Goal: Task Accomplishment & Management: Manage account settings

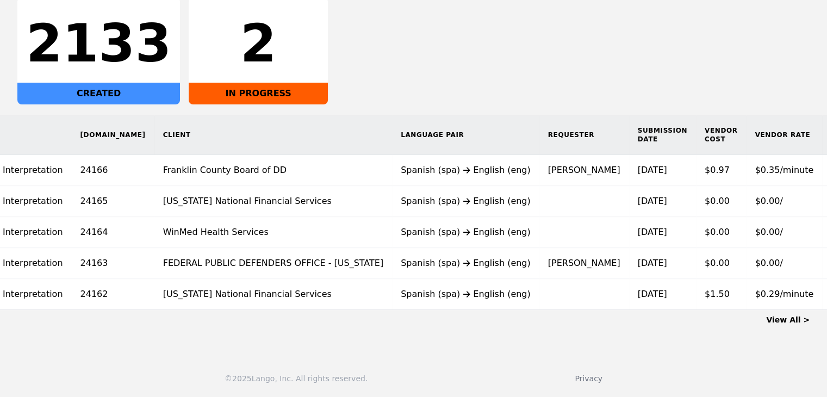
scroll to position [0, 114]
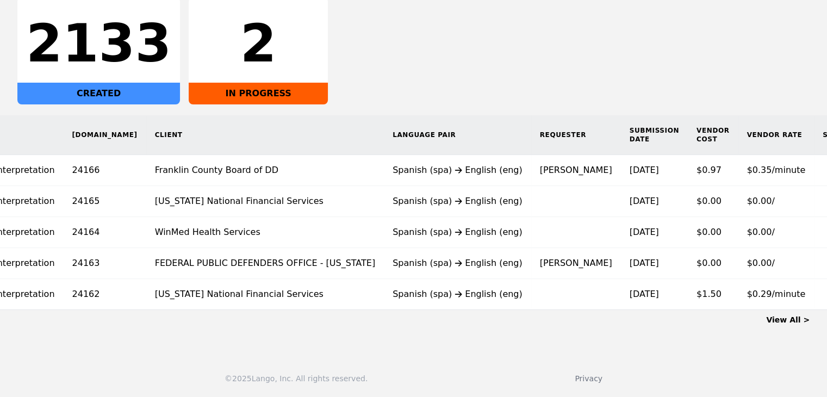
click at [795, 321] on link "View All >" at bounding box center [787, 319] width 43 height 9
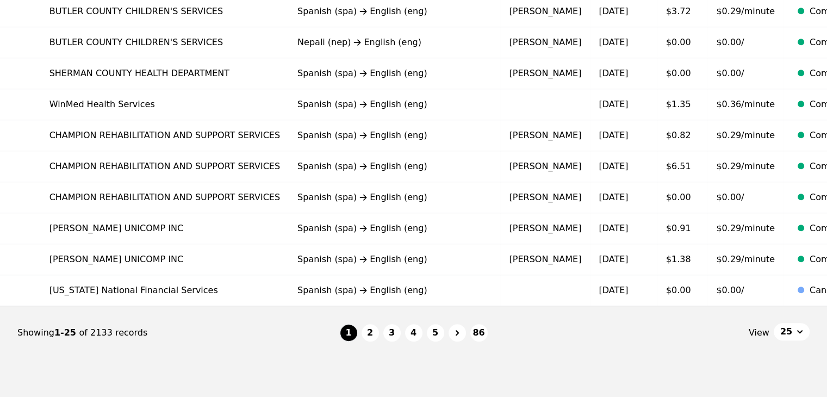
scroll to position [728, 0]
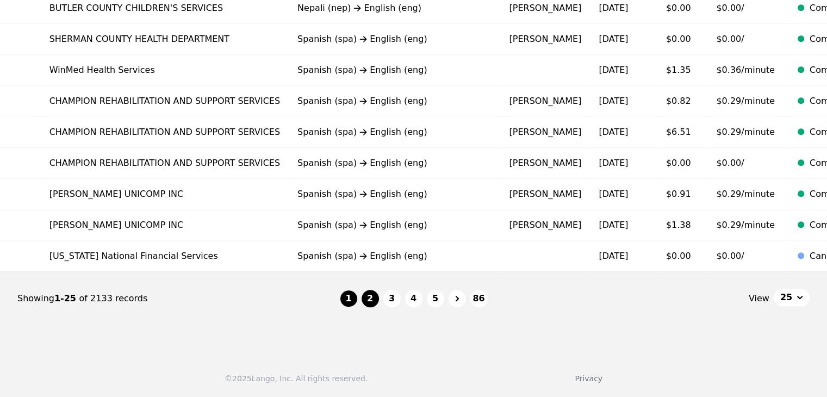
click at [371, 301] on button "2" at bounding box center [369, 298] width 17 height 17
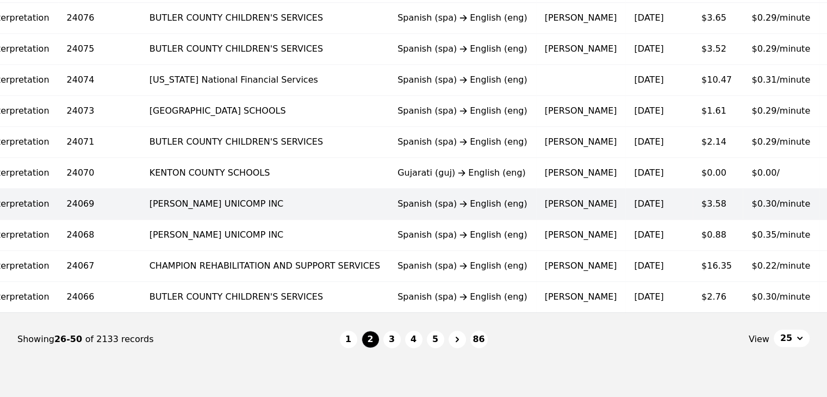
scroll to position [728, 0]
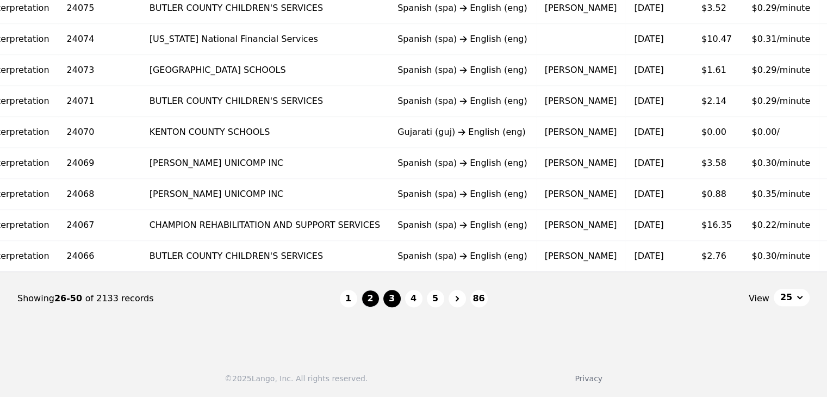
click at [398, 299] on button "3" at bounding box center [391, 298] width 17 height 17
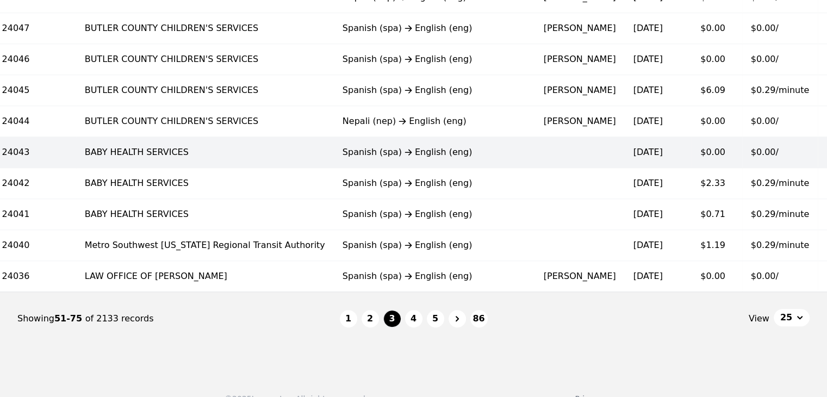
scroll to position [728, 0]
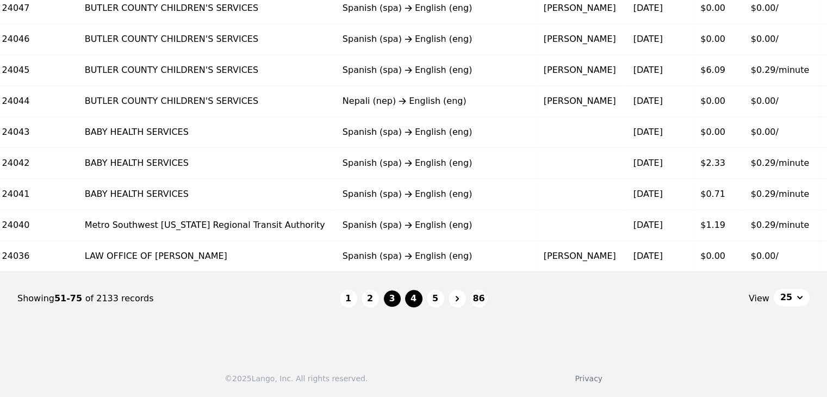
click at [411, 302] on button "4" at bounding box center [413, 298] width 17 height 17
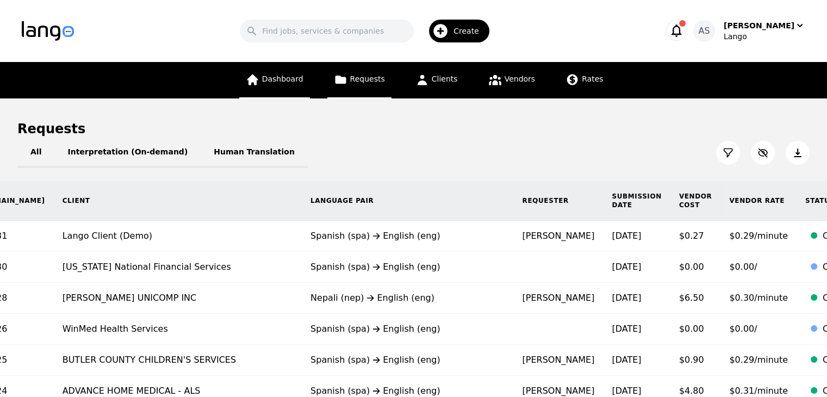
click at [279, 81] on span "Dashboard" at bounding box center [282, 78] width 41 height 9
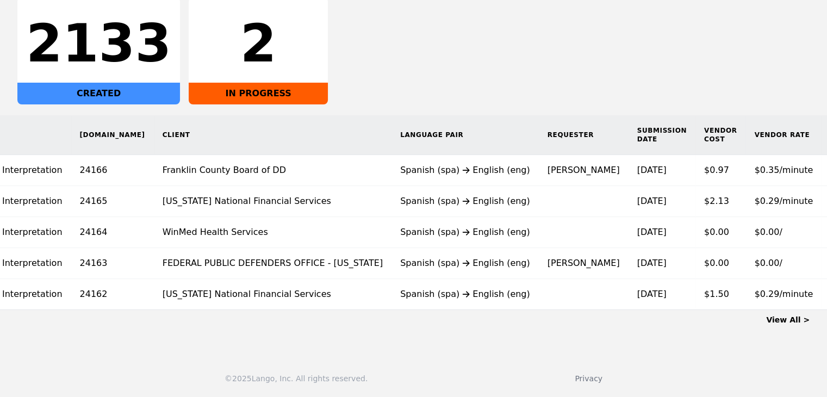
scroll to position [0, 109]
click at [787, 325] on main "Dashboard All Interpretation (On-demand) Human Translation 2133 CREATED 2 IN PR…" at bounding box center [413, 124] width 827 height 445
click at [787, 322] on link "View All >" at bounding box center [787, 319] width 43 height 9
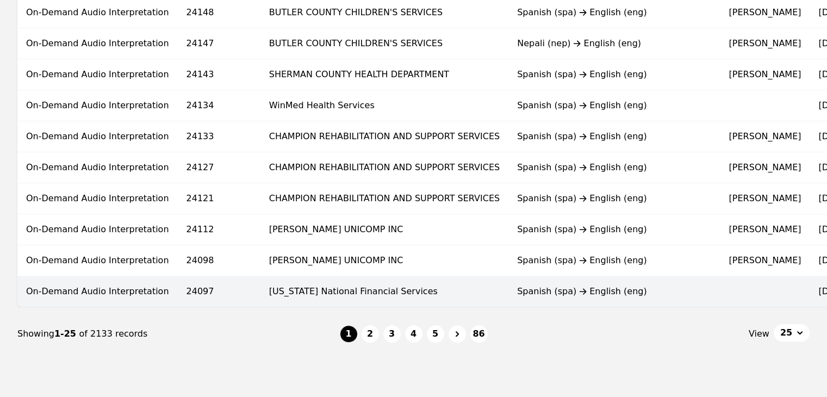
scroll to position [728, 0]
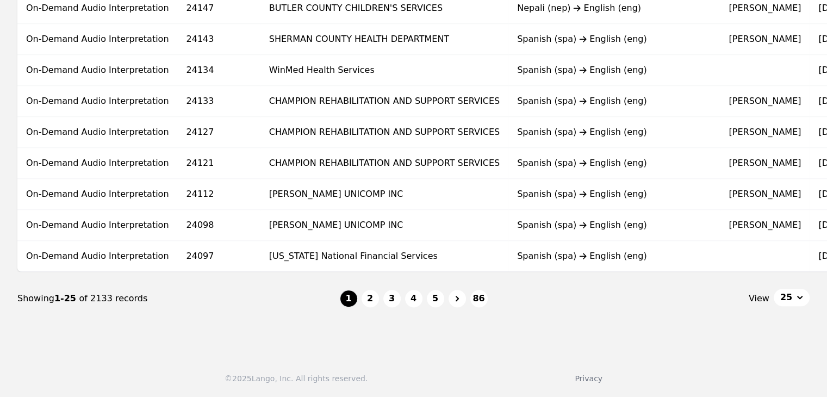
click at [395, 301] on button "3" at bounding box center [391, 298] width 17 height 17
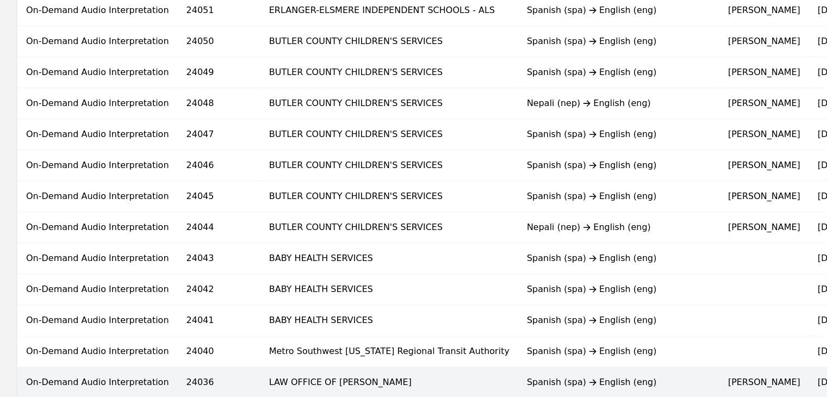
scroll to position [728, 0]
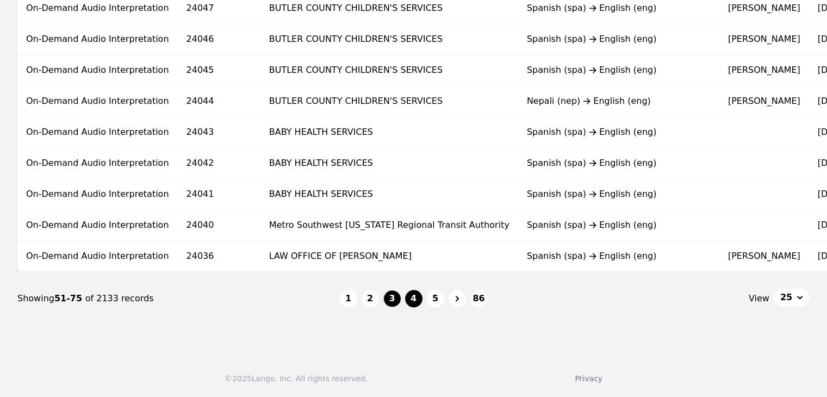
click at [416, 303] on button "4" at bounding box center [413, 298] width 17 height 17
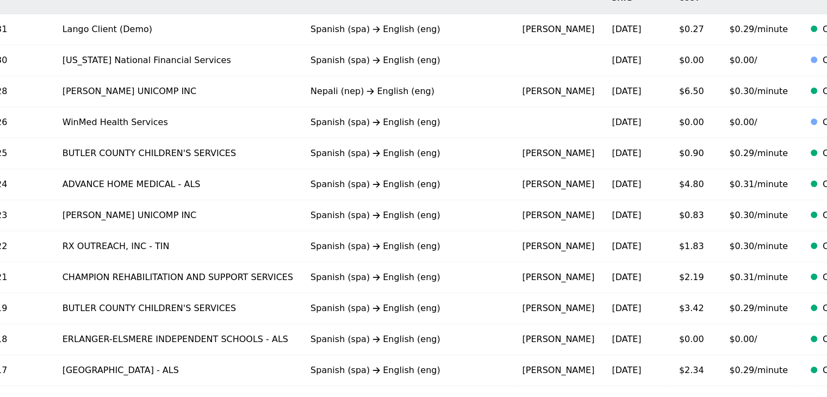
scroll to position [21, 0]
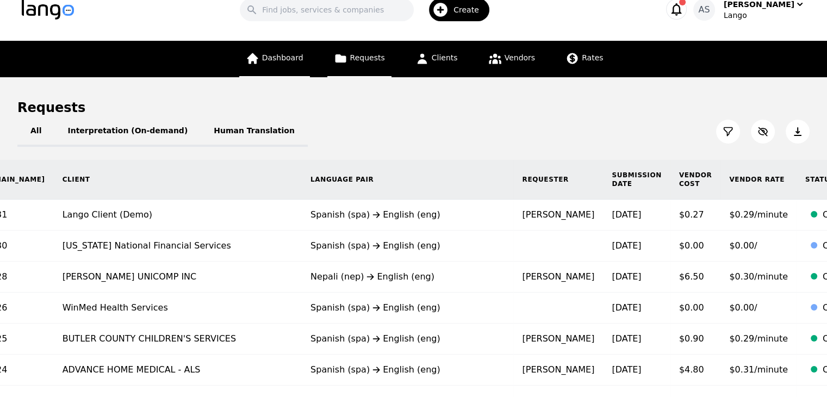
click at [285, 59] on span "Dashboard" at bounding box center [282, 57] width 41 height 9
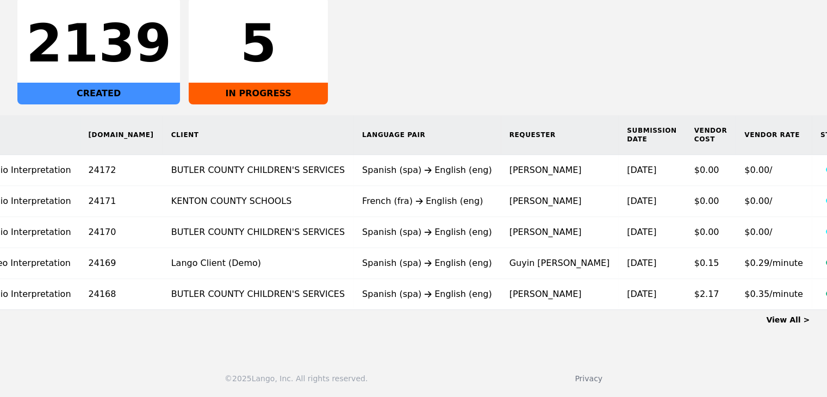
scroll to position [0, 110]
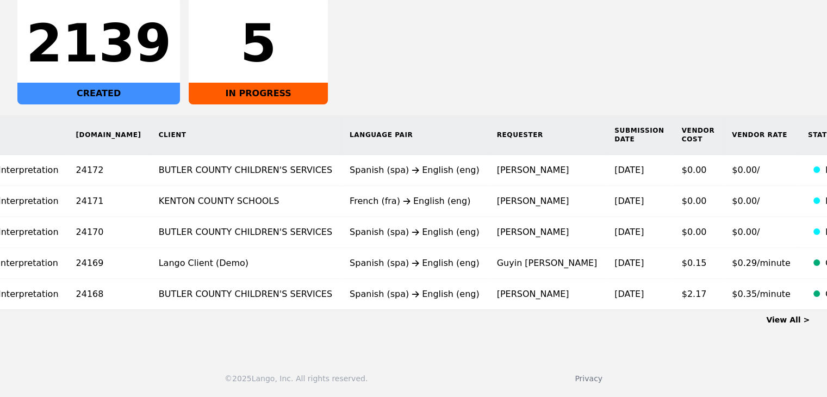
click at [784, 322] on link "View All >" at bounding box center [787, 319] width 43 height 9
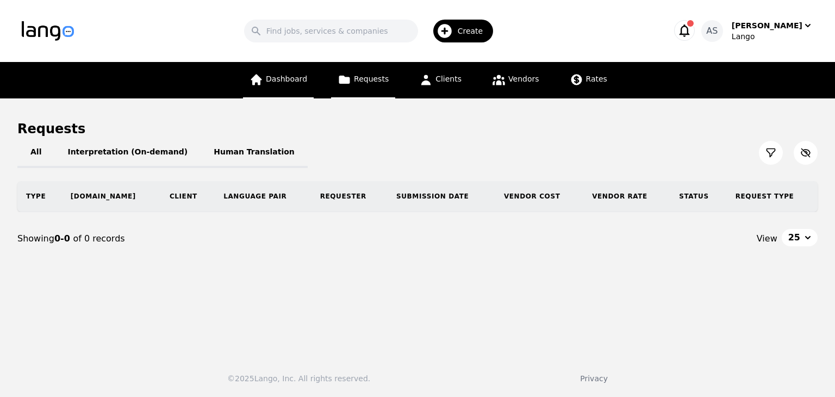
click at [284, 81] on span "Dashboard" at bounding box center [286, 78] width 41 height 9
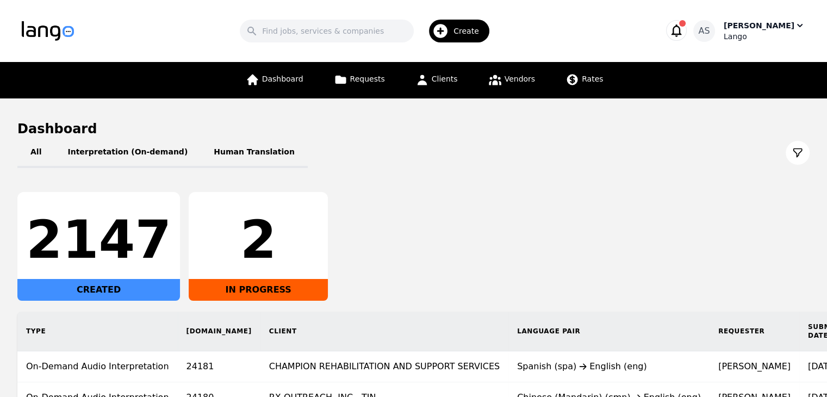
click at [762, 37] on div "Lango" at bounding box center [764, 36] width 82 height 11
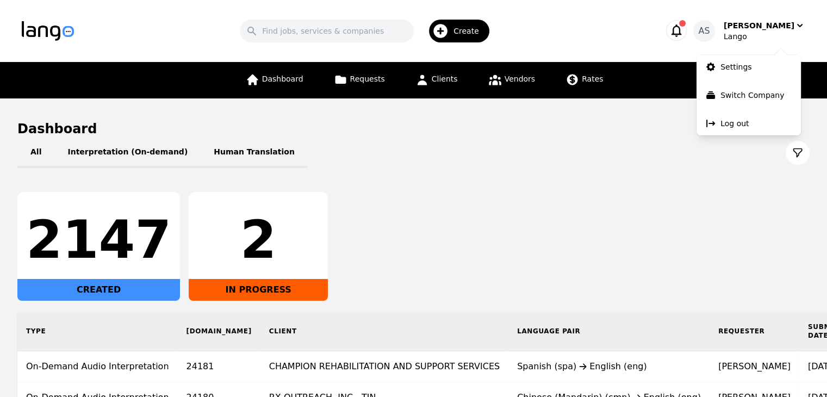
click at [569, 227] on div "2147 CREATED 2 IN PROGRESS" at bounding box center [413, 246] width 792 height 109
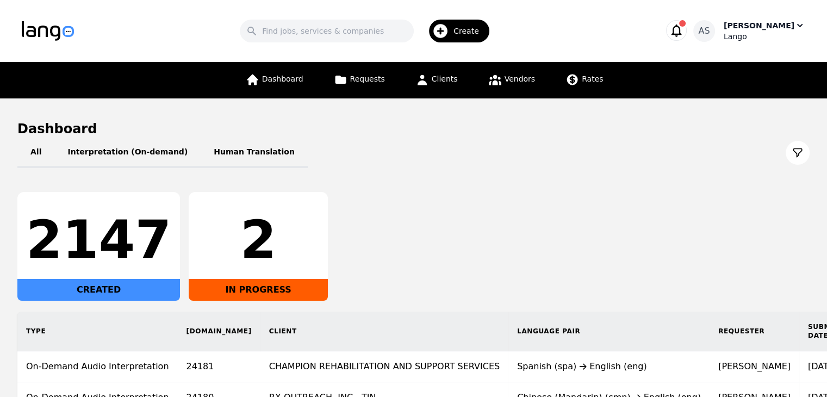
click at [761, 33] on div "Lango" at bounding box center [764, 36] width 82 height 11
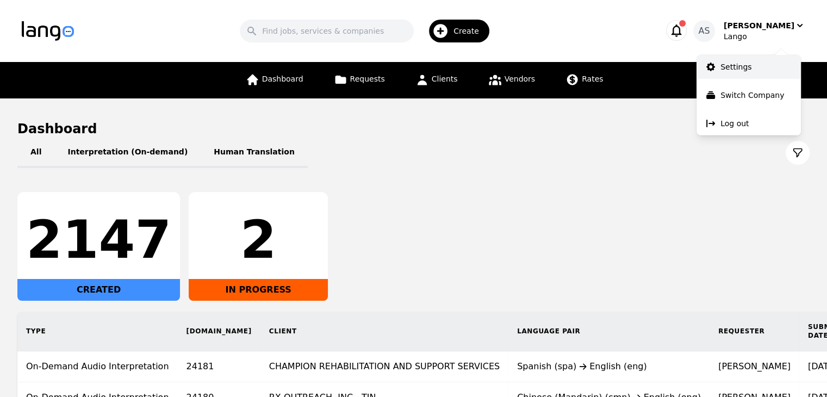
click at [747, 70] on p "Settings" at bounding box center [735, 66] width 31 height 11
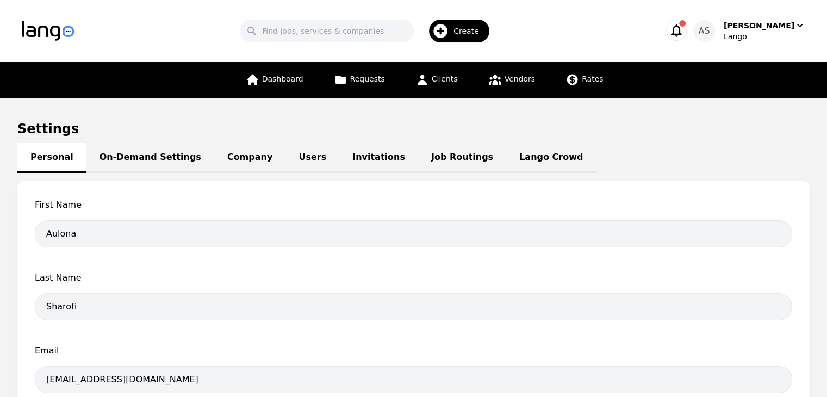
click at [418, 165] on link "Job Routings" at bounding box center [462, 158] width 88 height 30
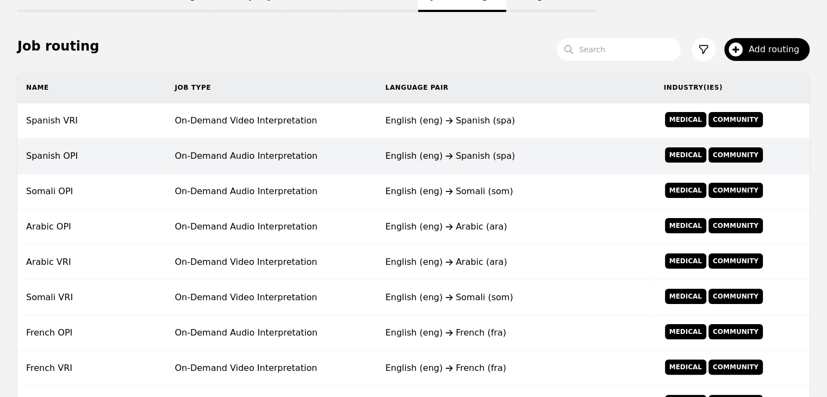
scroll to position [162, 0]
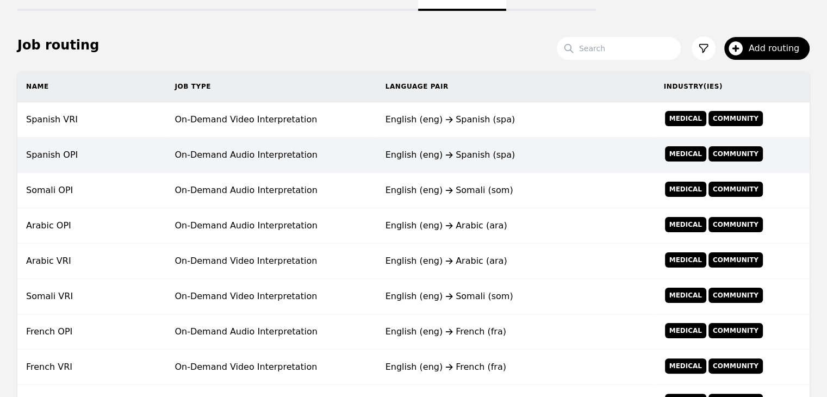
click at [157, 148] on td "Spanish OPI" at bounding box center [91, 154] width 148 height 35
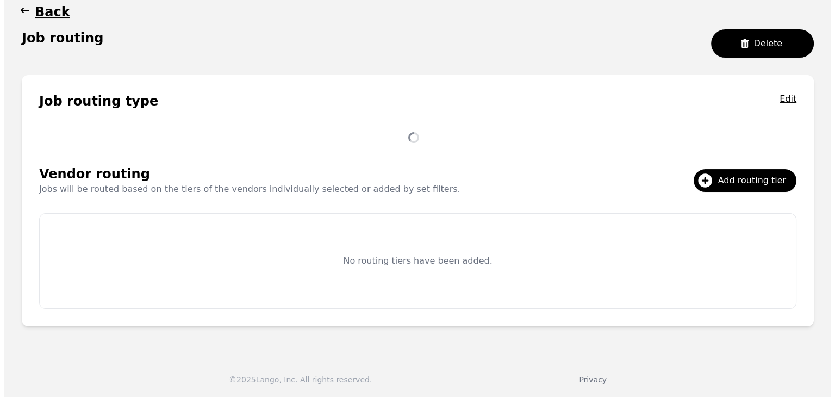
scroll to position [162, 0]
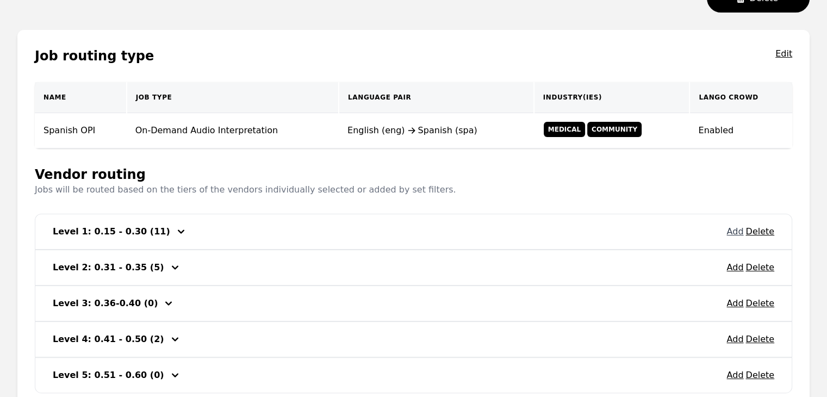
click at [735, 233] on button "Add" at bounding box center [734, 231] width 17 height 13
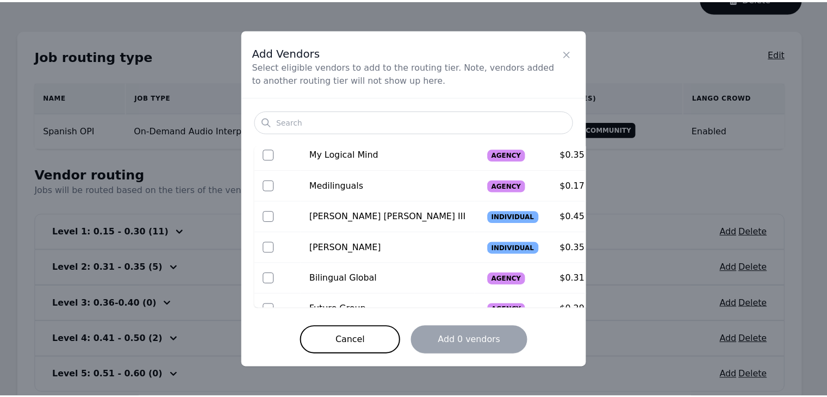
scroll to position [272, 0]
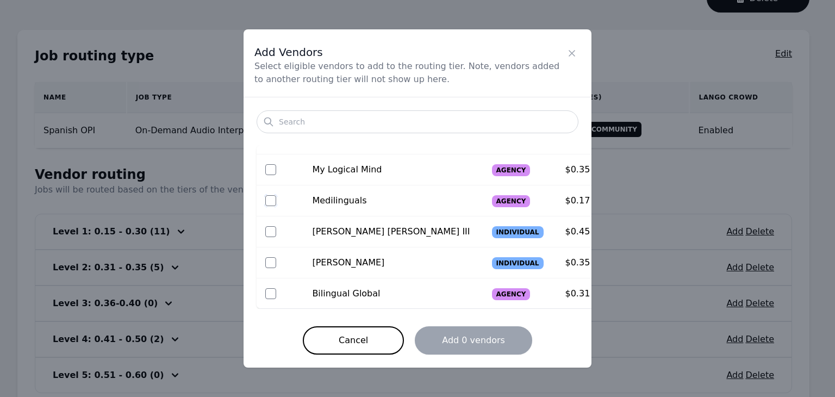
click at [270, 199] on input "checkbox" at bounding box center [270, 200] width 11 height 11
checkbox input "true"
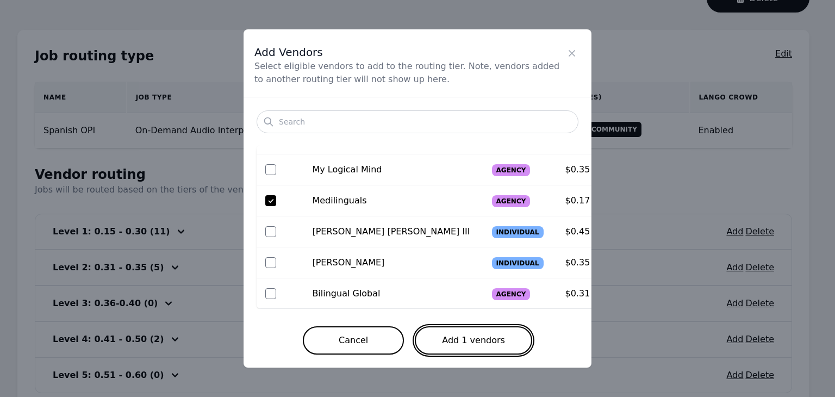
click at [489, 343] on button "Add 1 vendors" at bounding box center [473, 340] width 117 height 28
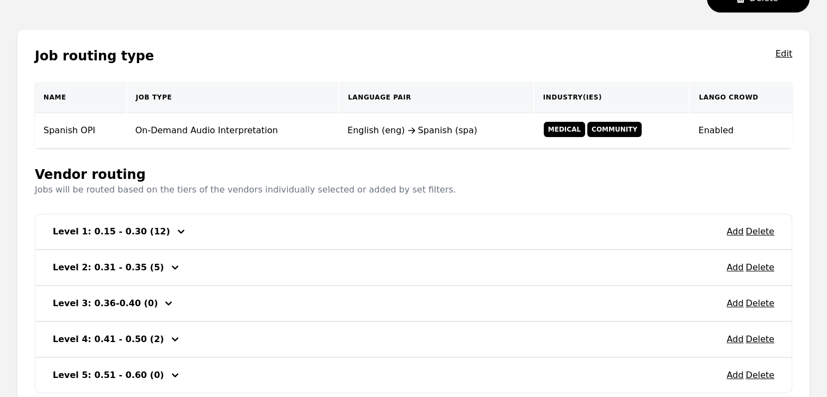
scroll to position [0, 0]
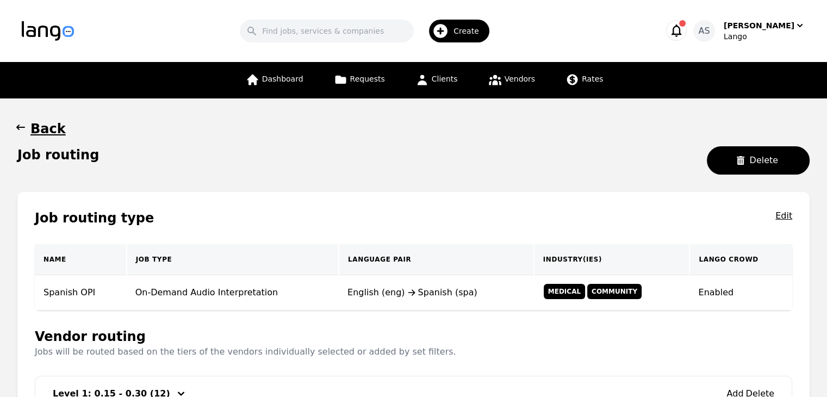
click at [13, 125] on main "Back Job routing Delete Job routing type Edit Name Job Type Language Pair Indus…" at bounding box center [413, 346] width 827 height 496
click at [19, 127] on icon "button" at bounding box center [20, 126] width 9 height 5
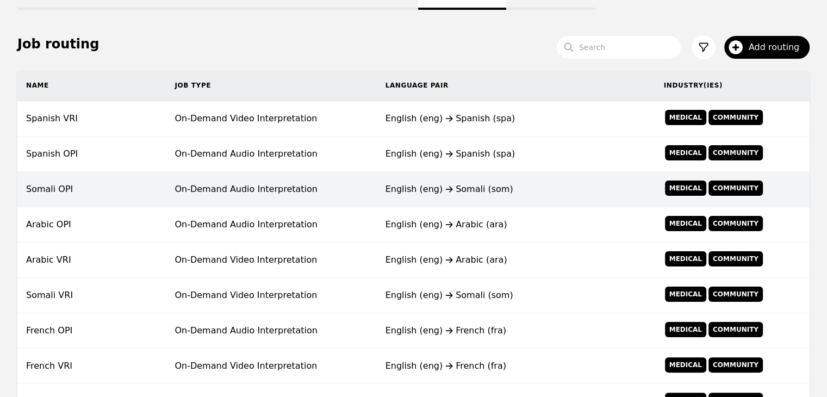
click at [383, 190] on td "English (eng) Somali (som)" at bounding box center [516, 189] width 278 height 35
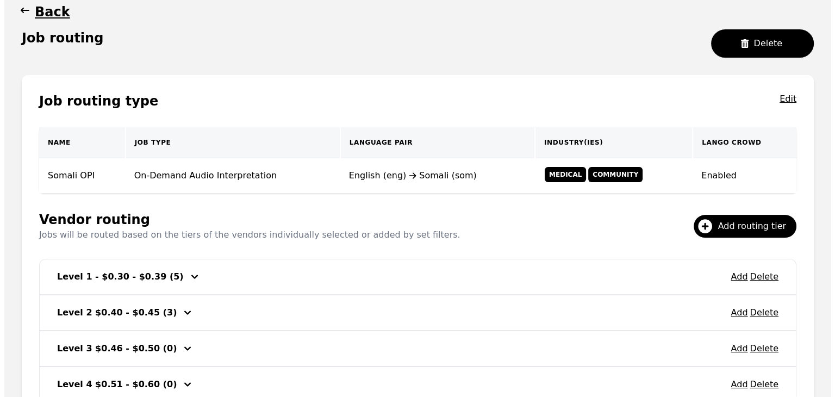
scroll to position [163, 0]
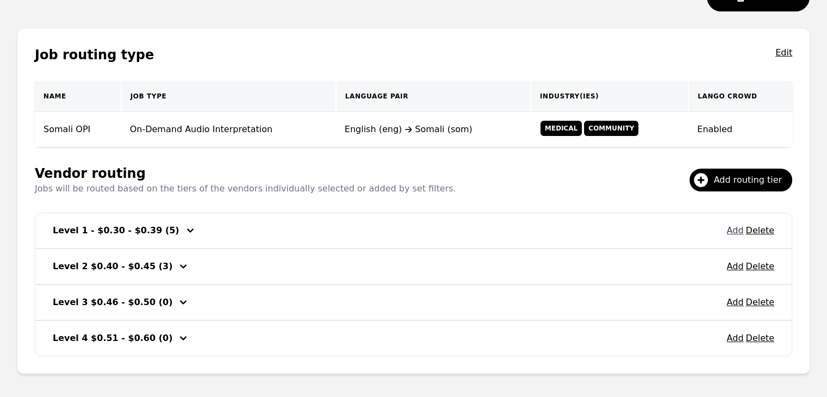
click at [733, 230] on button "Add" at bounding box center [734, 230] width 17 height 13
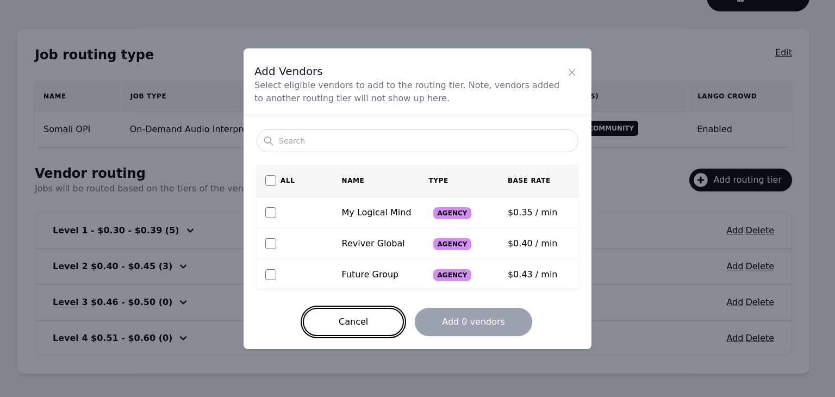
click at [356, 316] on button "Cancel" at bounding box center [353, 322] width 101 height 28
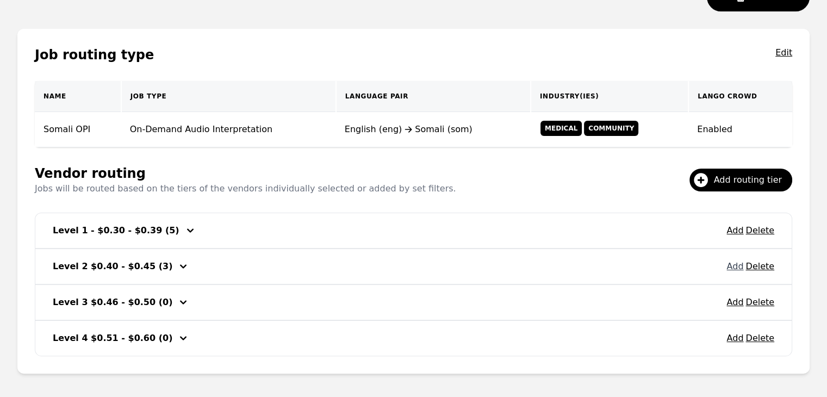
click at [737, 267] on button "Add" at bounding box center [734, 266] width 17 height 13
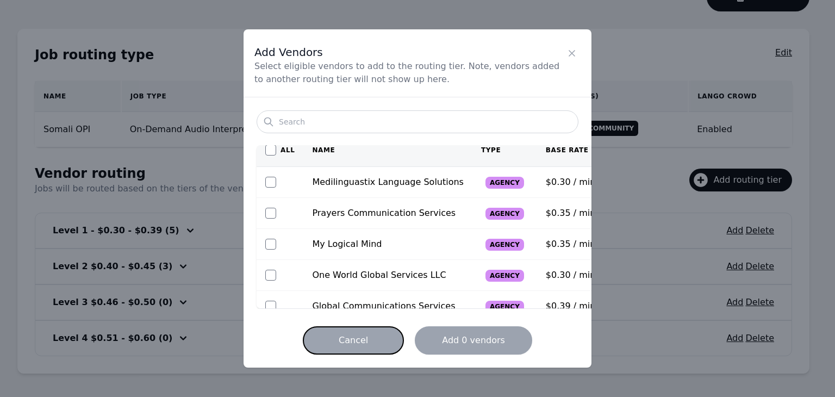
scroll to position [0, 0]
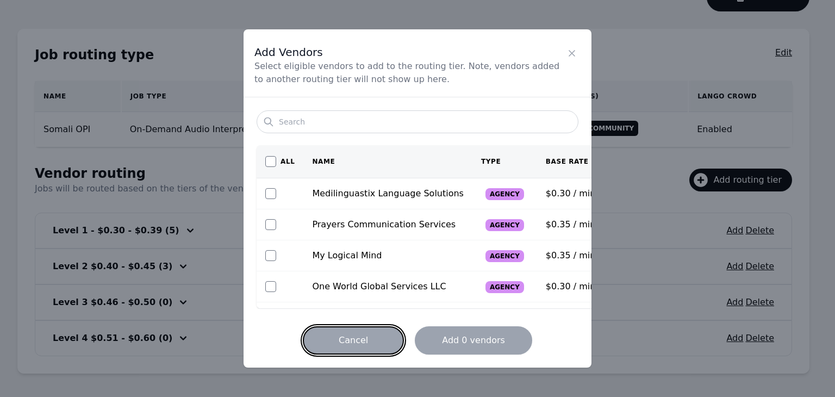
click at [372, 336] on button "Cancel" at bounding box center [353, 340] width 101 height 28
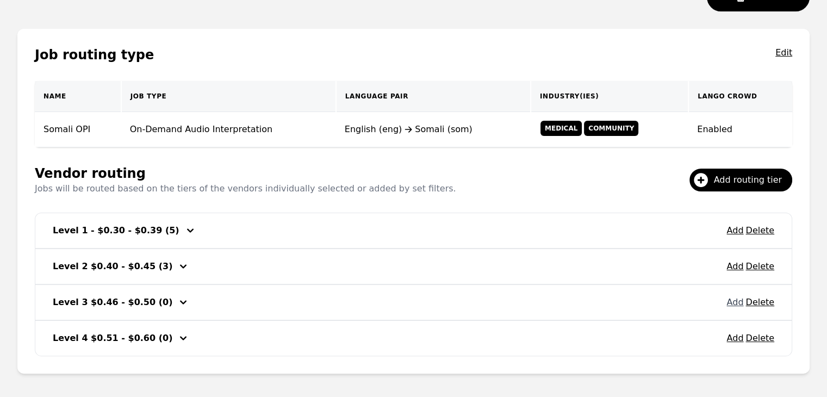
click at [736, 305] on button "Add" at bounding box center [734, 302] width 17 height 13
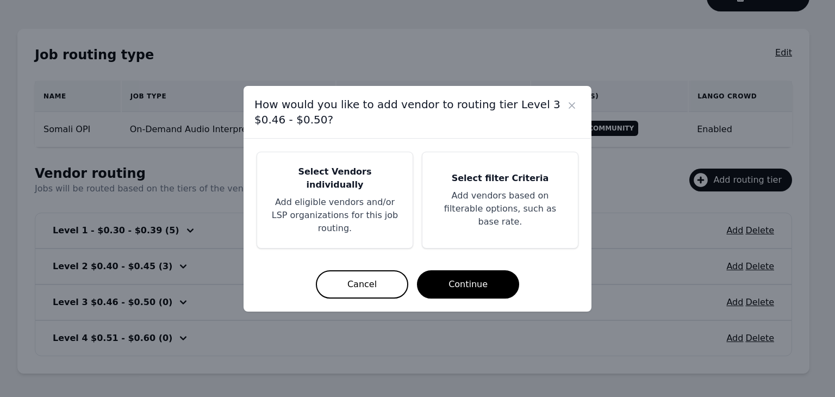
click at [349, 212] on p "Add eligible vendors and/or LSP organizations for this job routing." at bounding box center [334, 215] width 129 height 39
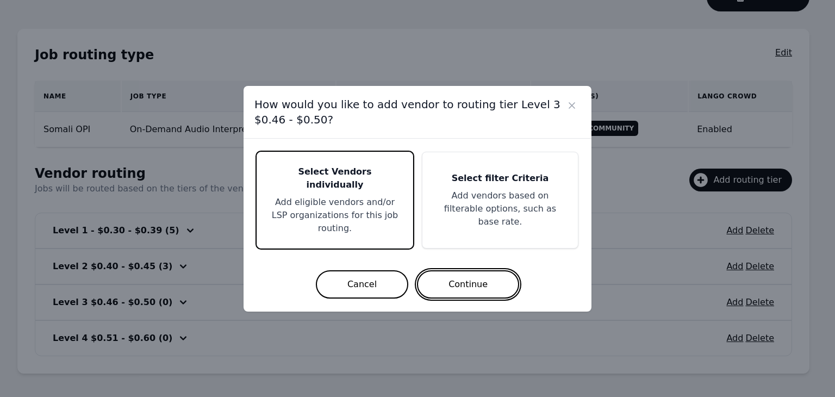
click at [453, 270] on button "Continue" at bounding box center [468, 284] width 102 height 28
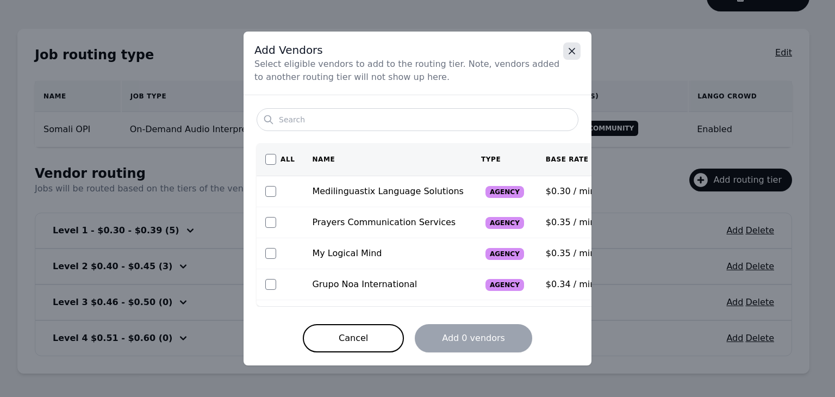
click at [565, 53] on button "Close" at bounding box center [571, 50] width 17 height 17
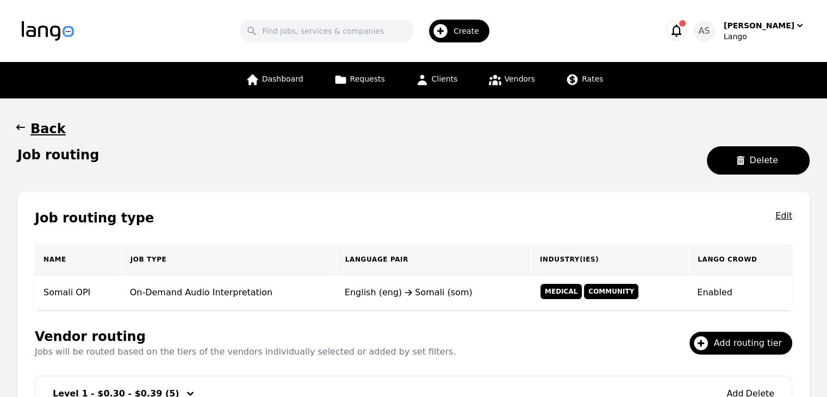
click at [21, 126] on icon "button" at bounding box center [20, 127] width 11 height 11
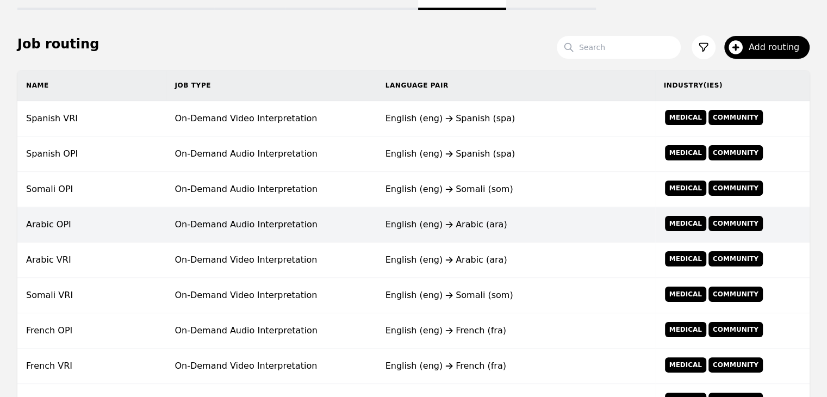
click at [264, 222] on td "On-Demand Audio Interpretation" at bounding box center [271, 224] width 210 height 35
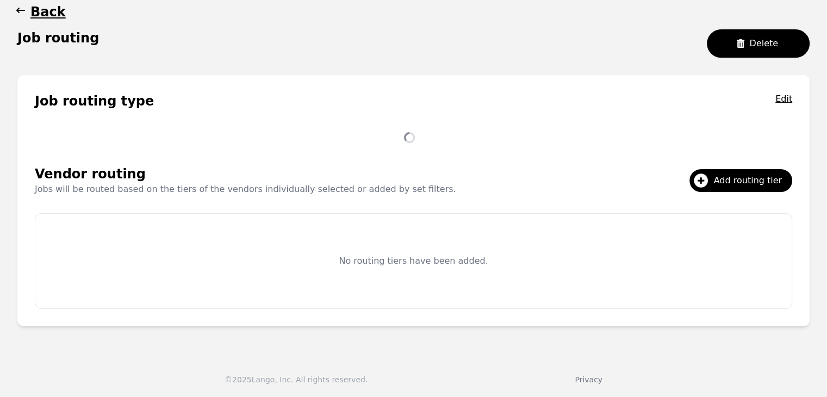
scroll to position [163, 0]
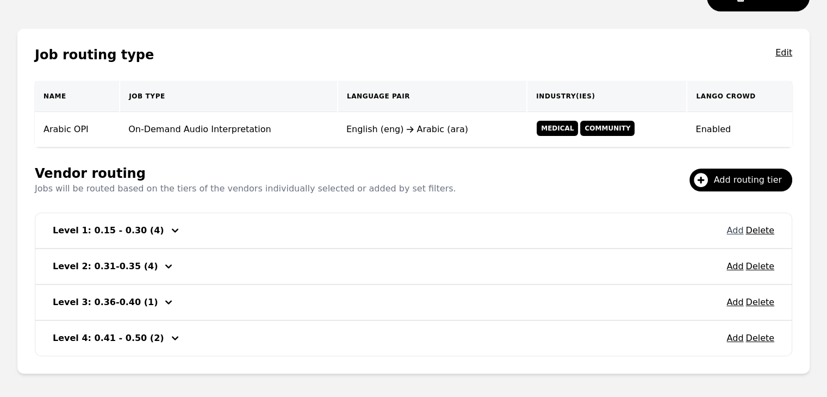
click at [730, 227] on button "Add" at bounding box center [734, 230] width 17 height 13
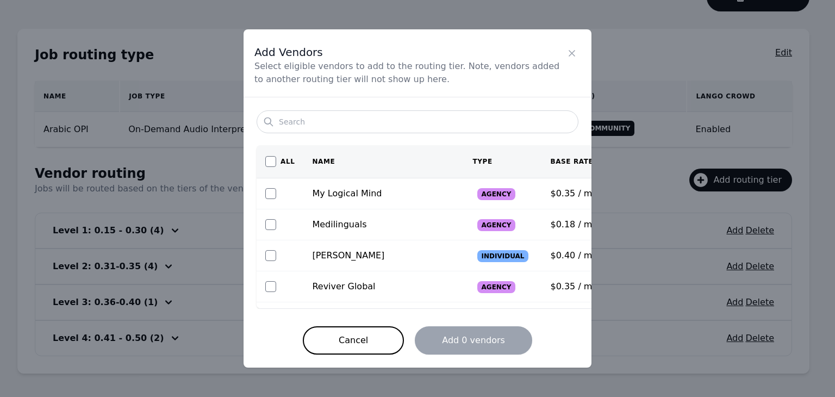
click at [263, 219] on td at bounding box center [279, 224] width 47 height 31
click at [265, 221] on input "checkbox" at bounding box center [270, 224] width 11 height 11
checkbox input "true"
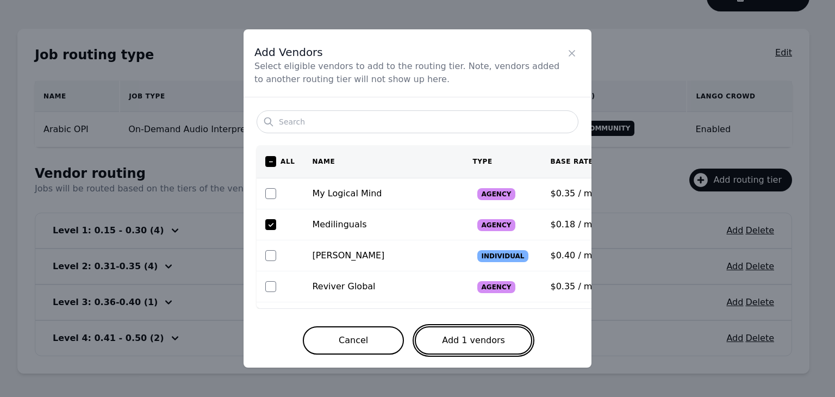
click at [465, 341] on button "Add 1 vendors" at bounding box center [473, 340] width 117 height 28
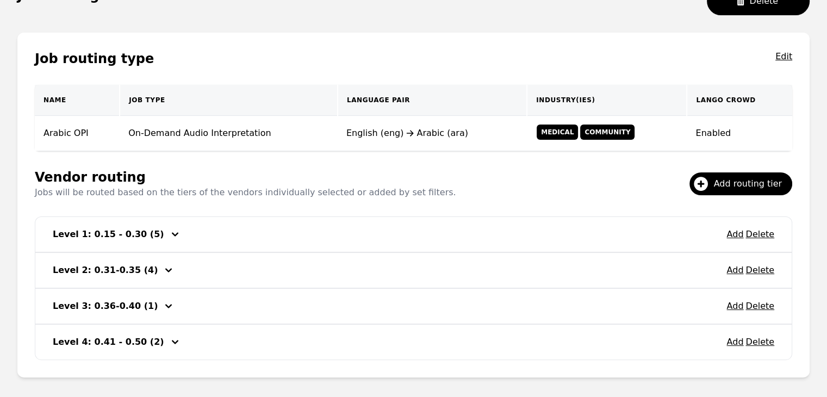
scroll to position [109, 0]
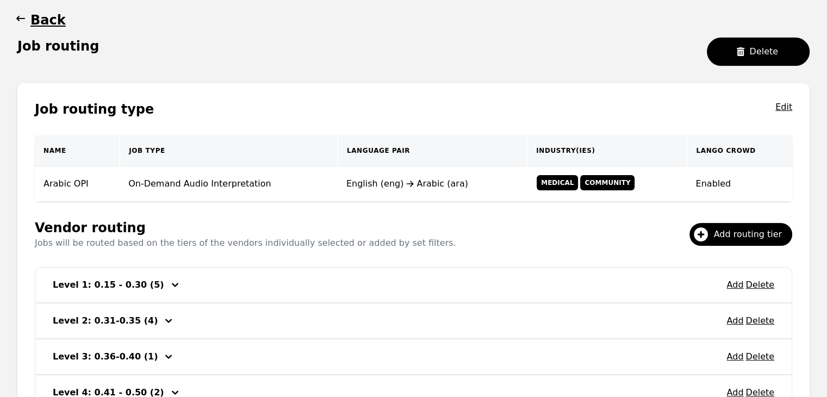
click at [18, 19] on icon "button" at bounding box center [20, 18] width 9 height 5
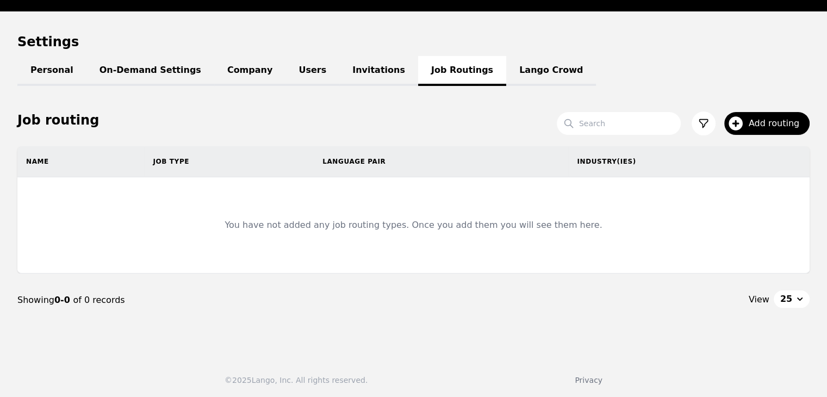
scroll to position [109, 0]
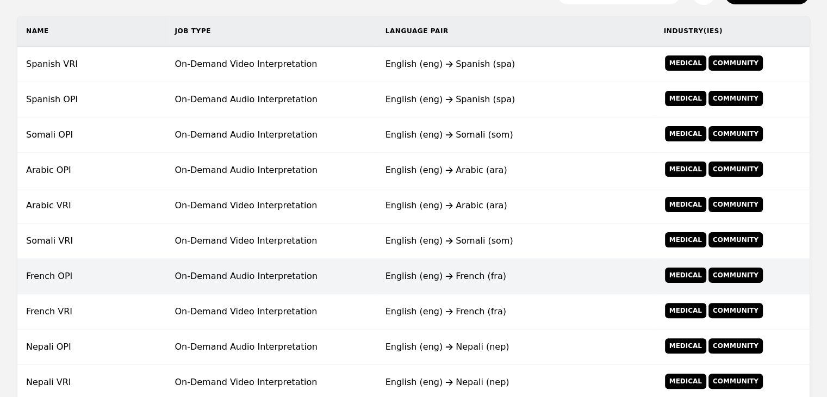
click at [297, 279] on td "On-Demand Audio Interpretation" at bounding box center [271, 276] width 210 height 35
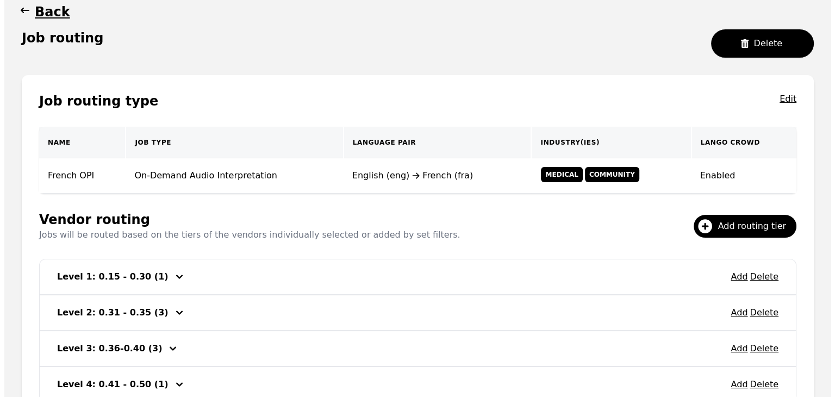
scroll to position [209, 0]
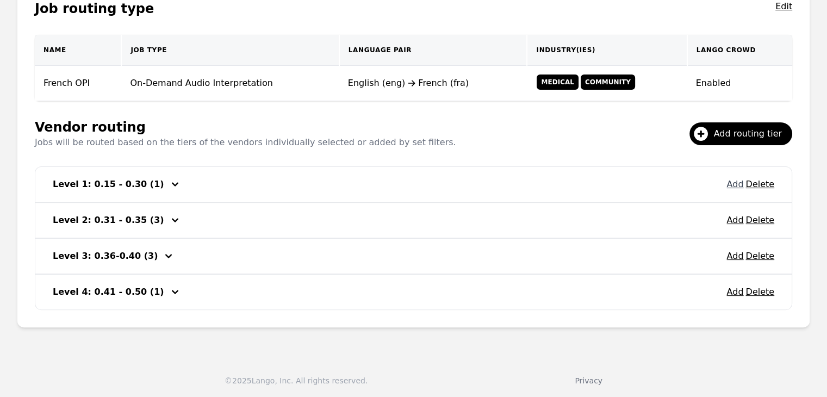
click at [735, 185] on button "Add" at bounding box center [734, 184] width 17 height 13
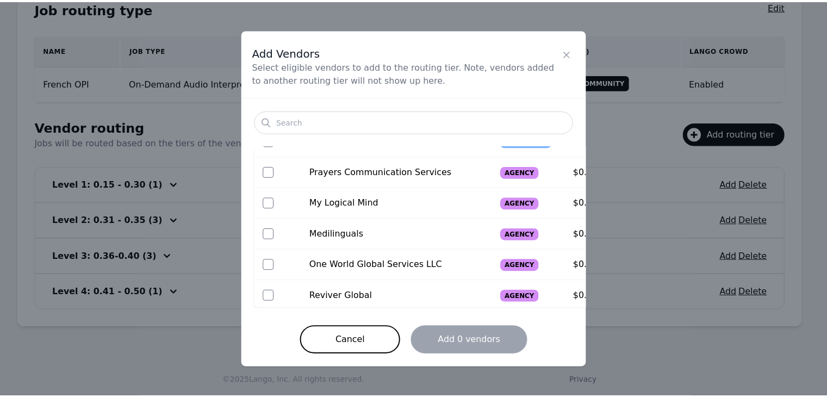
scroll to position [163, 0]
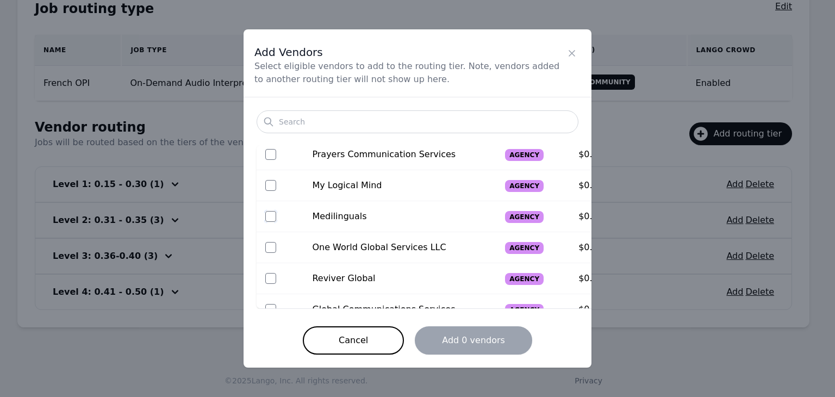
click at [273, 216] on input "checkbox" at bounding box center [270, 216] width 11 height 11
checkbox input "true"
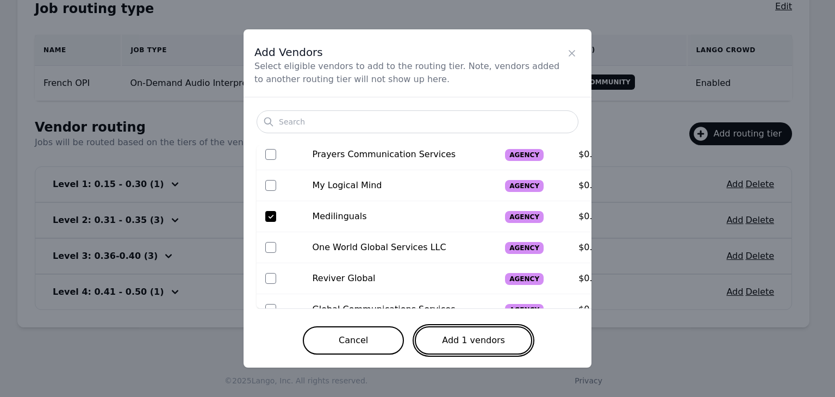
click at [458, 340] on button "Add 1 vendors" at bounding box center [473, 340] width 117 height 28
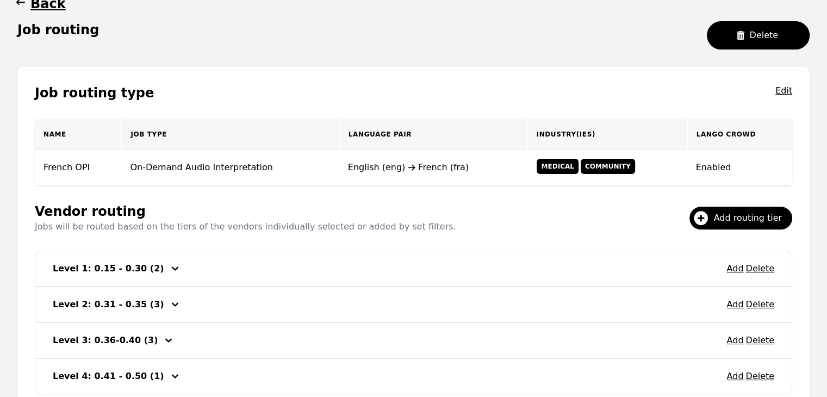
scroll to position [0, 0]
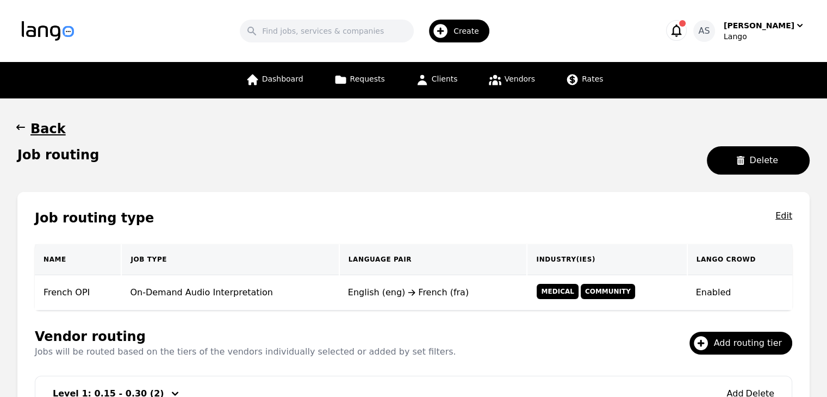
click at [22, 127] on icon "button" at bounding box center [20, 126] width 9 height 5
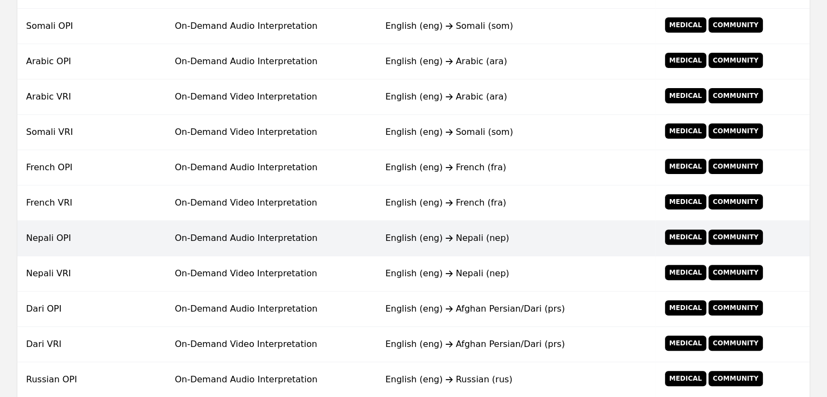
click at [368, 236] on td "On-Demand Audio Interpretation" at bounding box center [271, 238] width 210 height 35
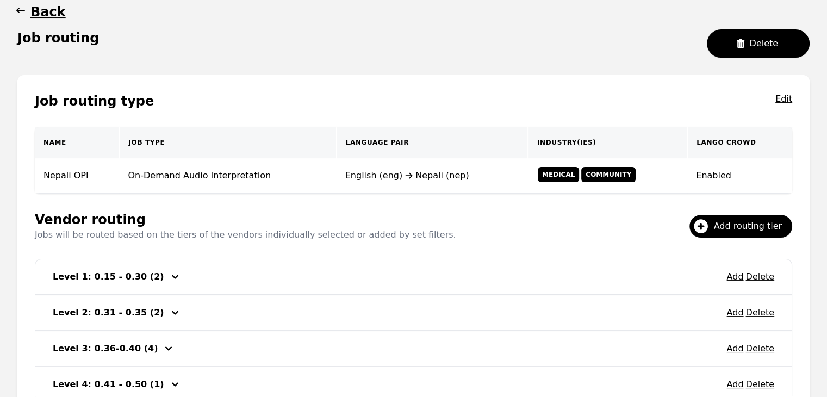
scroll to position [209, 0]
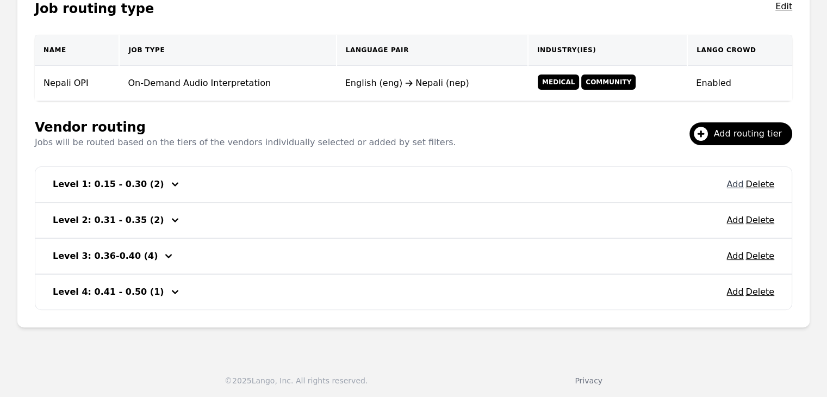
click at [738, 183] on button "Add" at bounding box center [734, 184] width 17 height 13
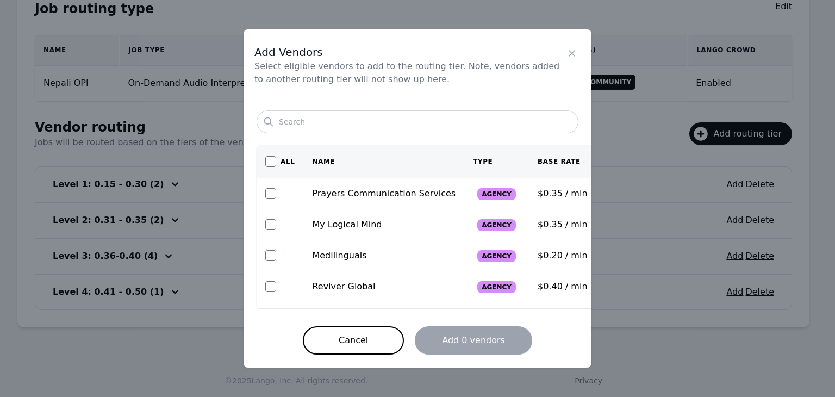
click at [270, 252] on input "checkbox" at bounding box center [270, 255] width 11 height 11
checkbox input "true"
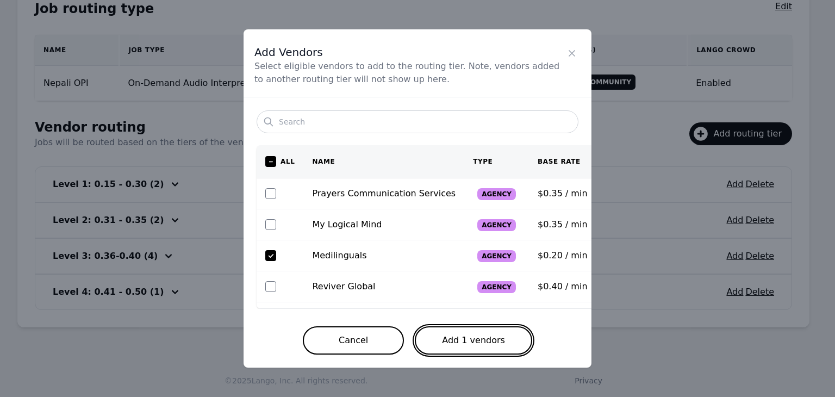
click at [456, 337] on button "Add 1 vendors" at bounding box center [473, 340] width 117 height 28
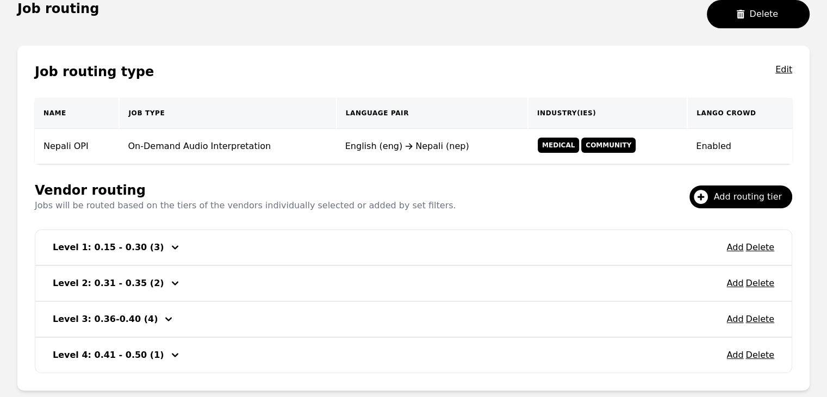
scroll to position [101, 0]
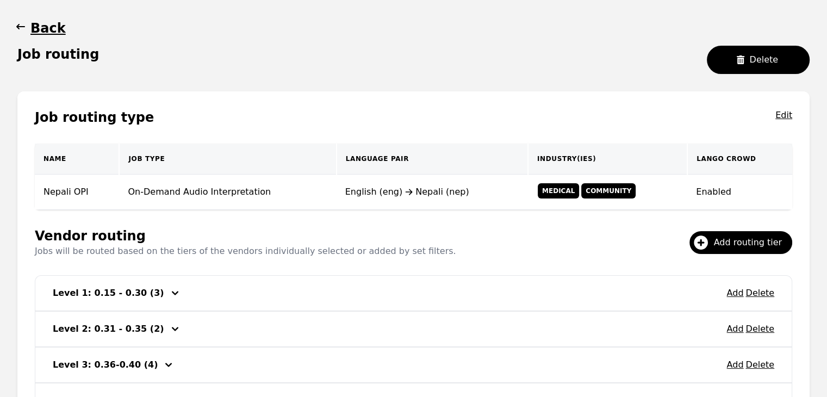
click at [18, 23] on icon "button" at bounding box center [20, 26] width 11 height 11
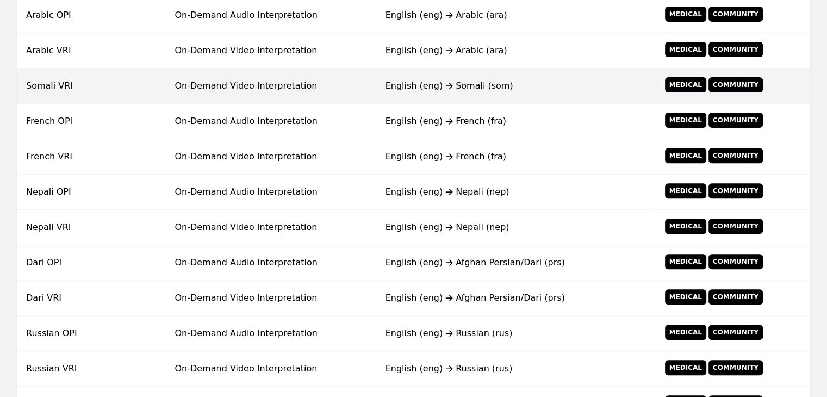
scroll to position [427, 0]
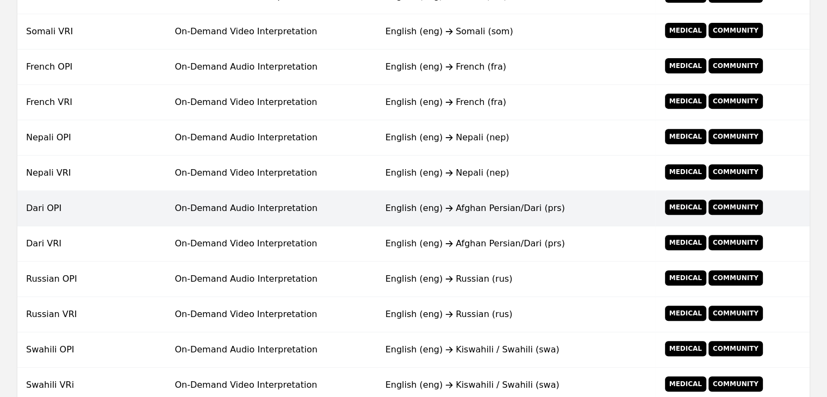
click at [406, 217] on td "English (eng) Afghan Persian/Dari (prs)" at bounding box center [516, 208] width 278 height 35
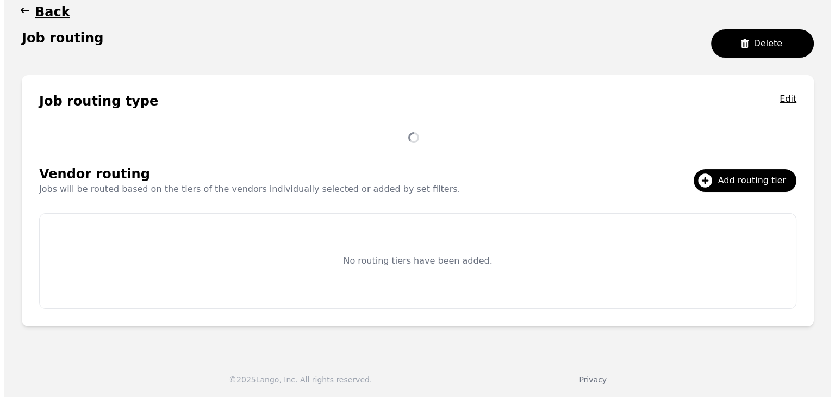
scroll to position [209, 0]
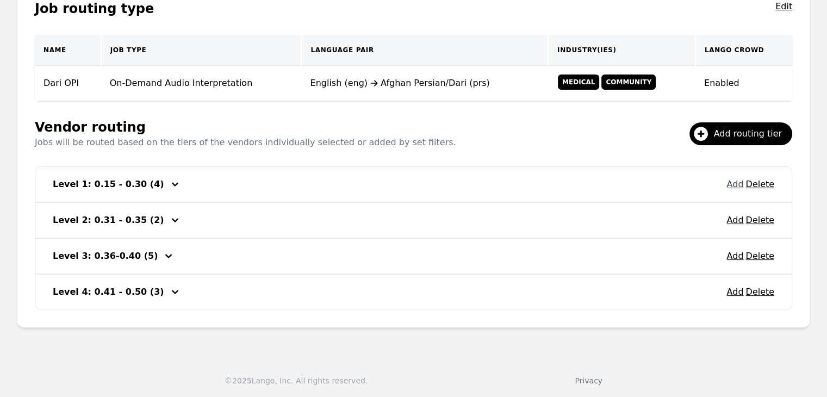
click at [737, 181] on button "Add" at bounding box center [734, 184] width 17 height 13
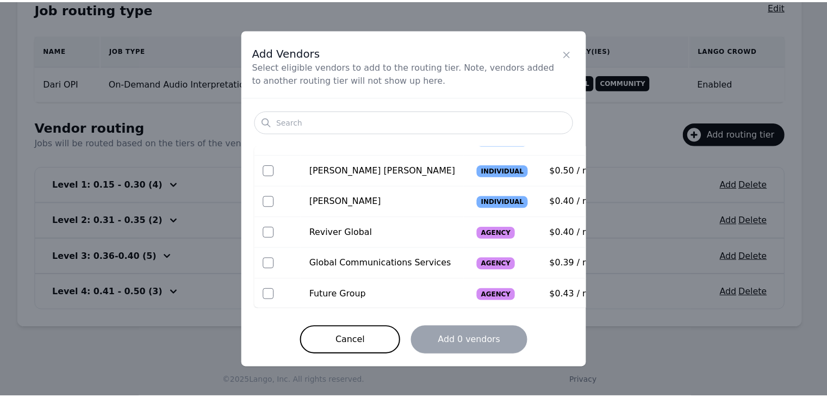
scroll to position [0, 0]
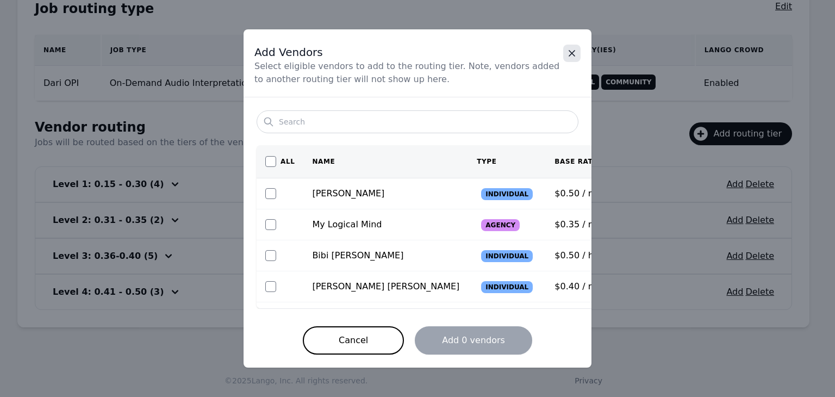
click at [572, 52] on icon "Close" at bounding box center [571, 53] width 11 height 11
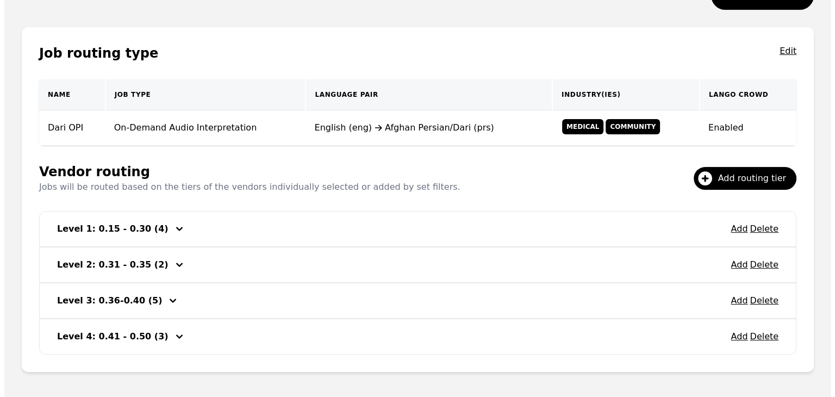
scroll to position [101, 0]
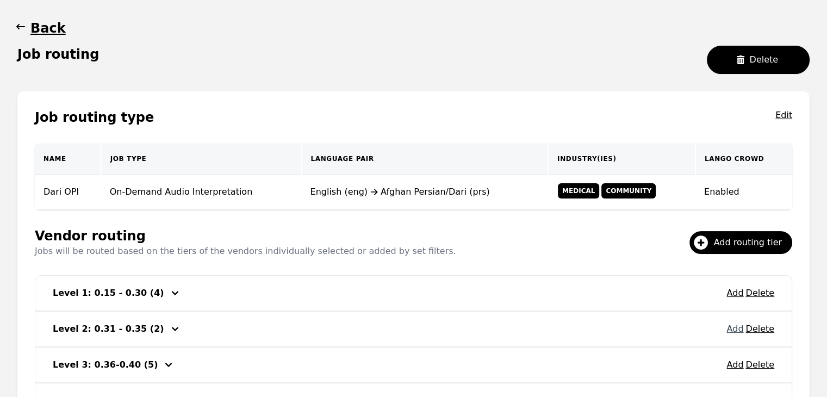
click at [733, 326] on button "Add" at bounding box center [734, 328] width 17 height 13
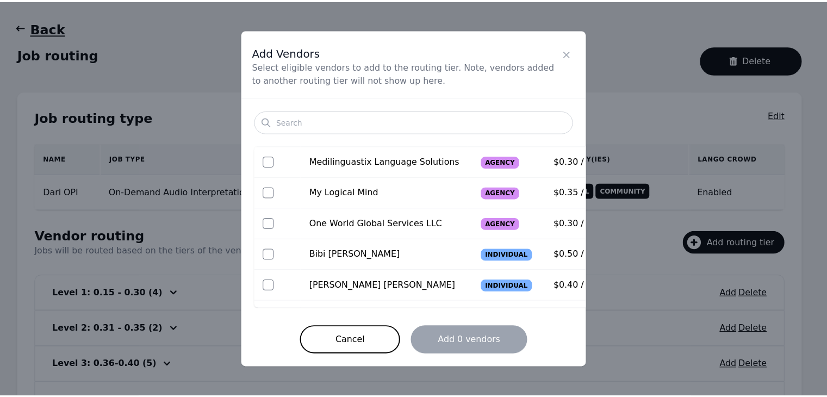
scroll to position [0, 0]
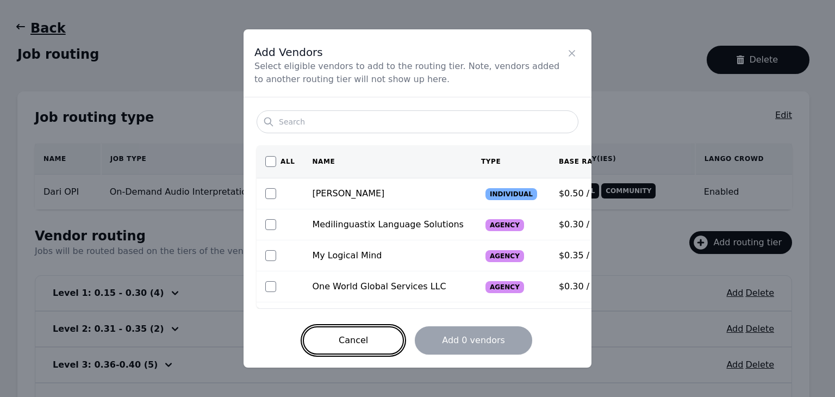
click at [362, 346] on button "Cancel" at bounding box center [353, 340] width 101 height 28
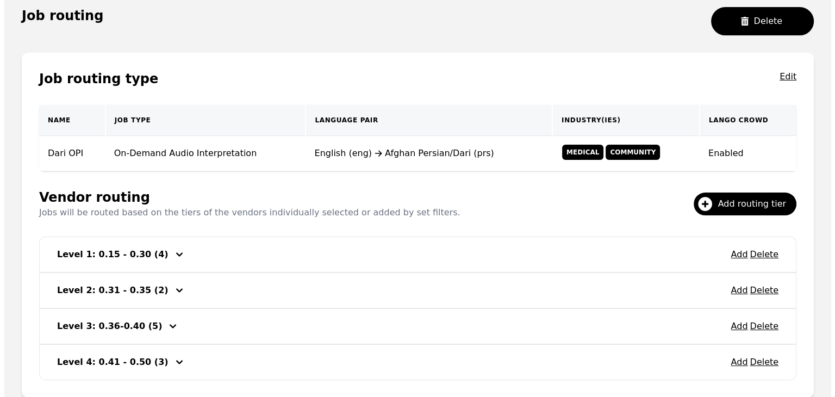
scroll to position [155, 0]
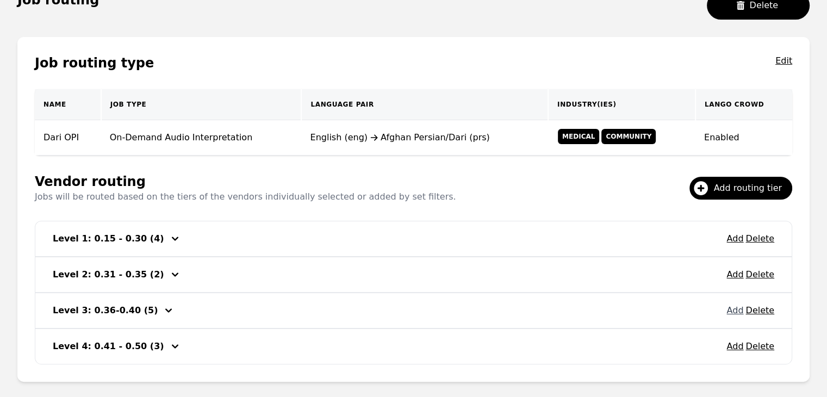
click at [732, 308] on button "Add" at bounding box center [734, 310] width 17 height 13
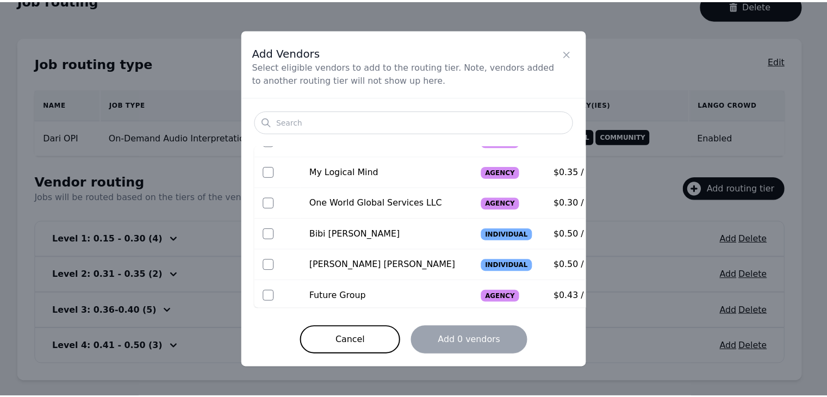
scroll to position [116, 0]
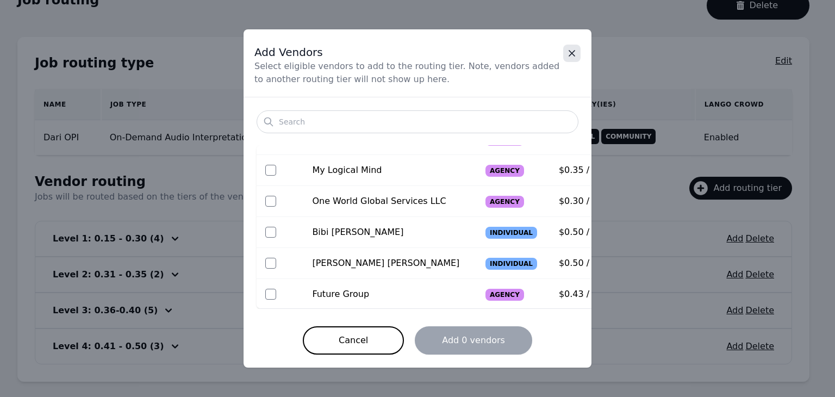
click at [567, 55] on icon "Close" at bounding box center [571, 53] width 11 height 11
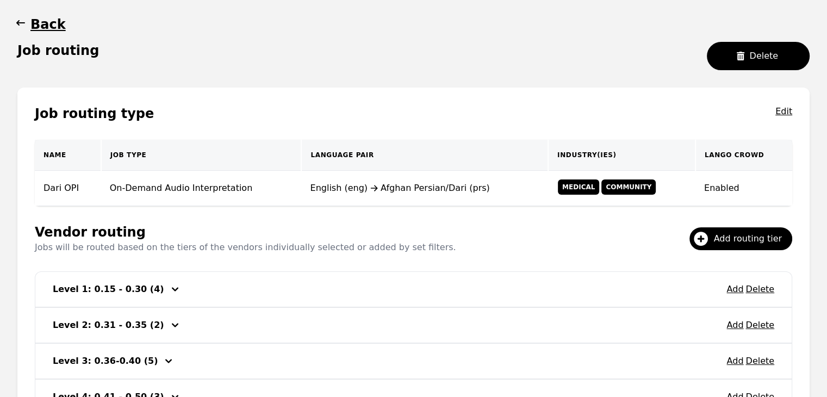
scroll to position [46, 0]
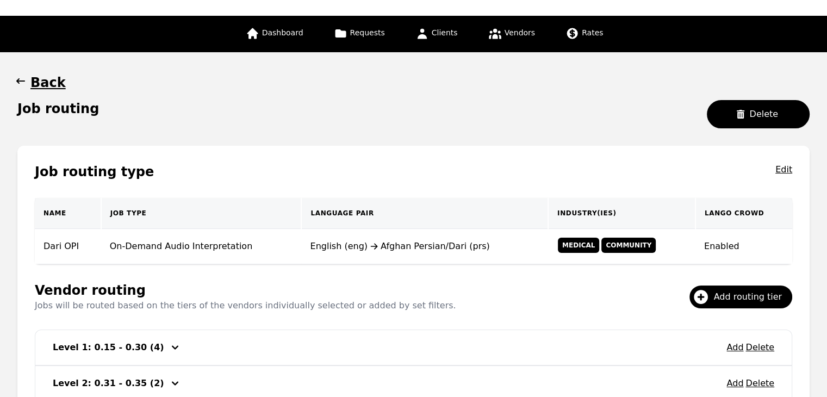
click at [21, 76] on icon "button" at bounding box center [20, 81] width 11 height 11
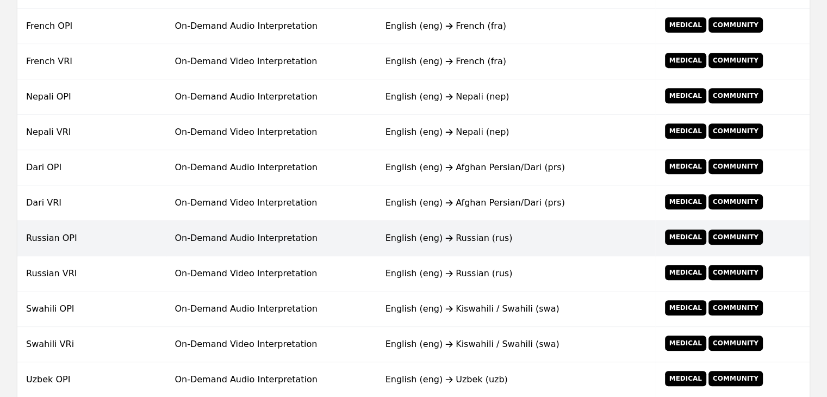
click at [459, 239] on div "English (eng) Russian (rus)" at bounding box center [515, 237] width 261 height 13
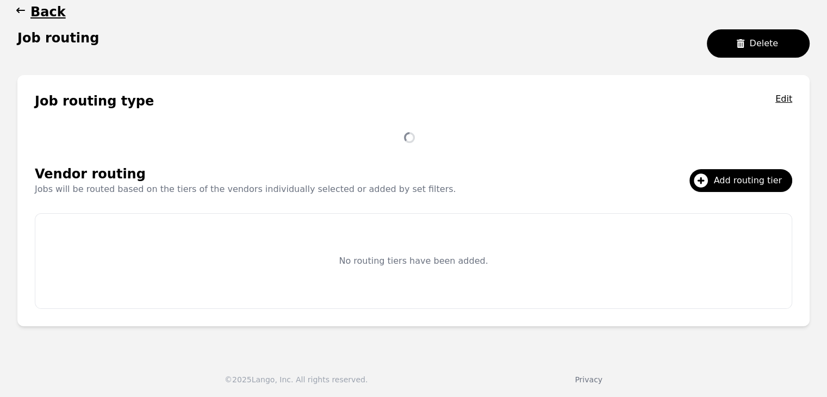
scroll to position [209, 0]
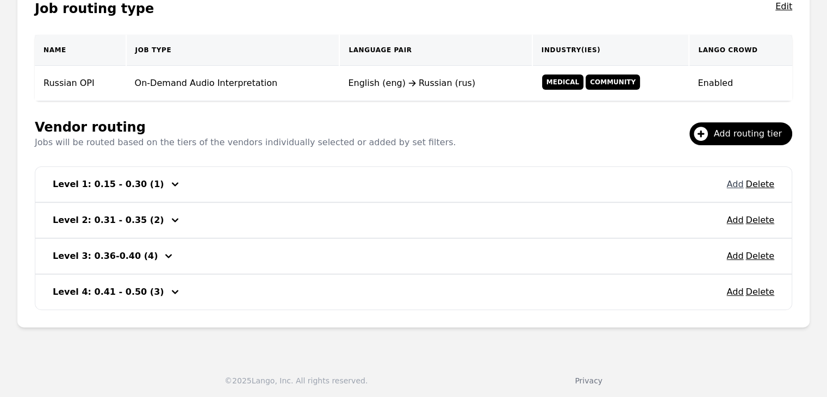
click at [742, 187] on button "Add" at bounding box center [734, 184] width 17 height 13
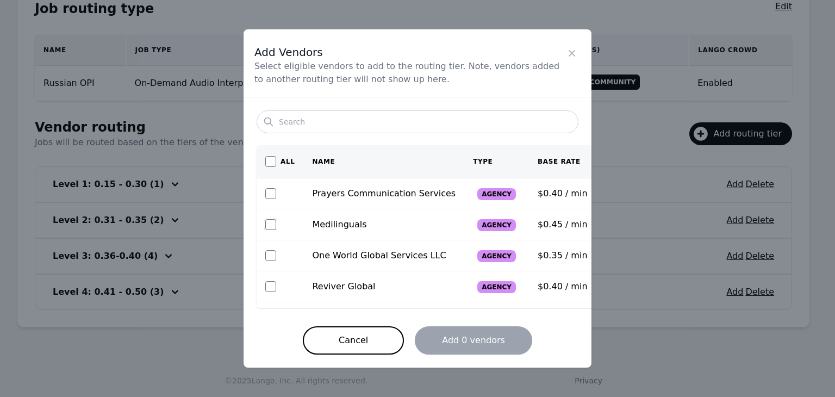
click at [267, 224] on input "checkbox" at bounding box center [270, 224] width 11 height 11
checkbox input "true"
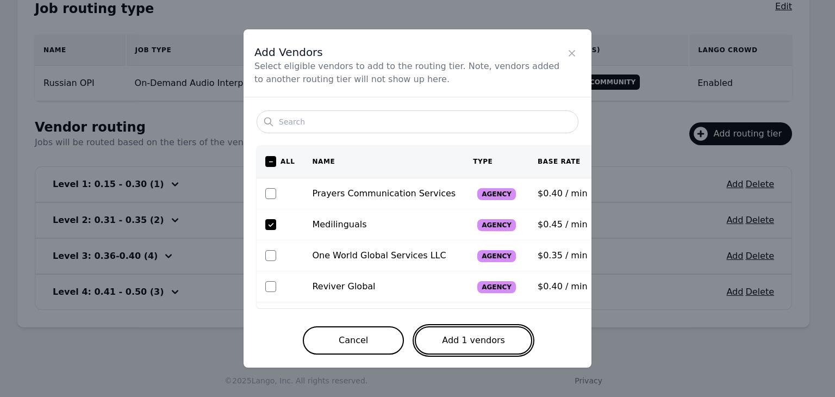
click at [513, 342] on button "Add 1 vendors" at bounding box center [473, 340] width 117 height 28
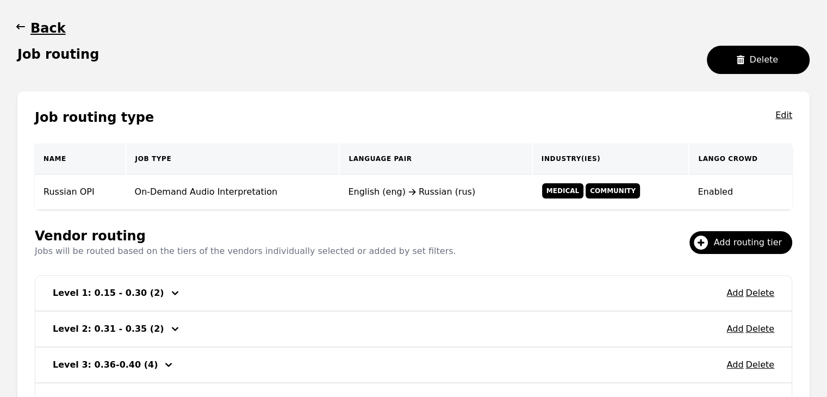
click at [20, 24] on icon "button" at bounding box center [20, 26] width 11 height 11
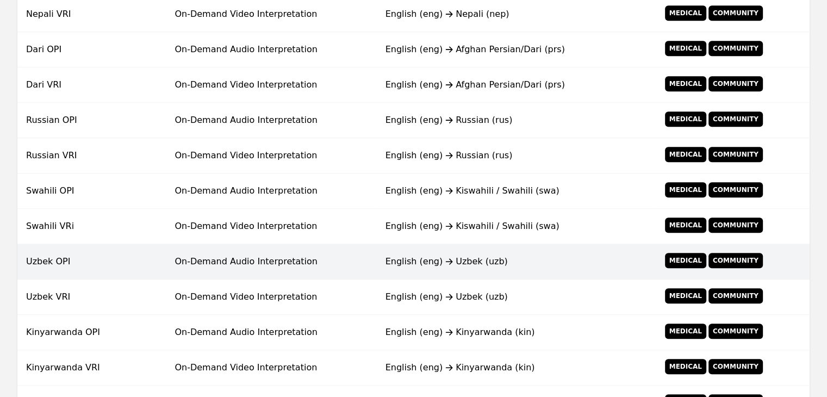
scroll to position [590, 0]
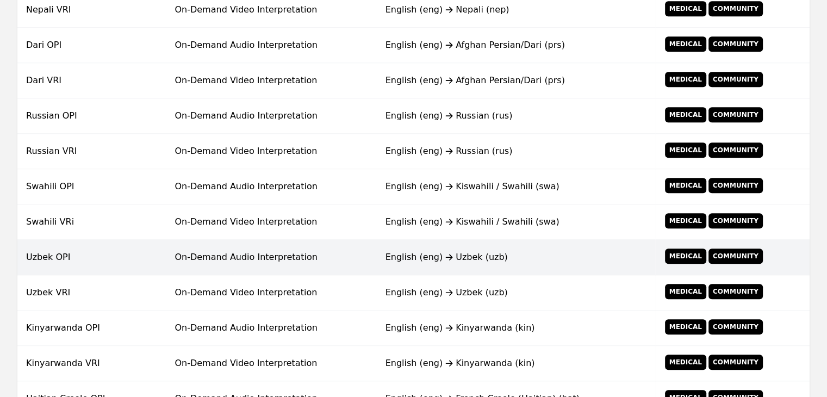
click at [304, 240] on td "On-Demand Audio Interpretation" at bounding box center [271, 257] width 210 height 35
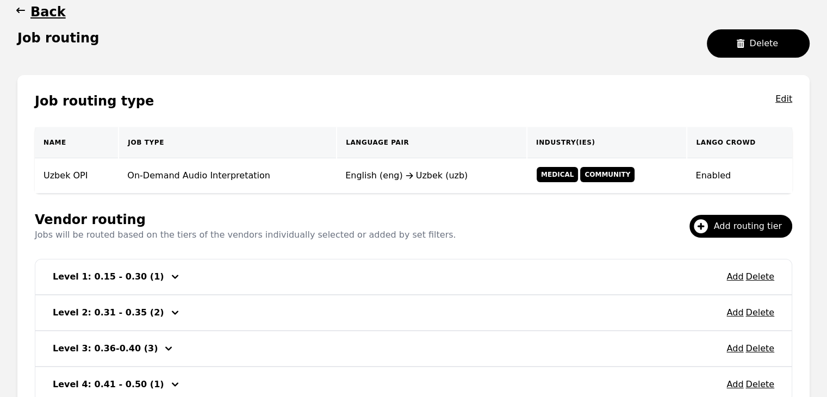
scroll to position [209, 0]
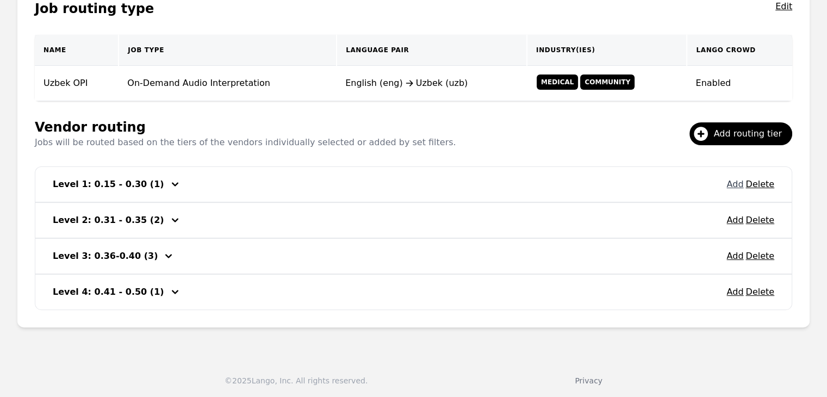
click at [734, 181] on button "Add" at bounding box center [734, 184] width 17 height 13
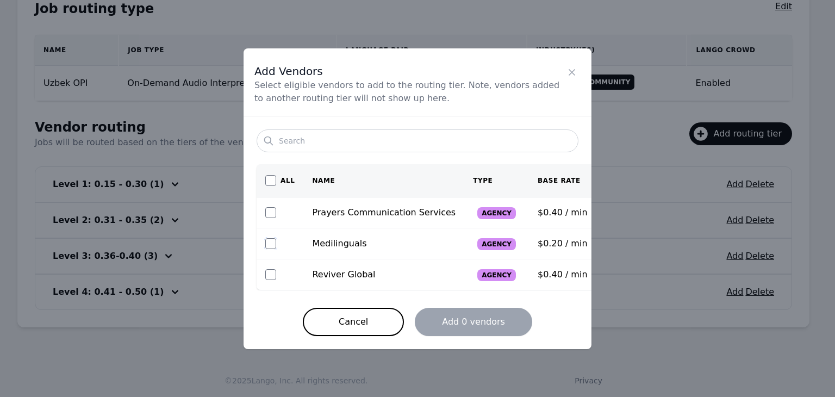
click at [267, 242] on input "checkbox" at bounding box center [270, 243] width 11 height 11
checkbox input "true"
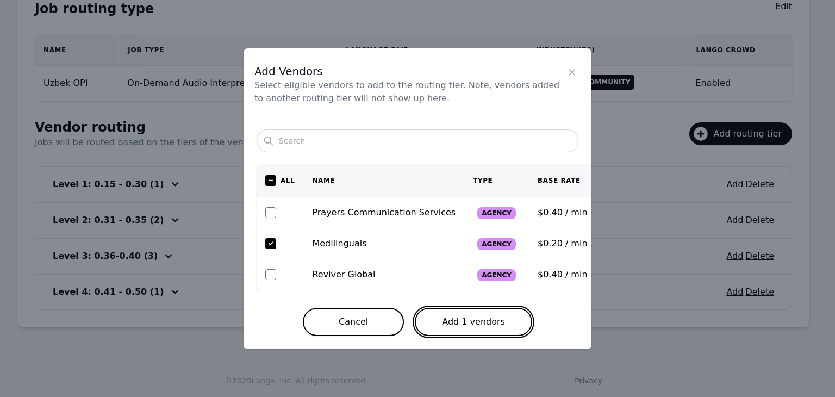
click at [459, 321] on button "Add 1 vendors" at bounding box center [473, 322] width 117 height 28
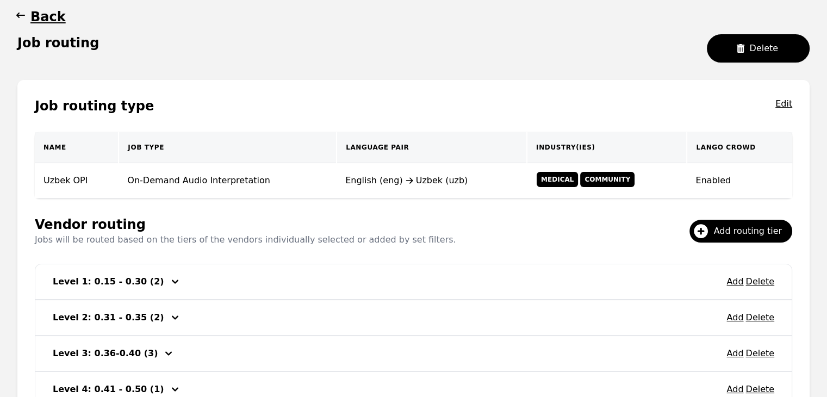
scroll to position [101, 0]
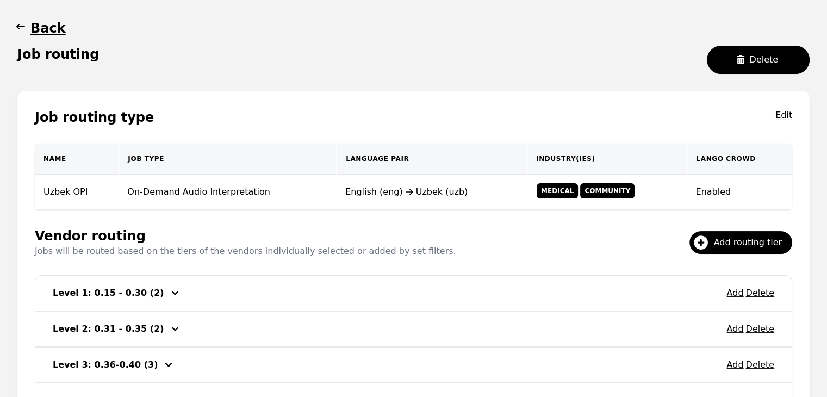
click at [24, 29] on icon "button" at bounding box center [20, 26] width 11 height 11
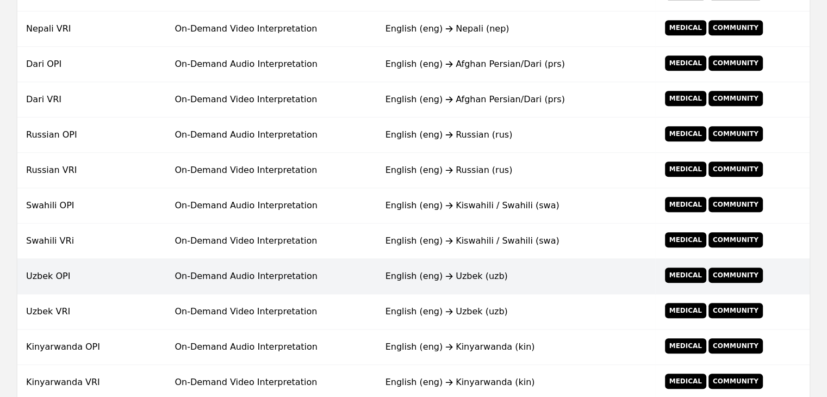
scroll to position [590, 0]
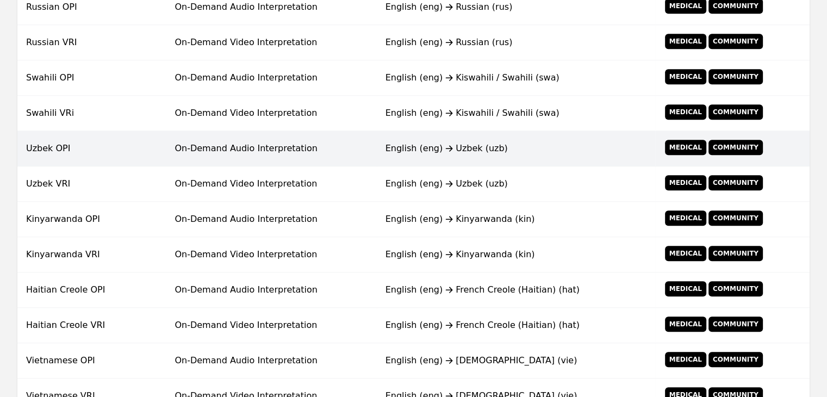
click at [429, 149] on div "English (eng) Uzbek (uzb)" at bounding box center [515, 148] width 261 height 13
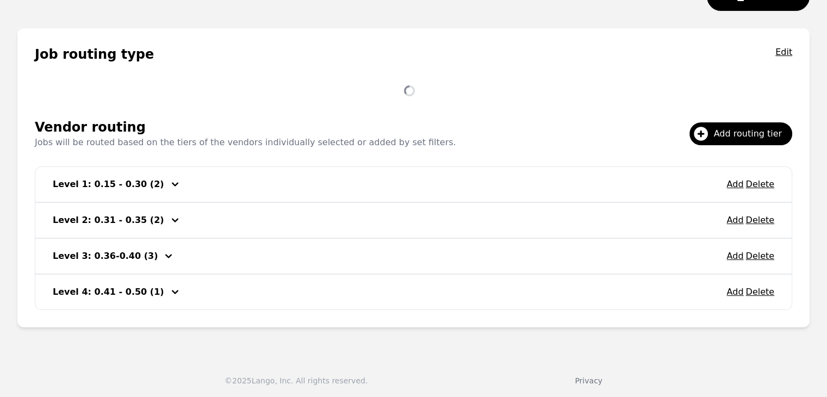
scroll to position [209, 0]
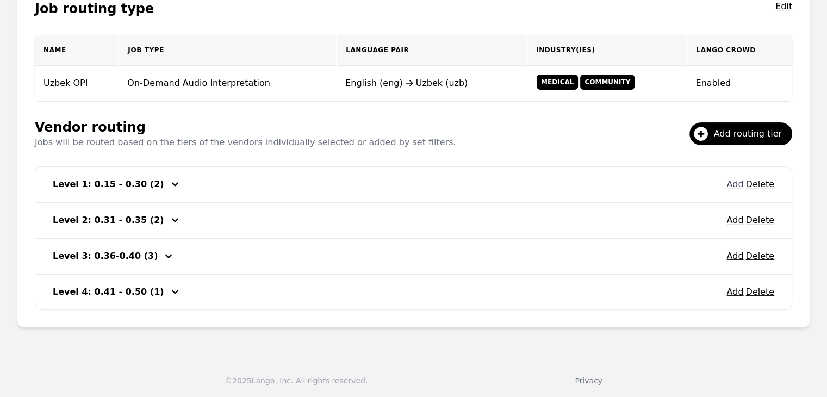
click at [733, 183] on button "Add" at bounding box center [734, 184] width 17 height 13
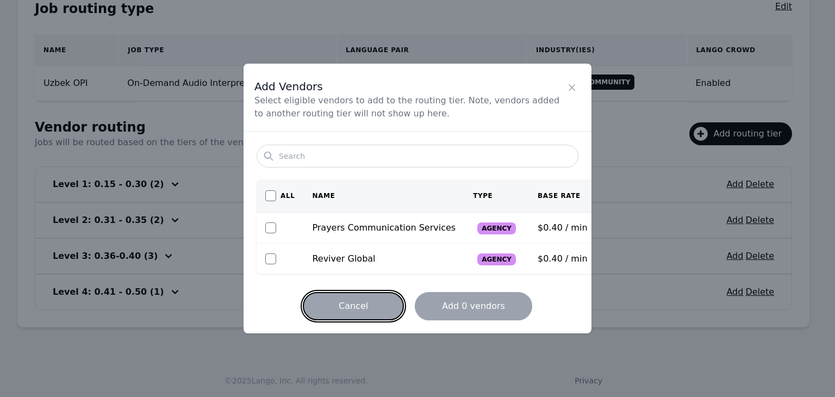
click at [367, 303] on button "Cancel" at bounding box center [353, 306] width 101 height 28
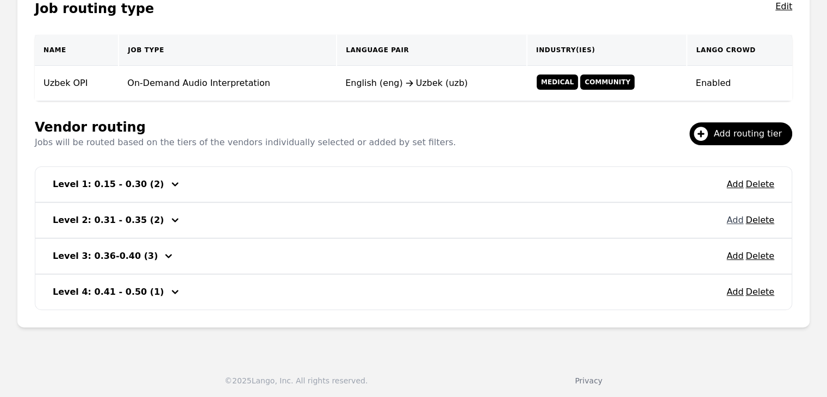
click at [736, 219] on button "Add" at bounding box center [734, 220] width 17 height 13
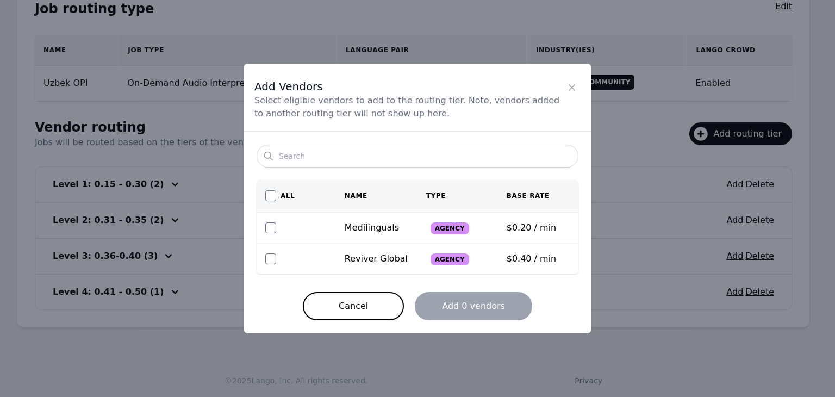
click at [270, 230] on input "checkbox" at bounding box center [270, 227] width 11 height 11
checkbox input "true"
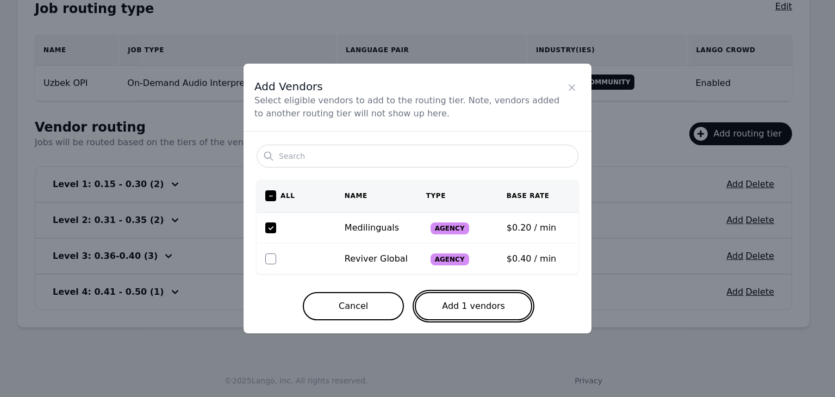
click at [459, 311] on button "Add 1 vendors" at bounding box center [473, 306] width 117 height 28
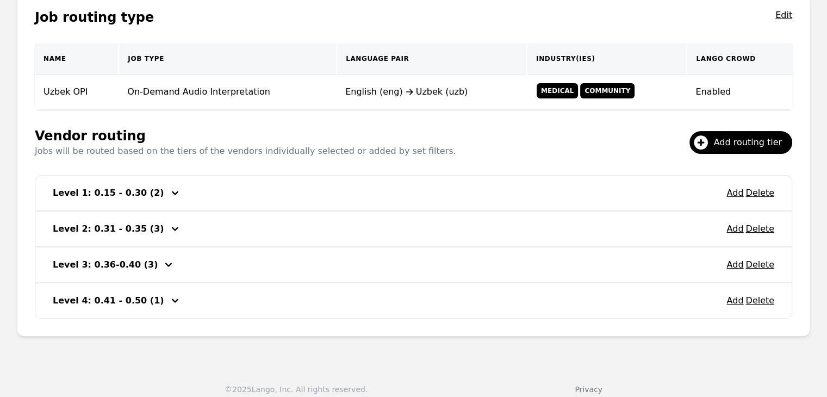
scroll to position [101, 0]
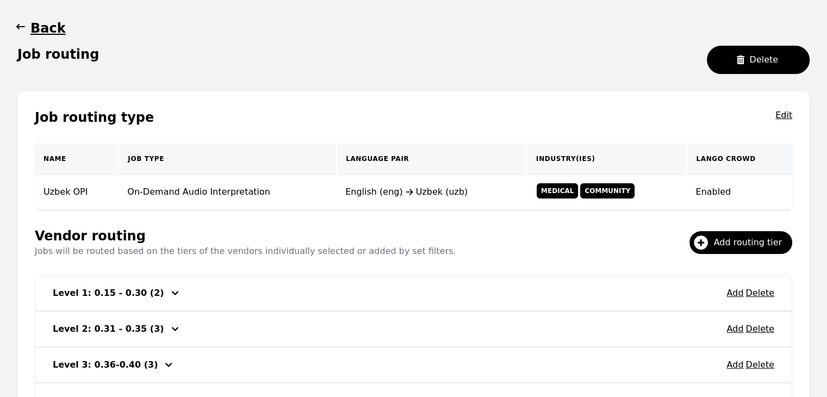
click at [17, 26] on icon "button" at bounding box center [20, 26] width 9 height 5
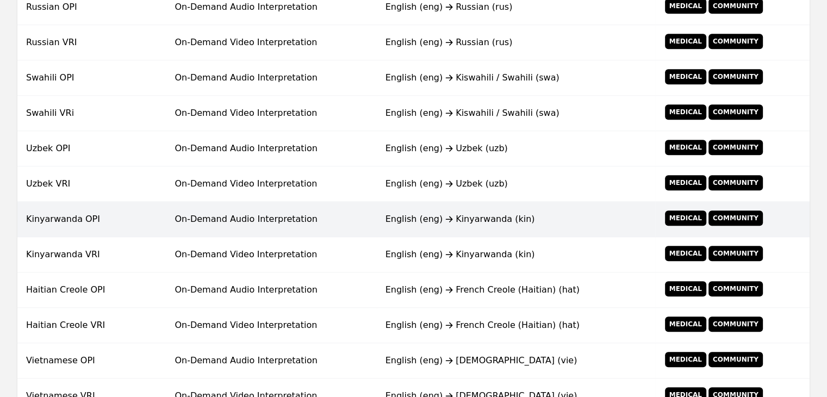
click at [410, 216] on div "English (eng) Kinyarwanda (kin)" at bounding box center [515, 218] width 261 height 13
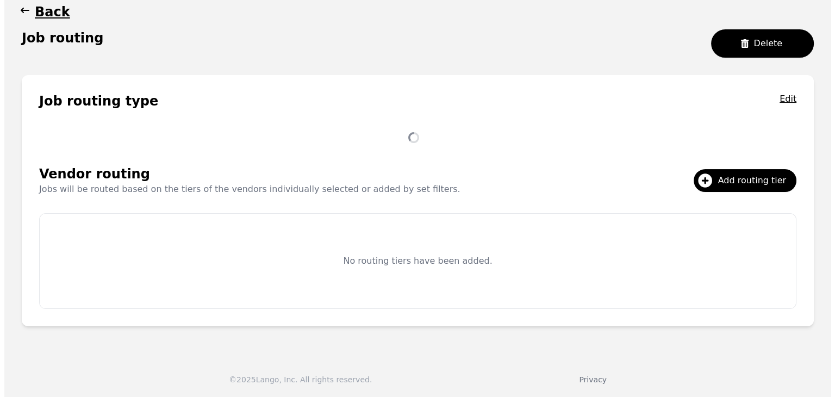
scroll to position [138, 0]
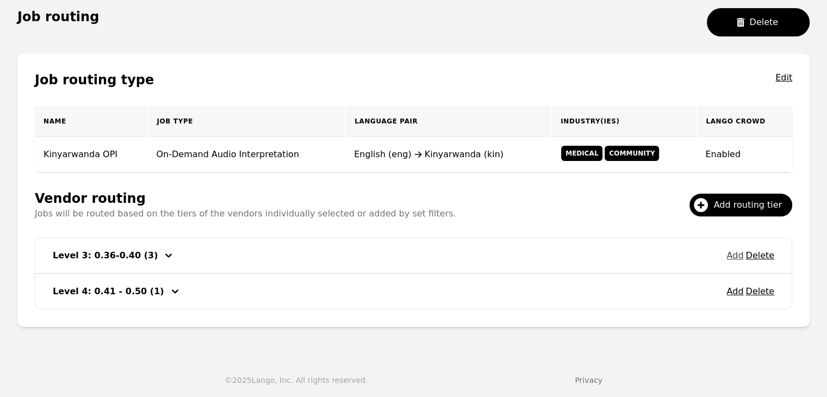
click at [733, 255] on button "Add" at bounding box center [734, 255] width 17 height 13
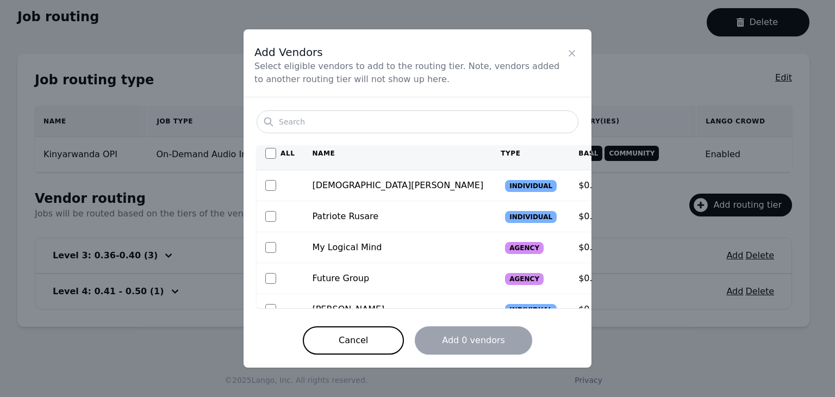
scroll to position [0, 0]
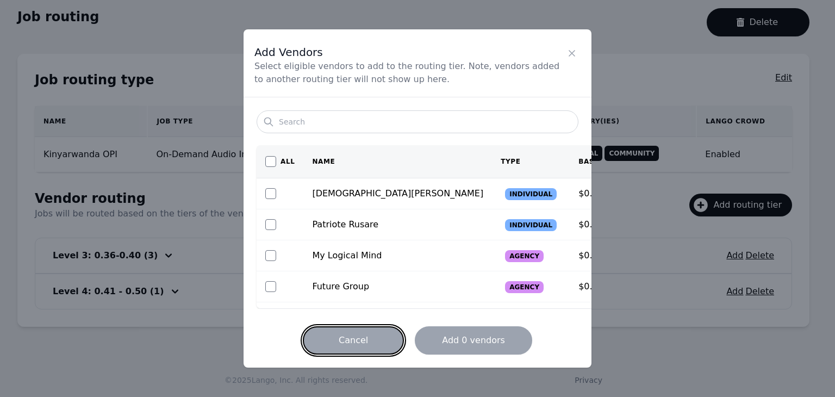
click at [361, 329] on button "Cancel" at bounding box center [353, 340] width 101 height 28
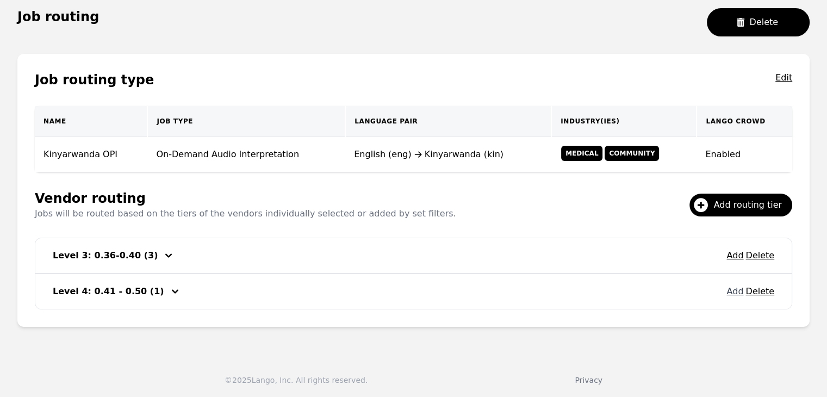
click at [735, 293] on button "Add" at bounding box center [734, 291] width 17 height 13
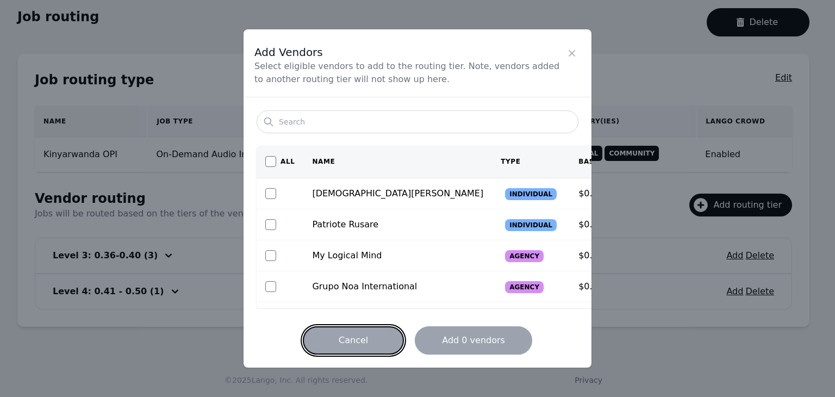
click at [375, 341] on button "Cancel" at bounding box center [353, 340] width 101 height 28
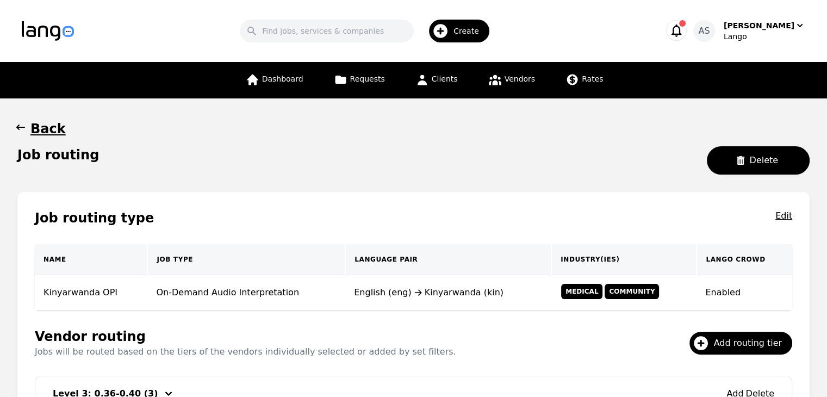
click at [15, 129] on icon "button" at bounding box center [20, 127] width 11 height 11
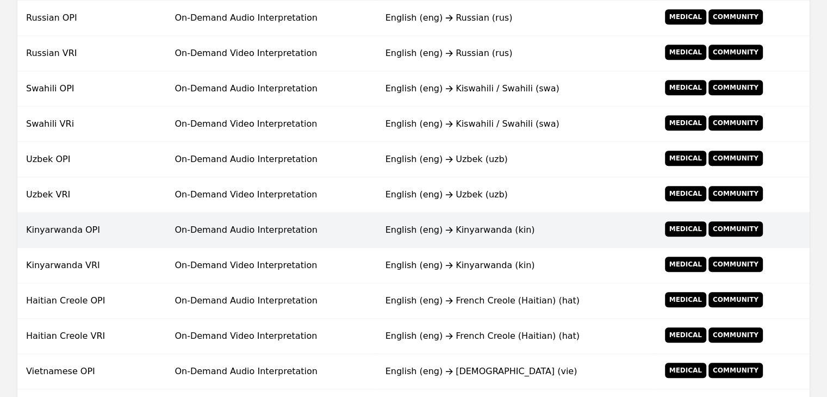
scroll to position [761, 0]
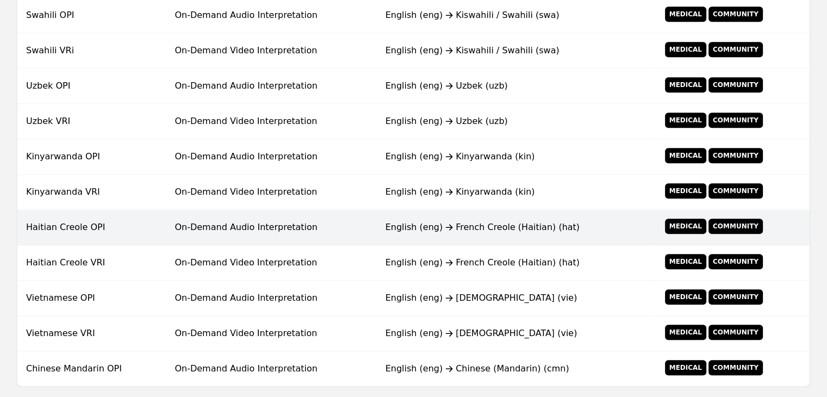
click at [347, 231] on td "On-Demand Audio Interpretation" at bounding box center [271, 227] width 210 height 35
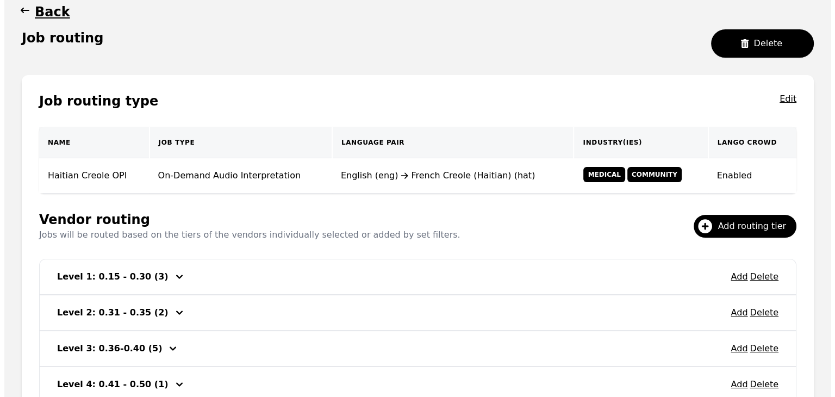
scroll to position [209, 0]
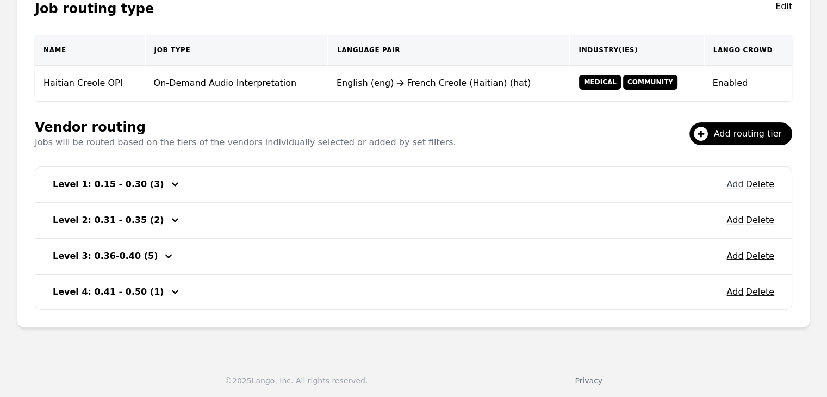
click at [733, 183] on button "Add" at bounding box center [734, 184] width 17 height 13
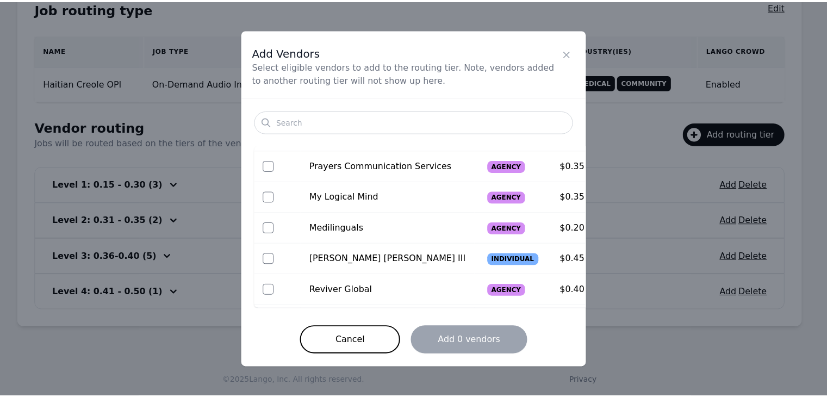
scroll to position [109, 0]
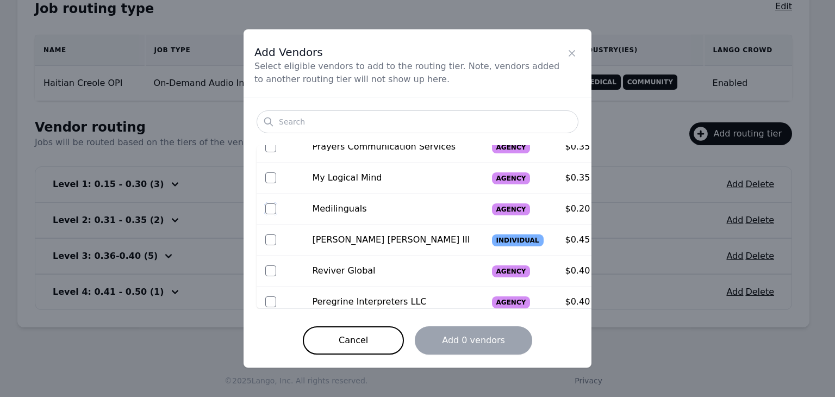
click at [272, 210] on input "checkbox" at bounding box center [270, 208] width 11 height 11
checkbox input "true"
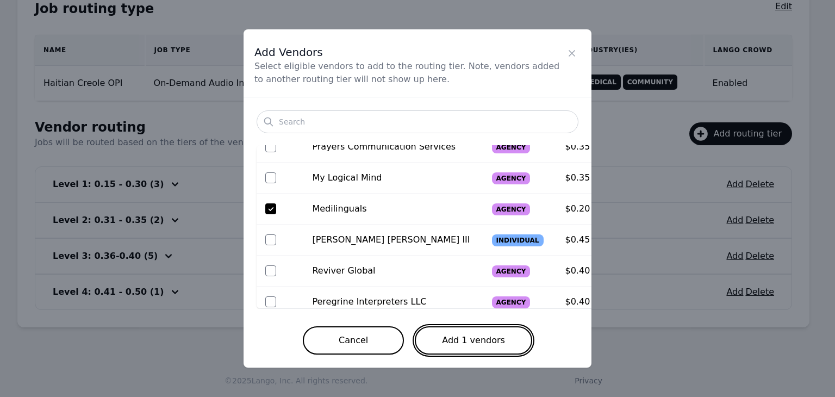
click at [446, 341] on button "Add 1 vendors" at bounding box center [473, 340] width 117 height 28
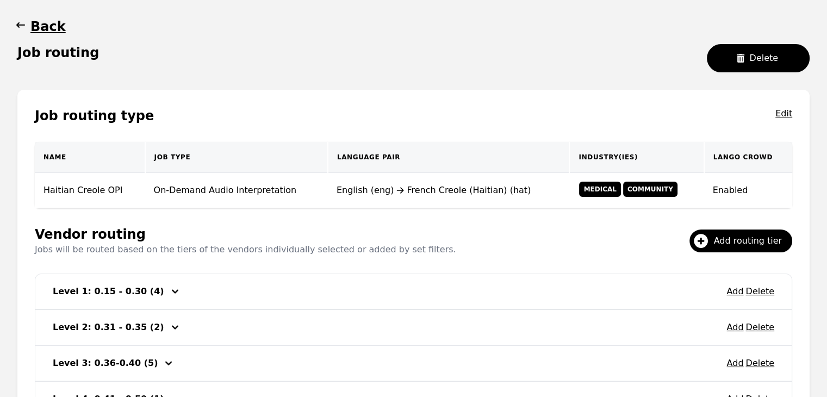
scroll to position [101, 0]
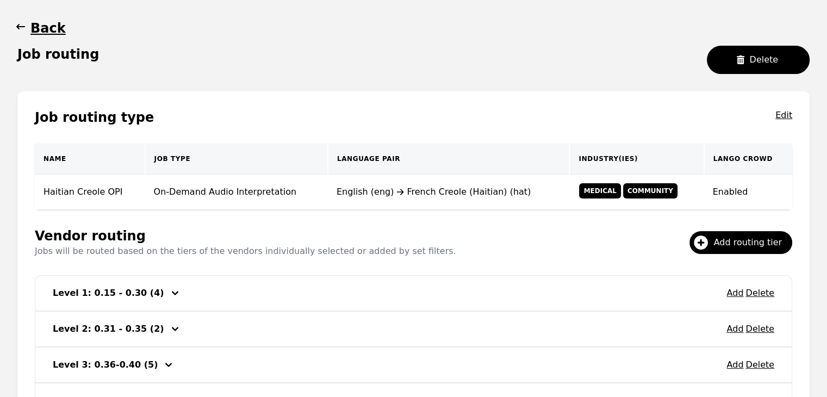
click at [15, 32] on icon "button" at bounding box center [20, 26] width 11 height 11
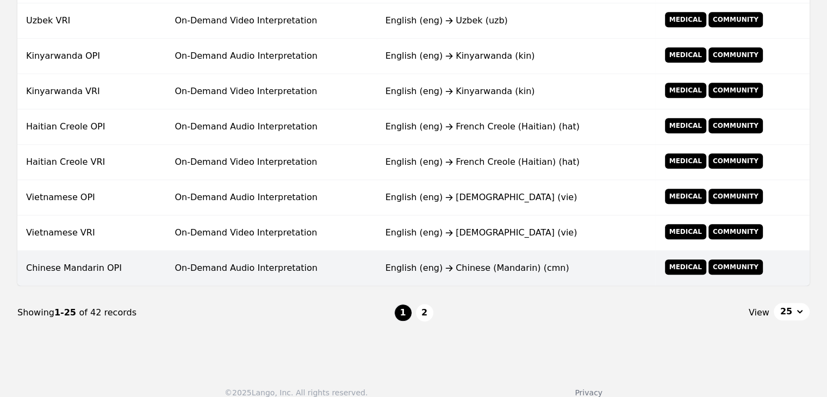
click at [223, 259] on td "On-Demand Audio Interpretation" at bounding box center [271, 268] width 210 height 35
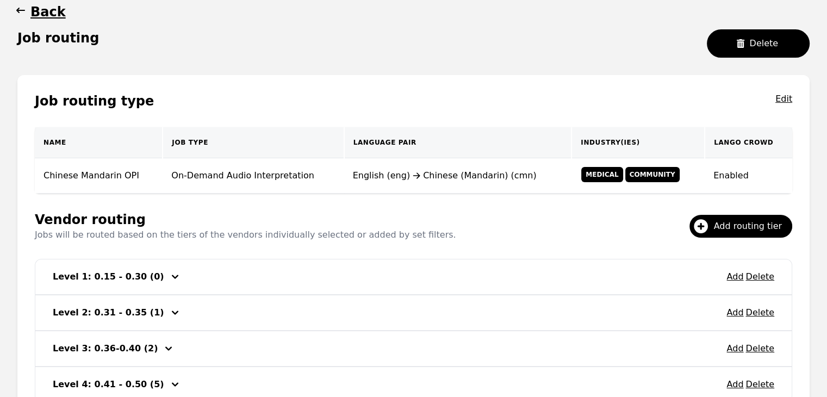
scroll to position [209, 0]
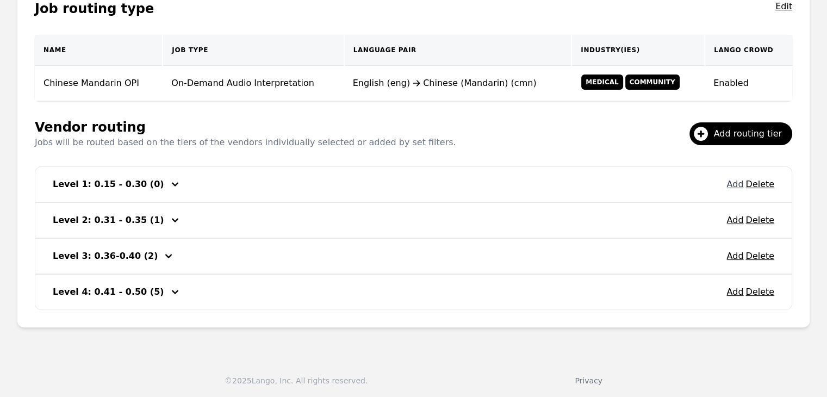
click at [736, 186] on button "Add" at bounding box center [734, 184] width 17 height 13
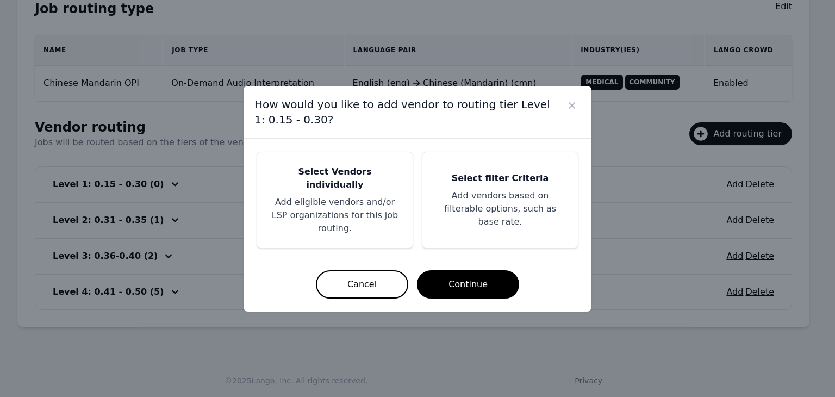
click at [365, 205] on p "Add eligible vendors and/or LSP organizations for this job routing." at bounding box center [334, 215] width 129 height 39
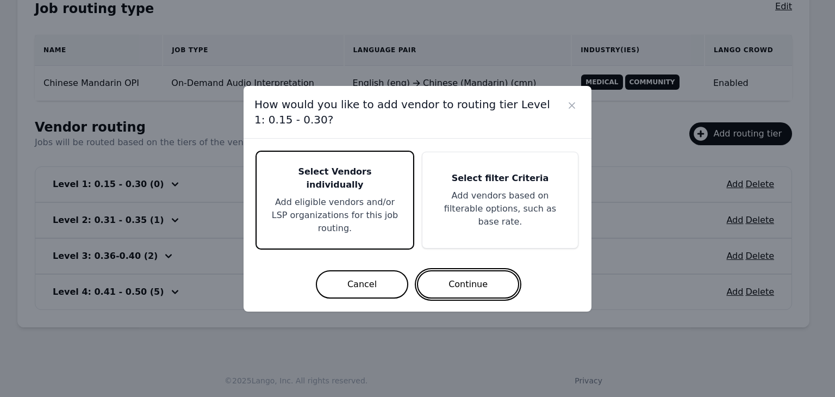
click at [445, 270] on button "Continue" at bounding box center [468, 284] width 102 height 28
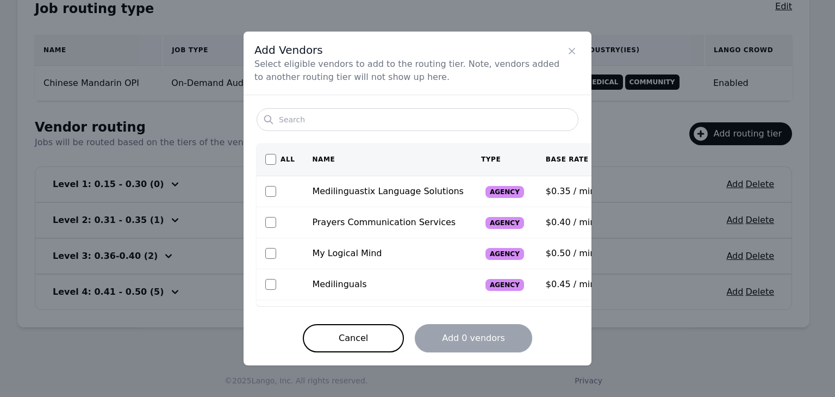
click at [279, 290] on td at bounding box center [279, 284] width 47 height 31
click at [274, 283] on input "checkbox" at bounding box center [270, 284] width 11 height 11
checkbox input "true"
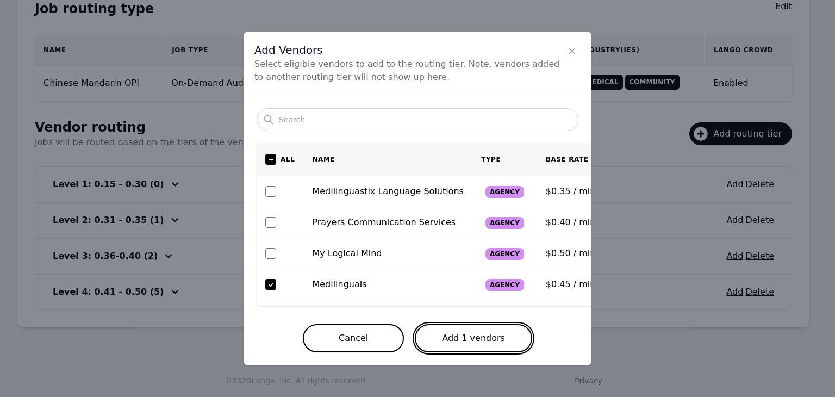
click at [472, 340] on button "Add 1 vendors" at bounding box center [473, 338] width 117 height 28
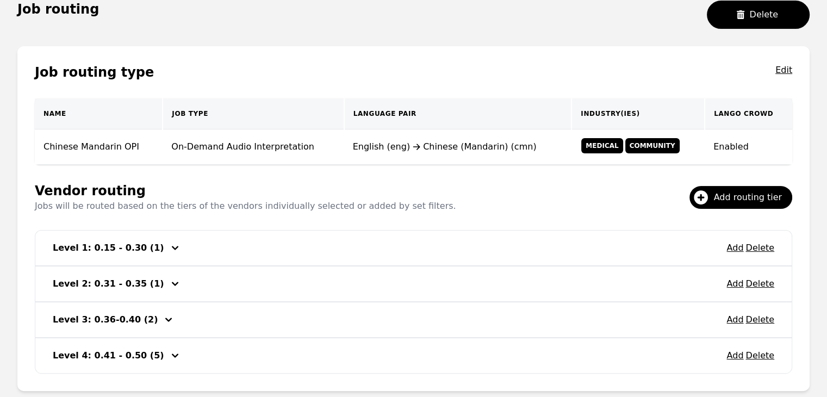
scroll to position [46, 0]
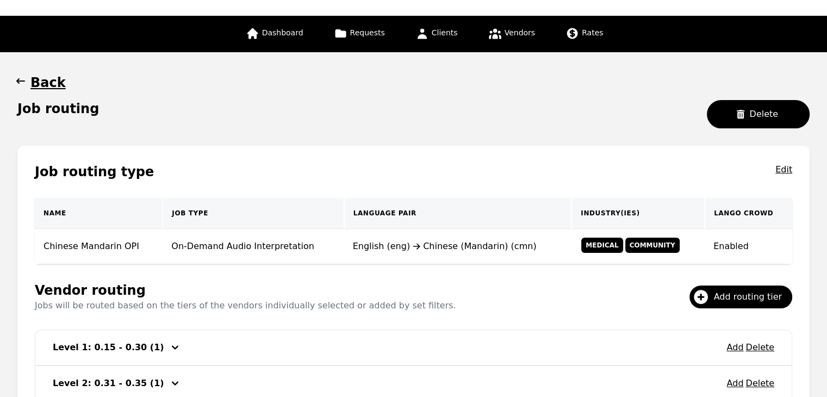
click at [20, 81] on icon "button" at bounding box center [20, 80] width 9 height 5
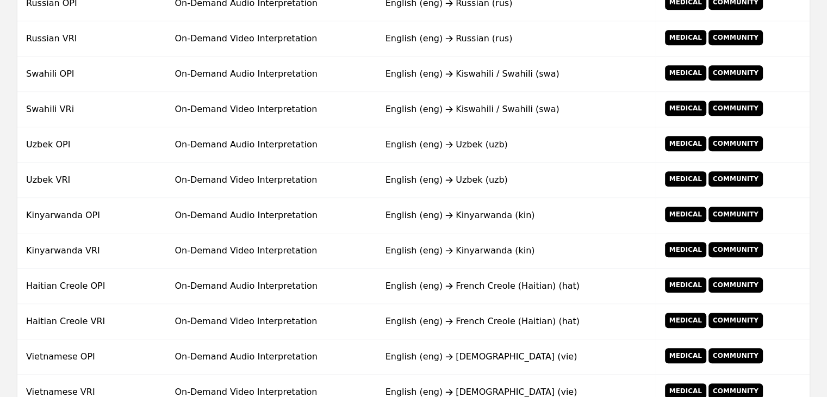
scroll to position [872, 0]
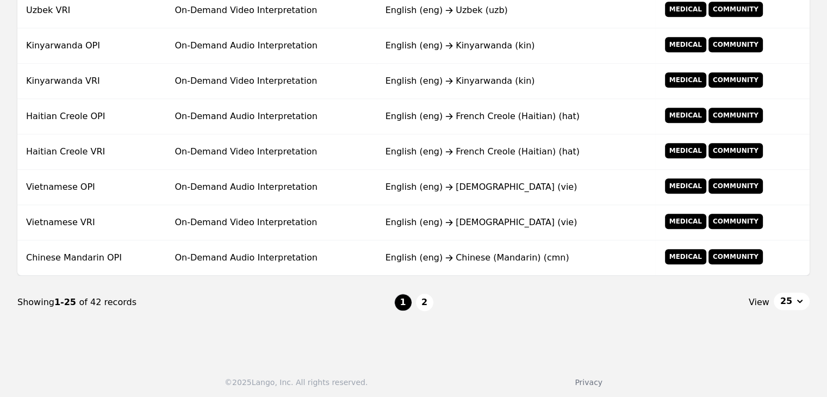
click at [425, 300] on button "2" at bounding box center [424, 301] width 17 height 17
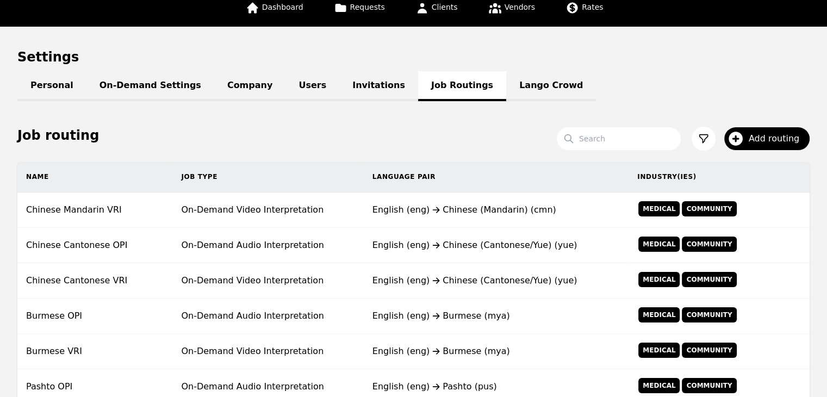
scroll to position [46, 0]
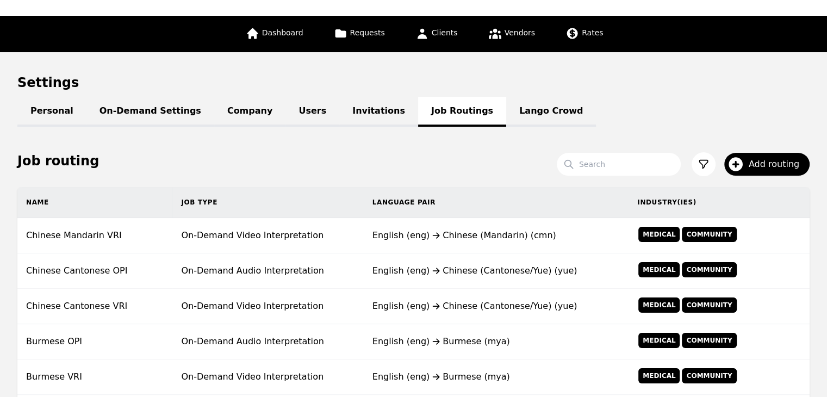
click at [283, 40] on link "Dashboard" at bounding box center [274, 34] width 71 height 36
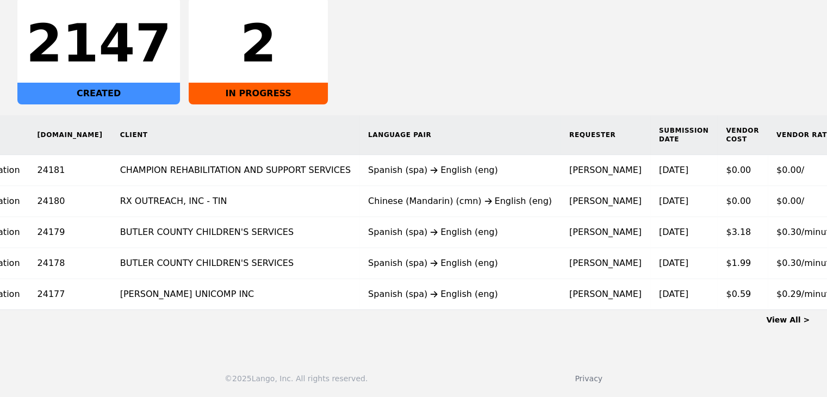
scroll to position [0, 150]
click at [782, 316] on link "View All >" at bounding box center [787, 319] width 43 height 9
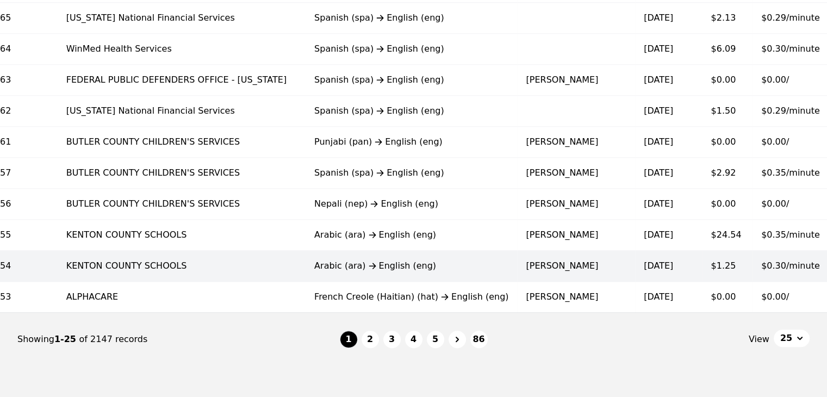
scroll to position [728, 0]
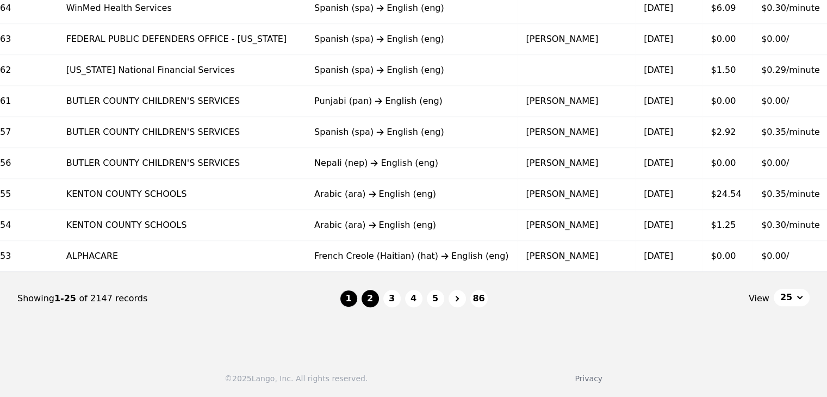
click at [372, 299] on button "2" at bounding box center [369, 298] width 17 height 17
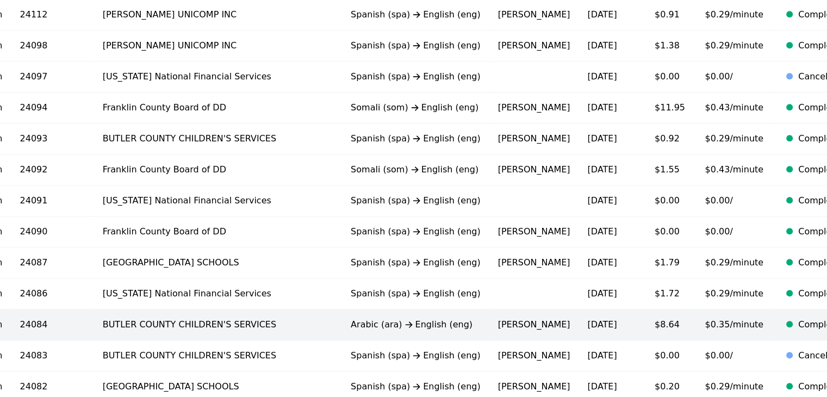
scroll to position [652, 0]
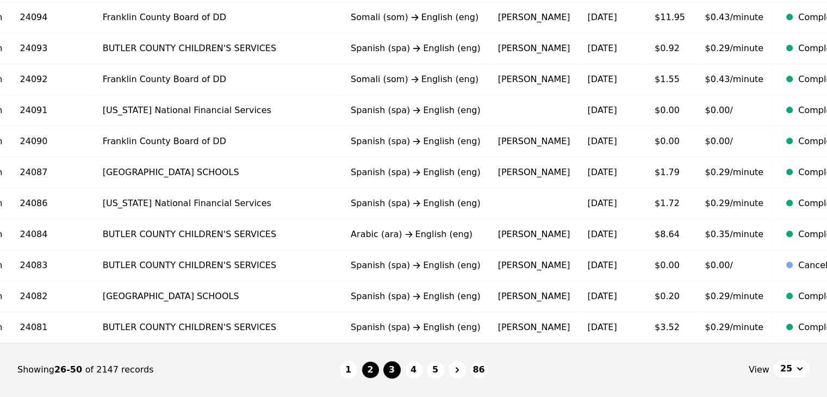
click at [392, 374] on button "3" at bounding box center [391, 369] width 17 height 17
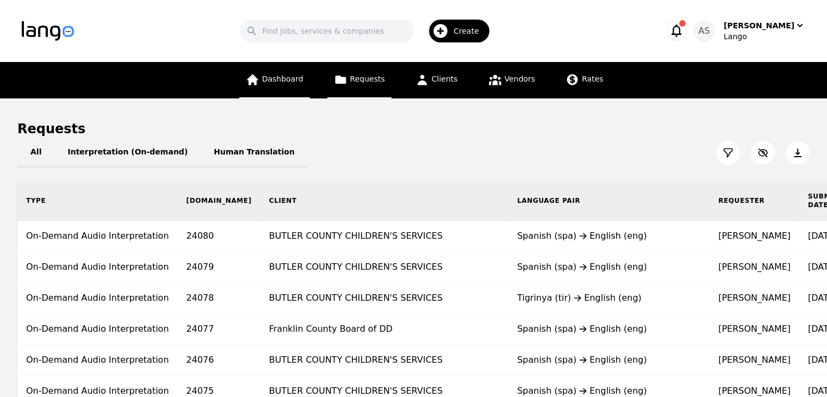
click at [290, 85] on link "Dashboard" at bounding box center [274, 80] width 71 height 36
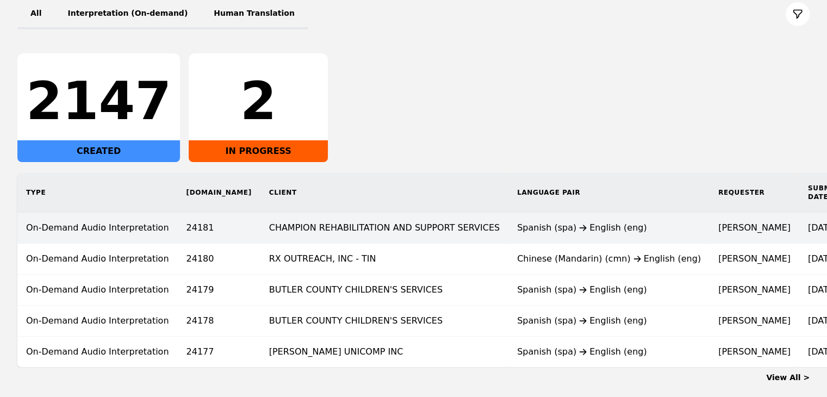
scroll to position [163, 0]
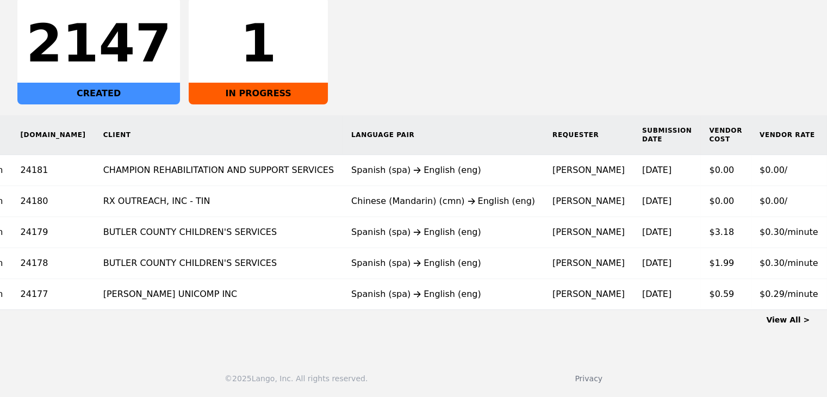
scroll to position [0, 193]
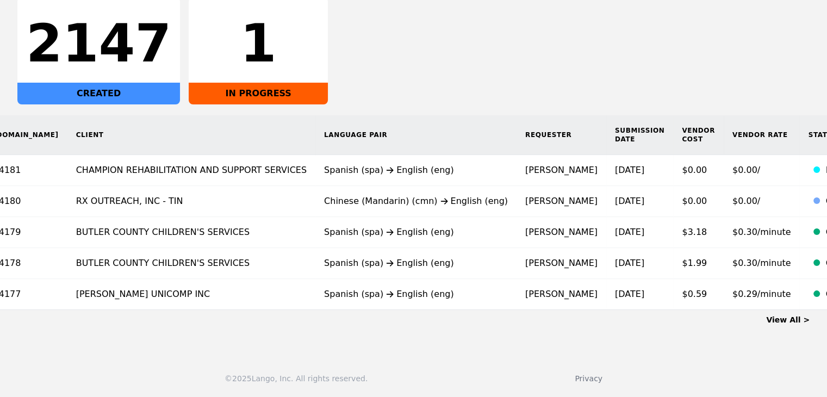
click at [783, 319] on link "View All >" at bounding box center [787, 319] width 43 height 9
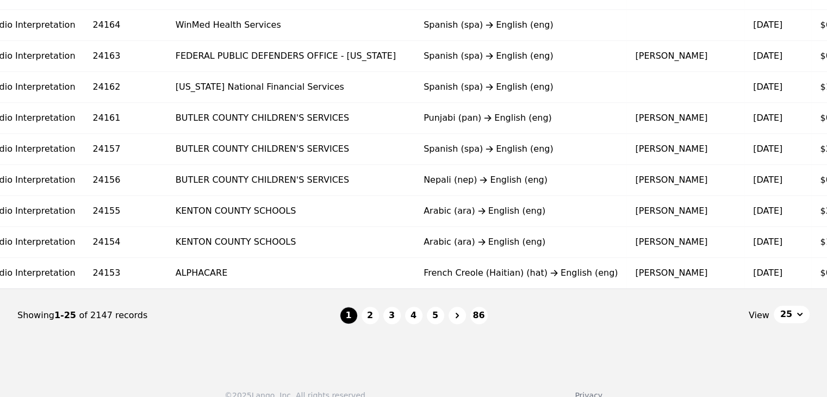
scroll to position [0, 127]
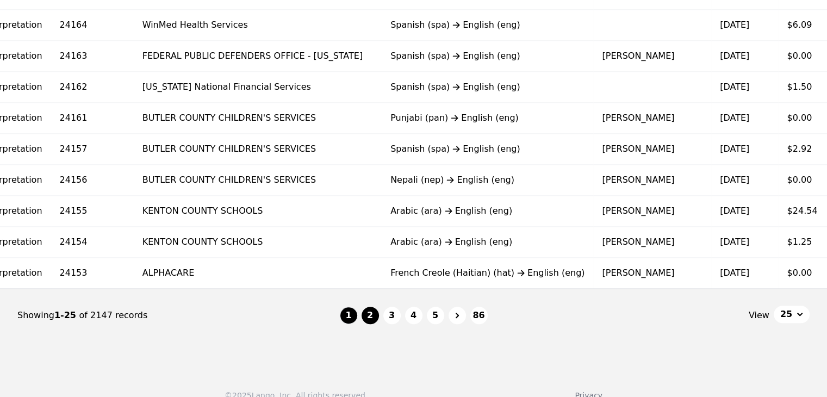
click at [375, 320] on button "2" at bounding box center [369, 314] width 17 height 17
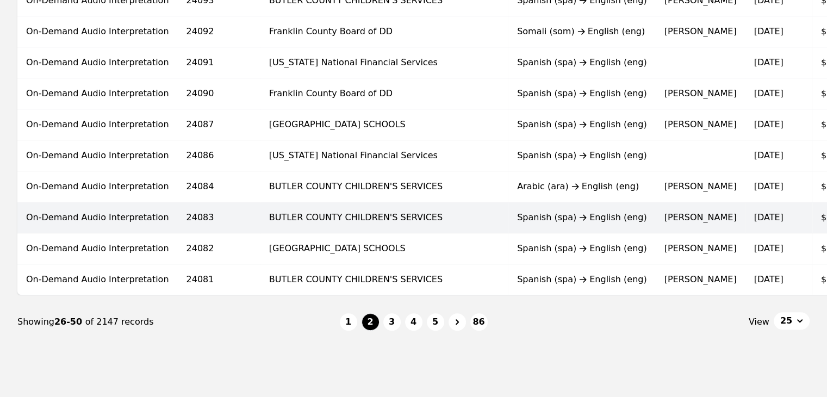
scroll to position [706, 0]
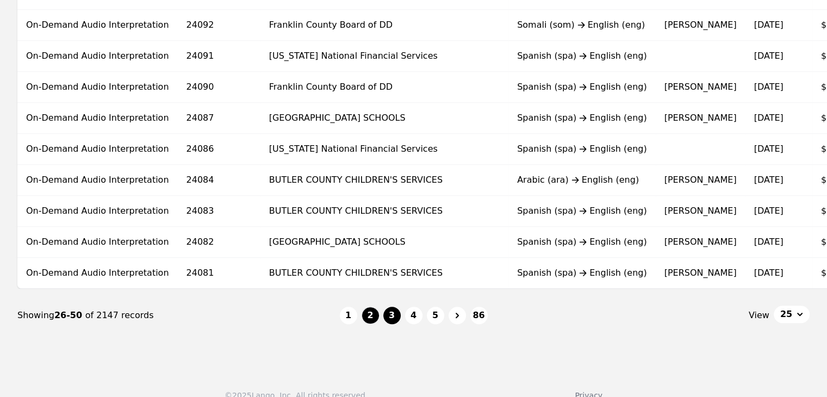
click at [391, 324] on button "3" at bounding box center [391, 314] width 17 height 17
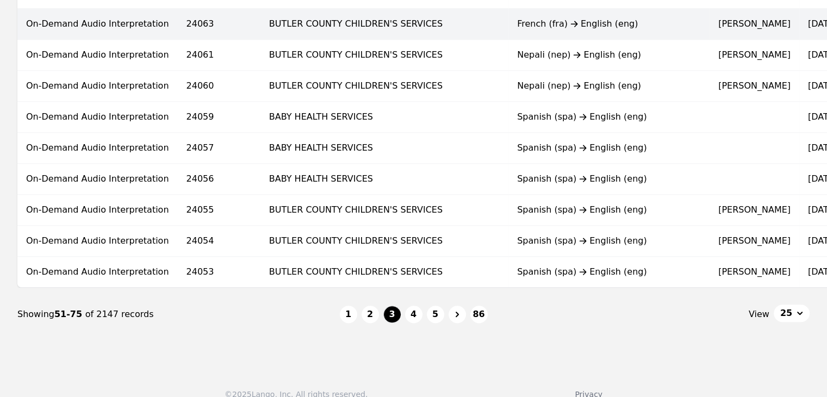
scroll to position [728, 0]
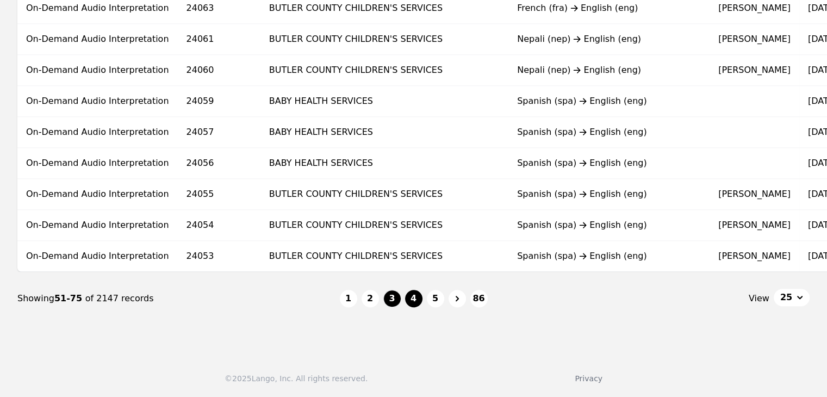
click at [413, 296] on button "4" at bounding box center [413, 298] width 17 height 17
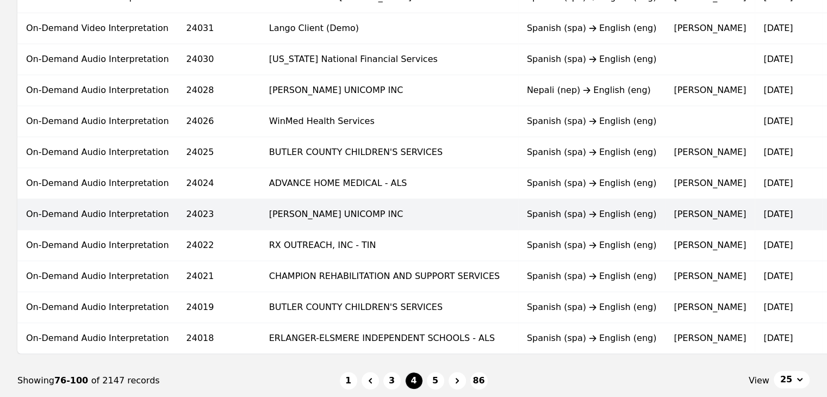
scroll to position [706, 0]
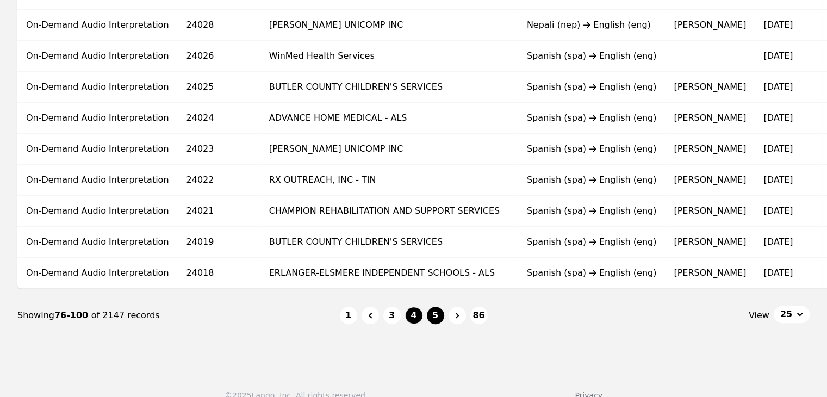
click at [440, 318] on button "5" at bounding box center [435, 314] width 17 height 17
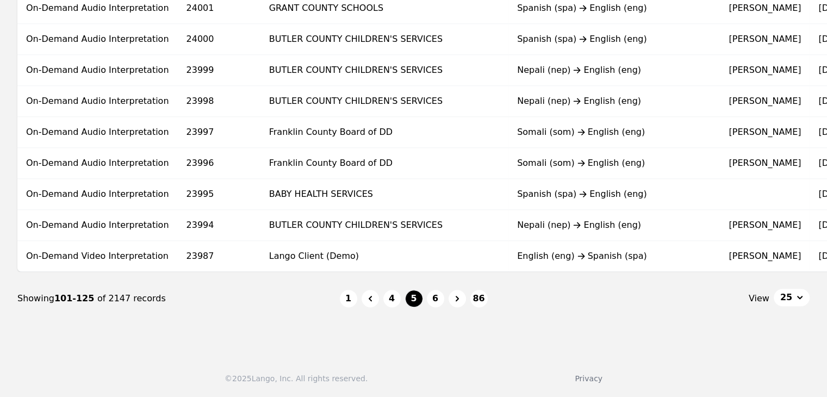
scroll to position [728, 0]
click at [441, 297] on button "6" at bounding box center [435, 298] width 17 height 17
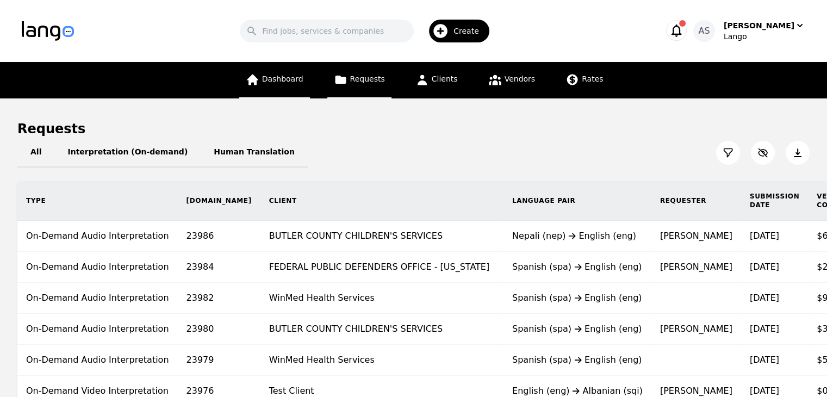
click at [278, 83] on span "Dashboard" at bounding box center [282, 78] width 41 height 9
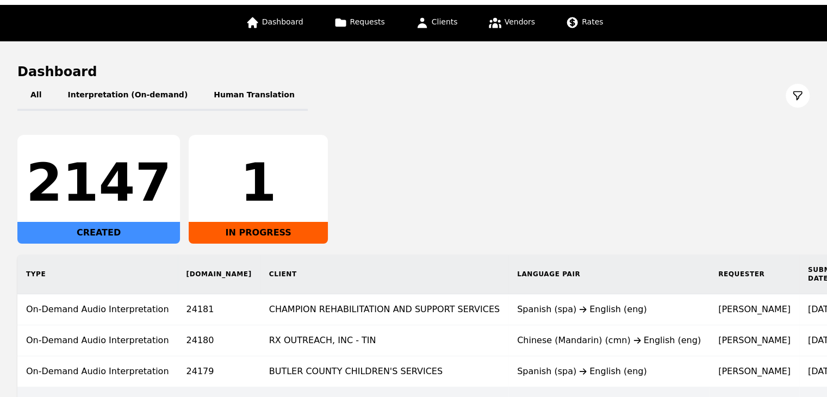
scroll to position [203, 0]
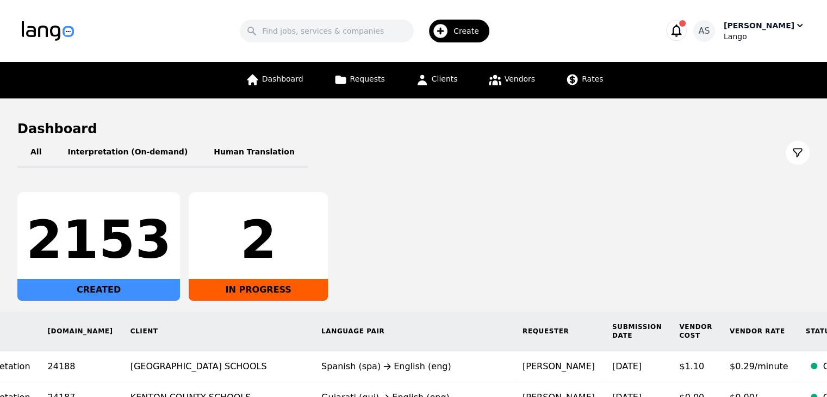
drag, startPoint x: 753, startPoint y: 34, endPoint x: 756, endPoint y: 29, distance: 5.8
click at [754, 33] on div "Lango" at bounding box center [764, 36] width 82 height 11
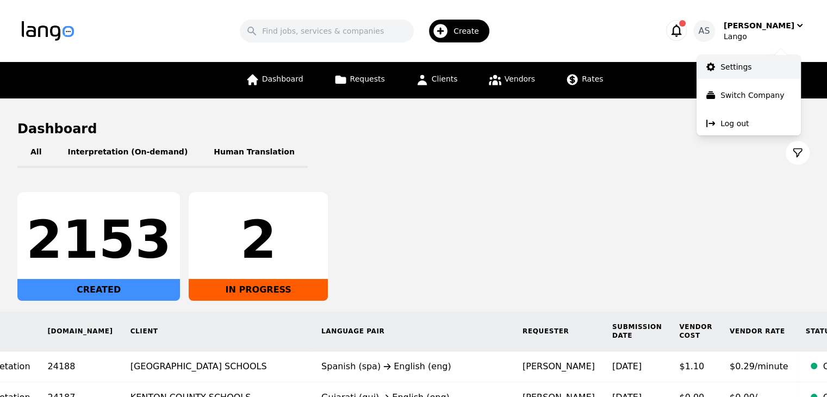
click at [755, 71] on link "Settings" at bounding box center [748, 67] width 104 height 24
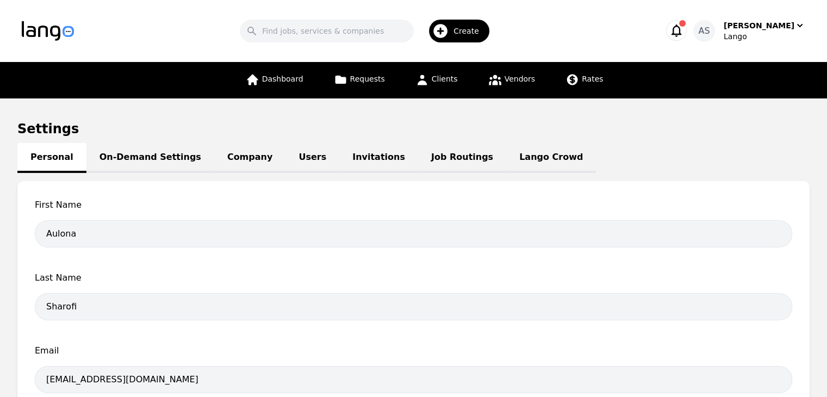
click at [419, 159] on link "Job Routings" at bounding box center [462, 158] width 88 height 30
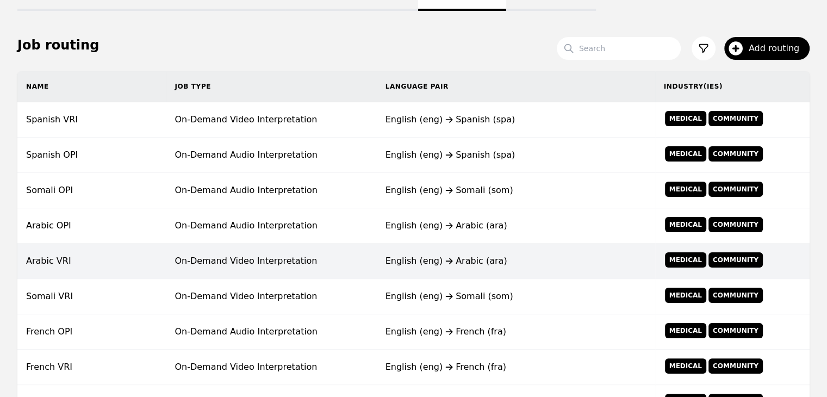
scroll to position [163, 0]
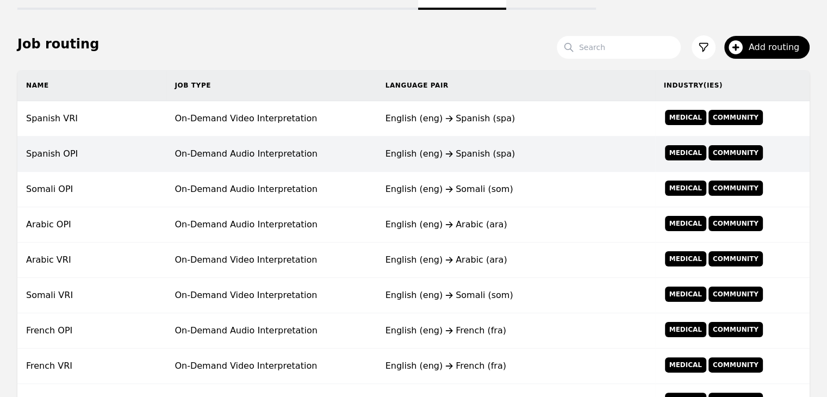
click at [180, 143] on td "On-Demand Audio Interpretation" at bounding box center [271, 153] width 210 height 35
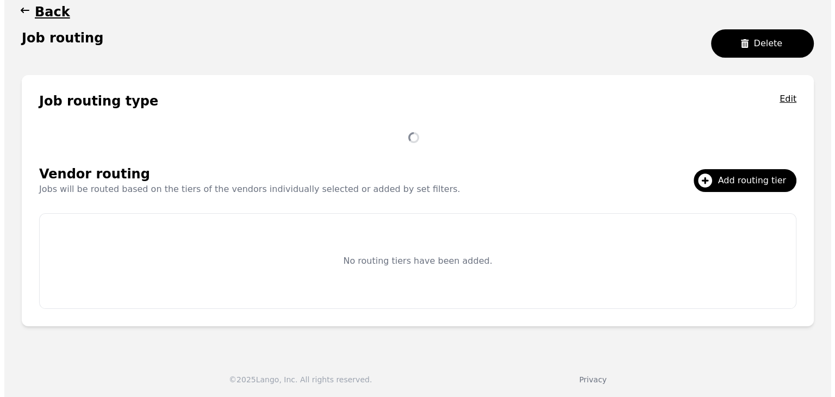
scroll to position [163, 0]
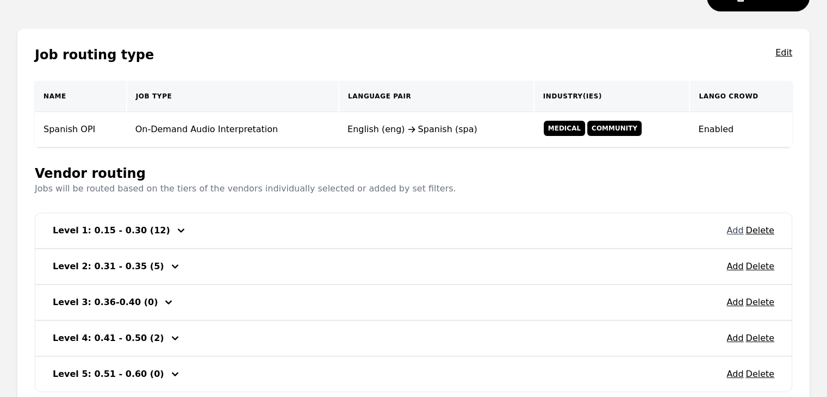
click at [737, 229] on button "Add" at bounding box center [734, 230] width 17 height 13
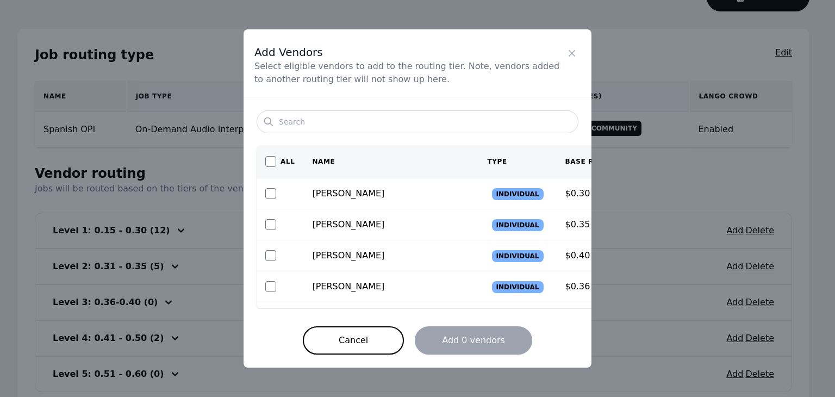
scroll to position [0, 0]
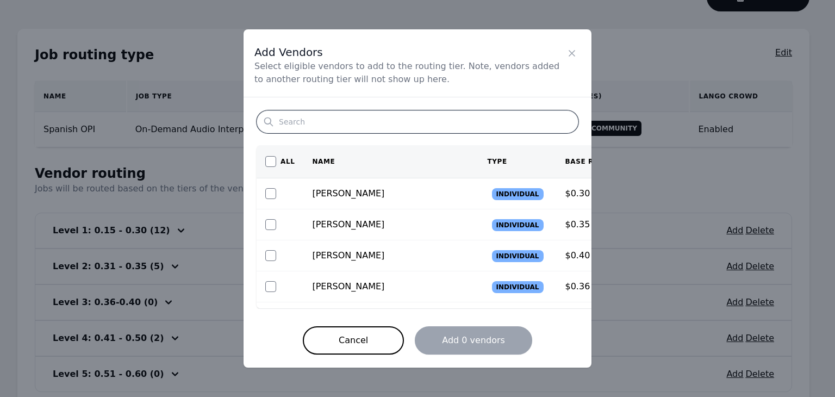
click at [341, 120] on input "Search" at bounding box center [417, 121] width 322 height 23
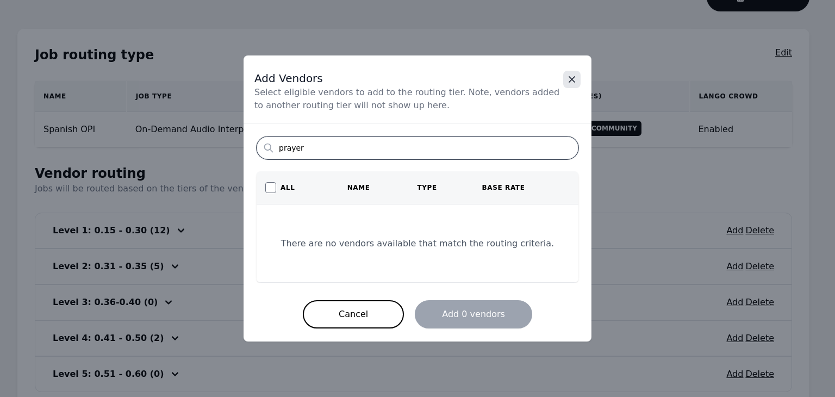
type input "prayer"
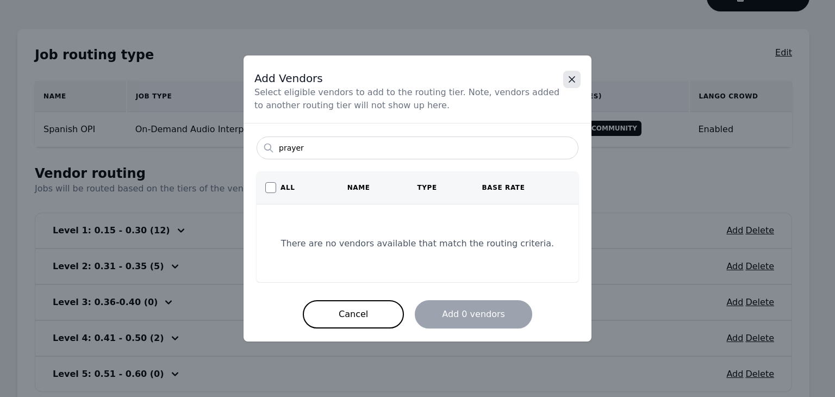
click at [574, 79] on icon "Close" at bounding box center [571, 79] width 11 height 11
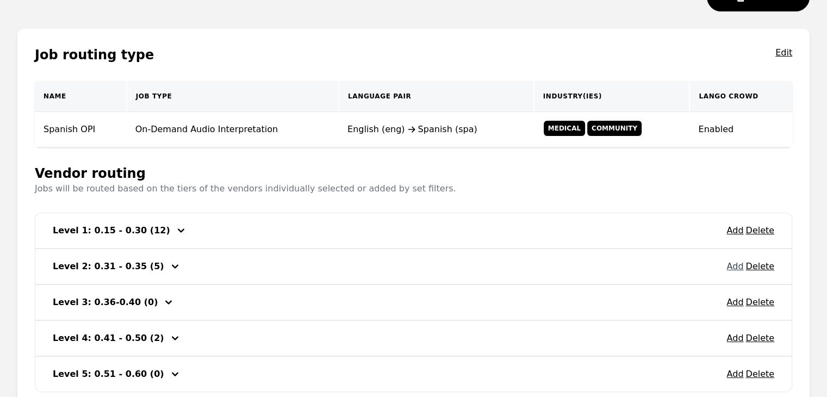
click at [733, 267] on button "Add" at bounding box center [734, 266] width 17 height 13
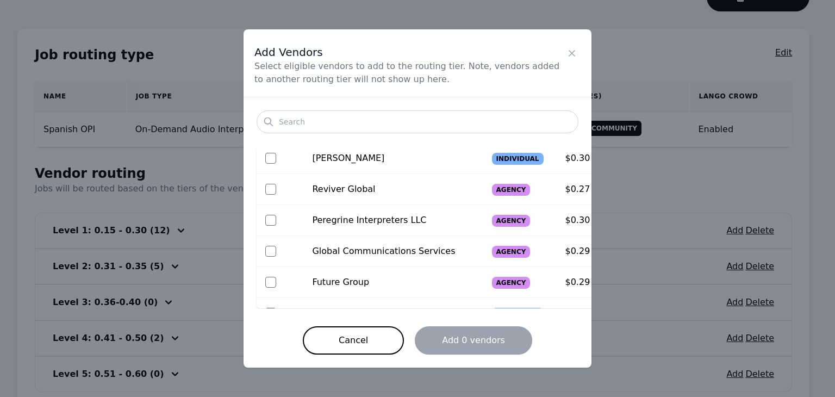
scroll to position [548, 0]
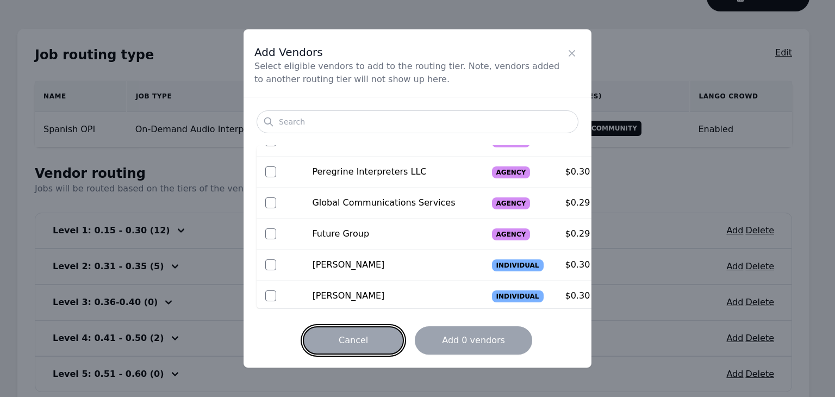
click at [362, 342] on button "Cancel" at bounding box center [353, 340] width 101 height 28
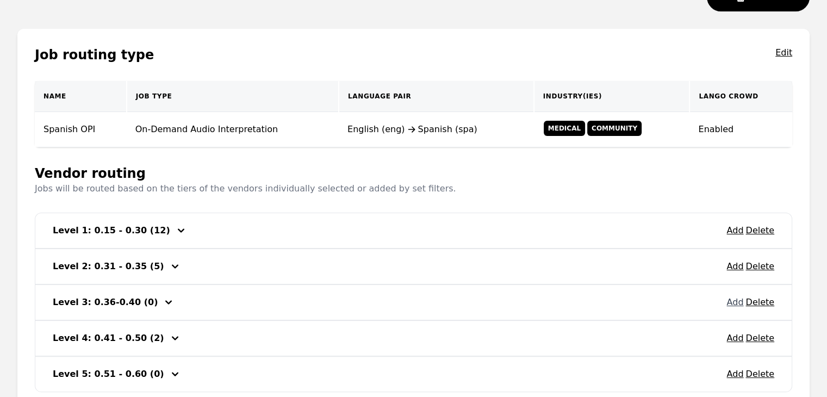
click at [737, 301] on button "Add" at bounding box center [734, 302] width 17 height 13
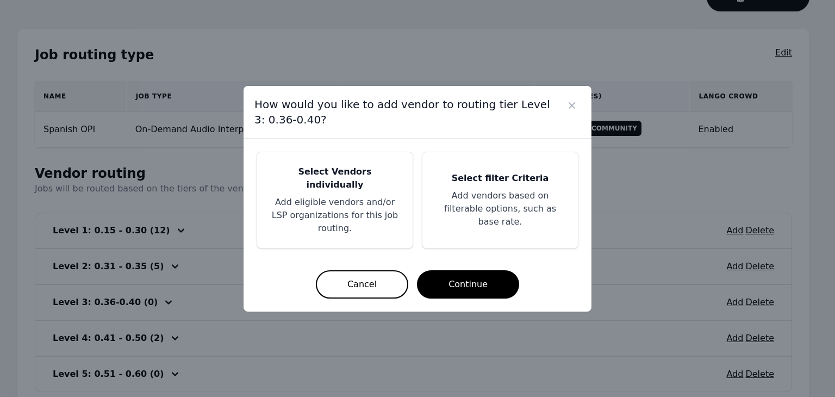
click at [350, 216] on p "Add eligible vendors and/or LSP organizations for this job routing." at bounding box center [334, 215] width 129 height 39
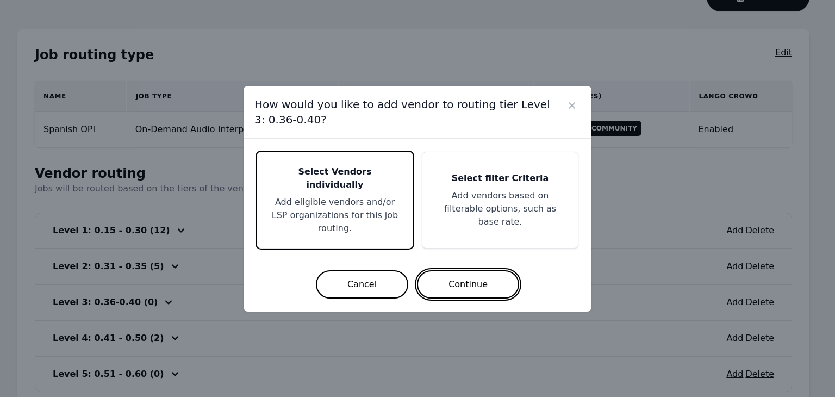
click at [454, 278] on button "Continue" at bounding box center [468, 284] width 102 height 28
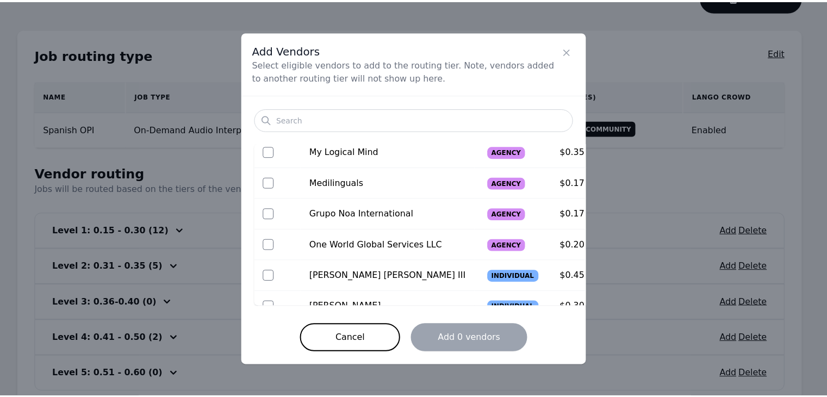
scroll to position [272, 0]
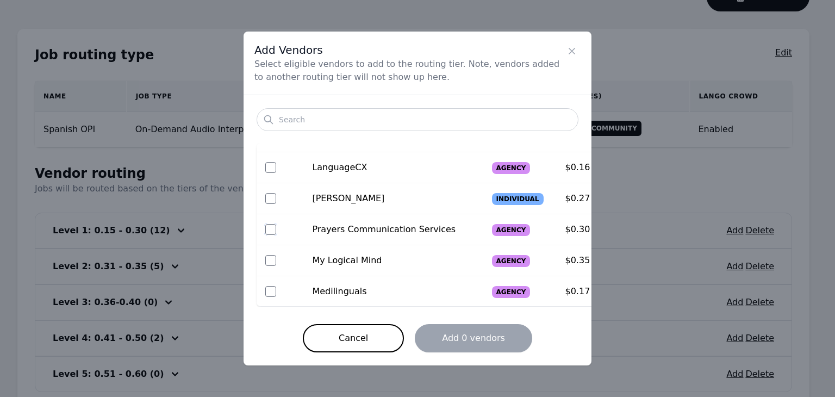
click at [271, 230] on input "checkbox" at bounding box center [270, 229] width 11 height 11
checkbox input "true"
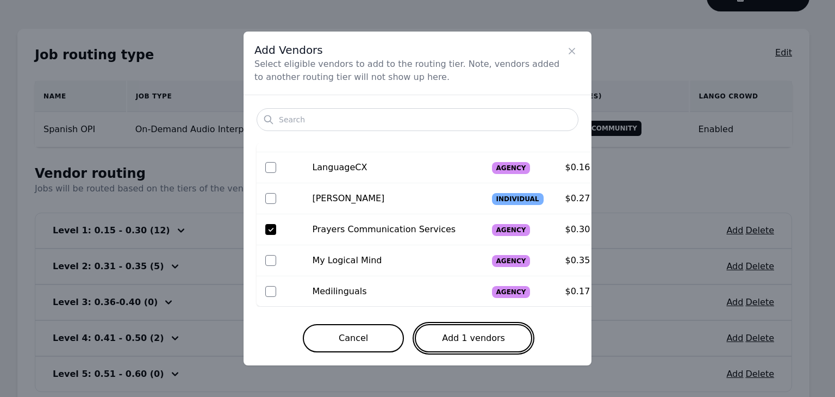
click at [464, 337] on button "Add 1 vendors" at bounding box center [473, 338] width 117 height 28
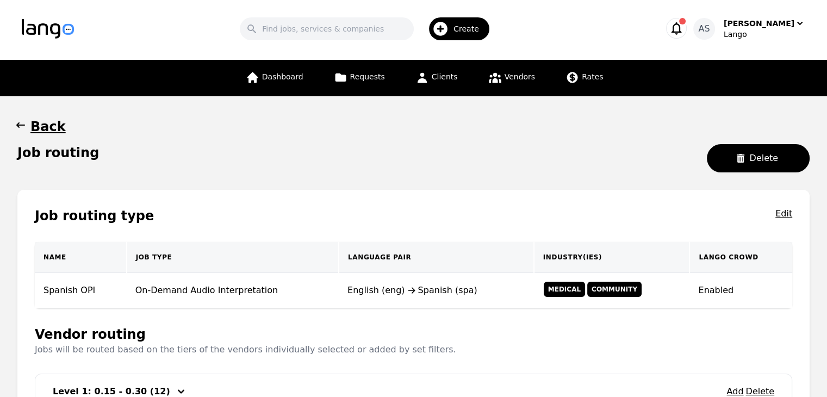
scroll to position [0, 0]
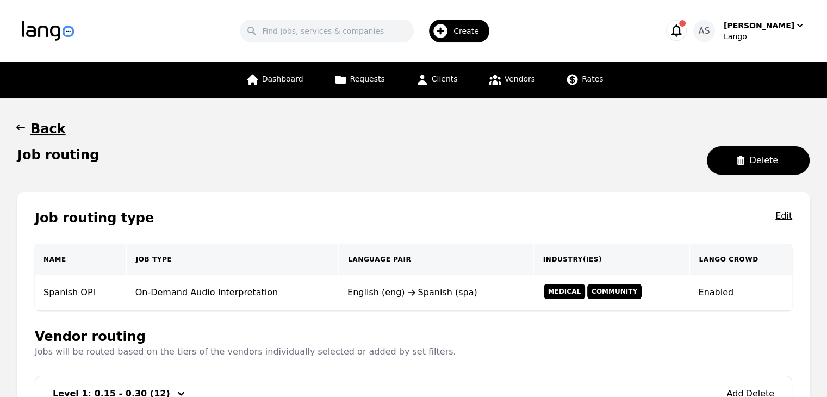
click at [21, 129] on icon "button" at bounding box center [20, 127] width 11 height 11
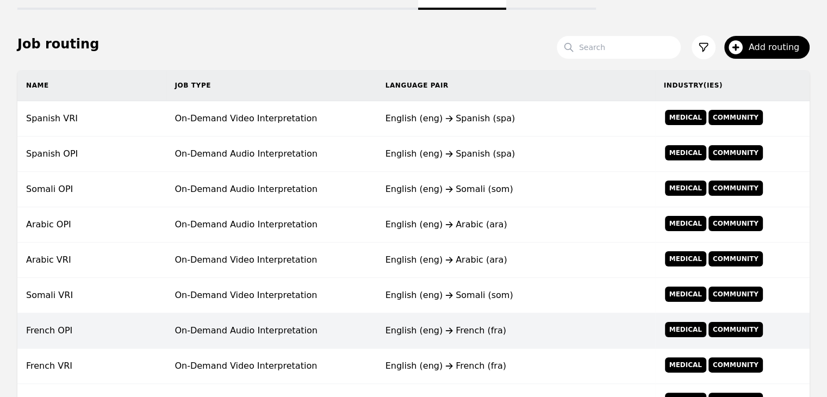
scroll to position [272, 0]
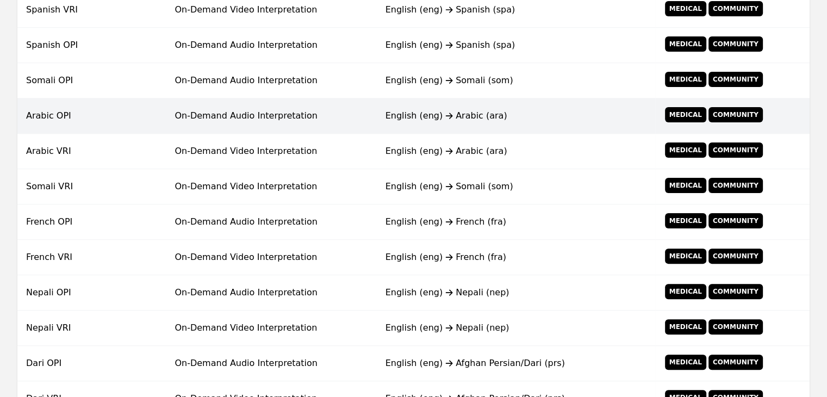
click at [343, 119] on td "On-Demand Audio Interpretation" at bounding box center [271, 115] width 210 height 35
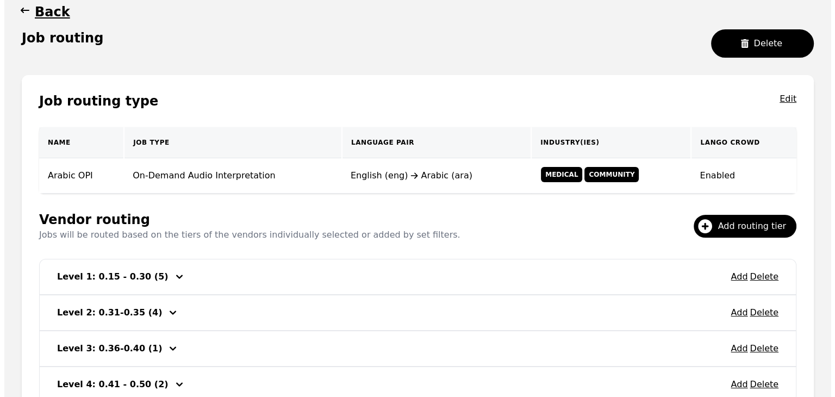
scroll to position [209, 0]
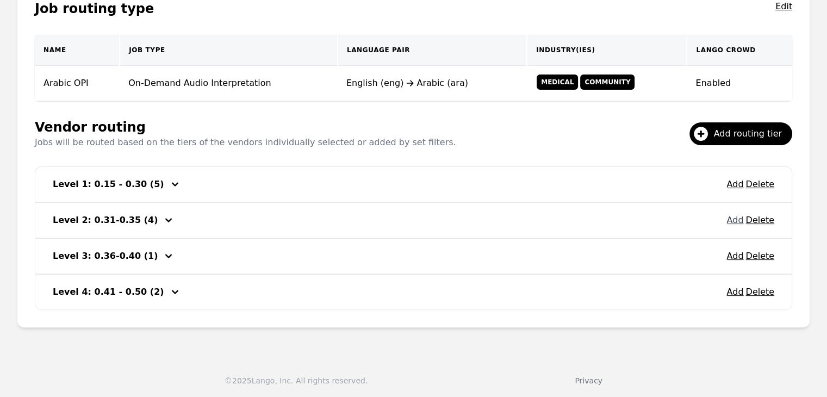
click at [739, 217] on button "Add" at bounding box center [734, 220] width 17 height 13
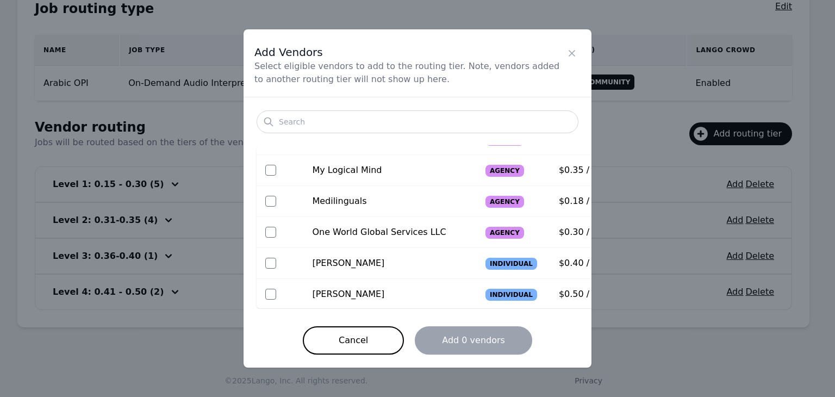
scroll to position [54, 0]
click at [352, 335] on button "Cancel" at bounding box center [353, 340] width 101 height 28
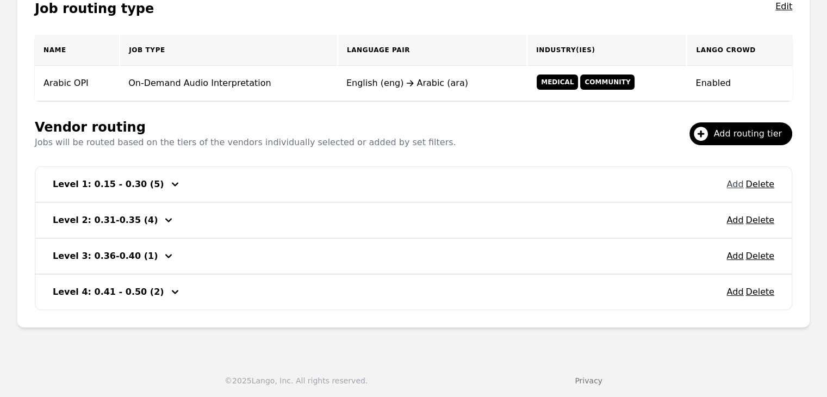
click at [737, 184] on button "Add" at bounding box center [734, 184] width 17 height 13
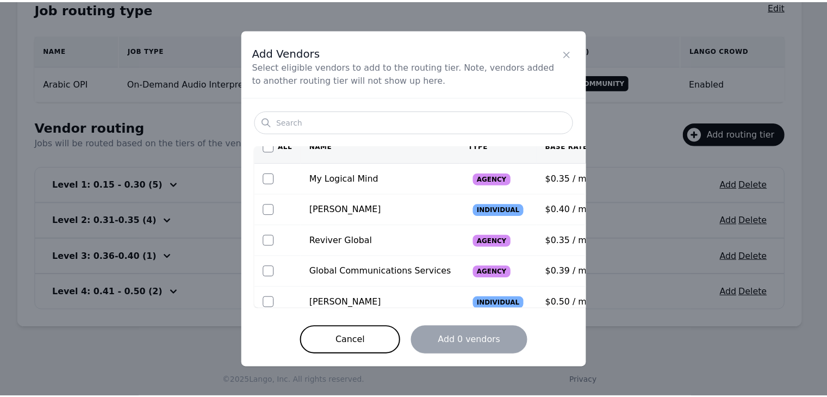
scroll to position [24, 0]
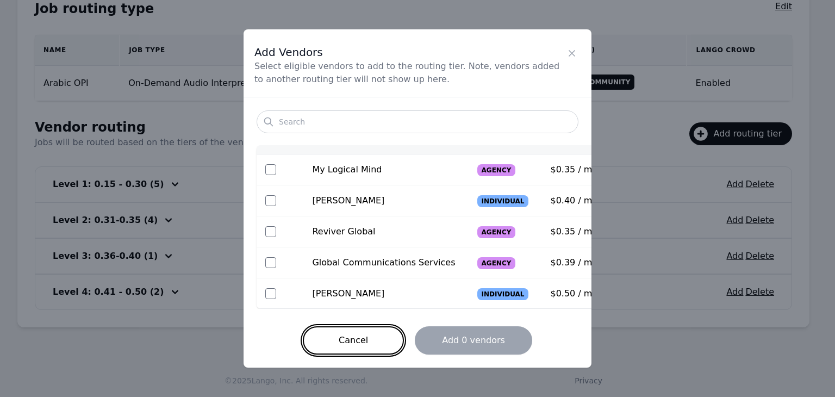
click at [367, 336] on button "Cancel" at bounding box center [353, 340] width 101 height 28
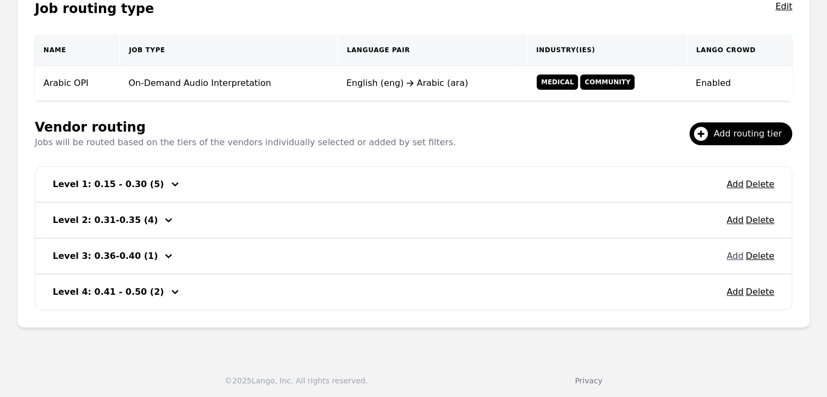
click at [737, 256] on button "Add" at bounding box center [734, 255] width 17 height 13
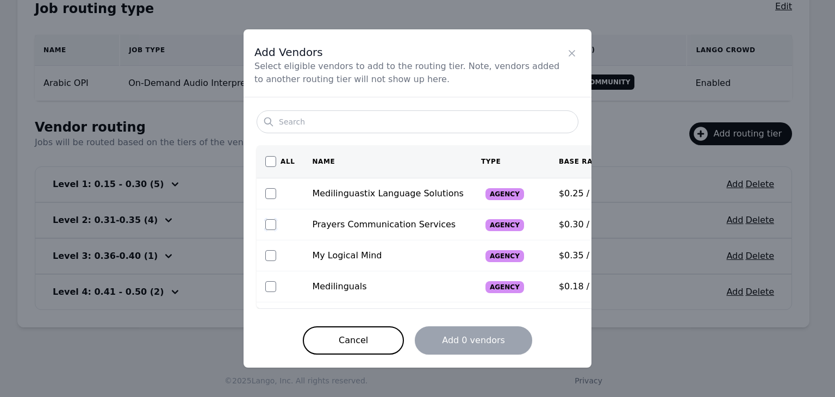
click at [270, 227] on input "checkbox" at bounding box center [270, 224] width 11 height 11
checkbox input "true"
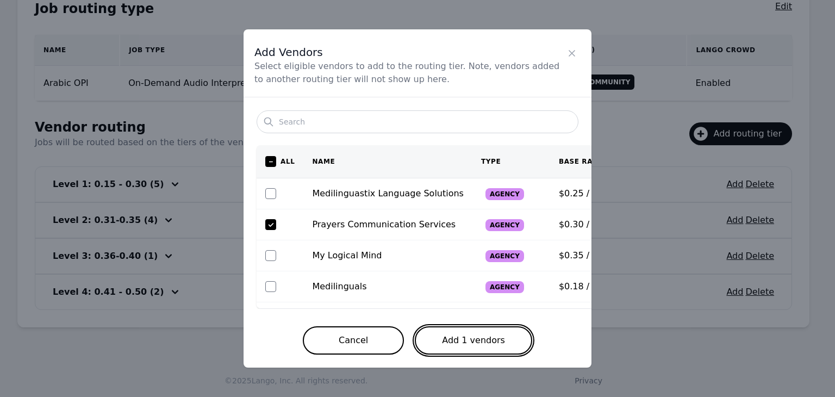
click at [455, 348] on button "Add 1 vendors" at bounding box center [473, 340] width 117 height 28
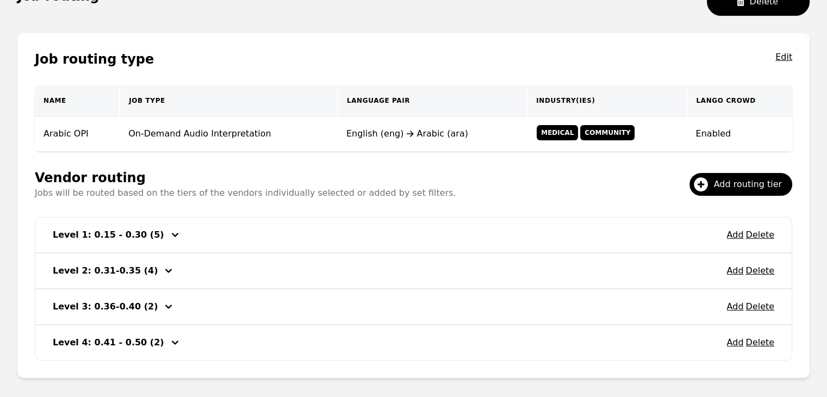
scroll to position [101, 0]
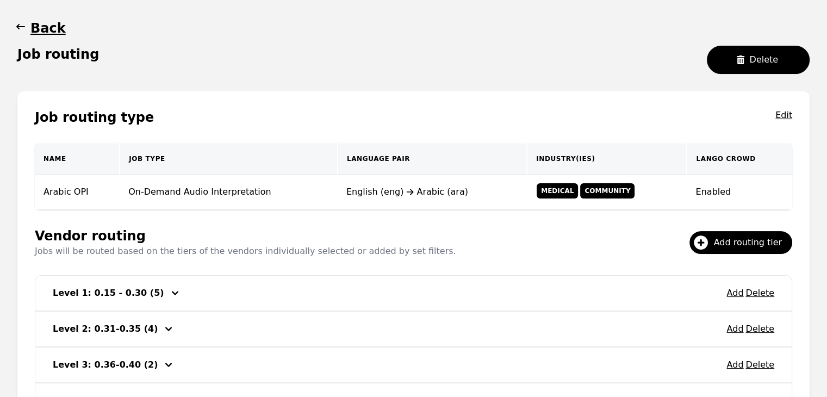
click at [21, 31] on icon "button" at bounding box center [20, 26] width 11 height 11
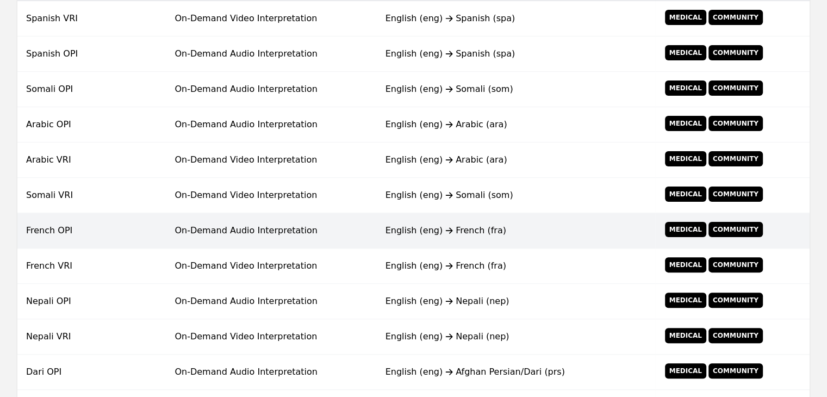
scroll to position [264, 0]
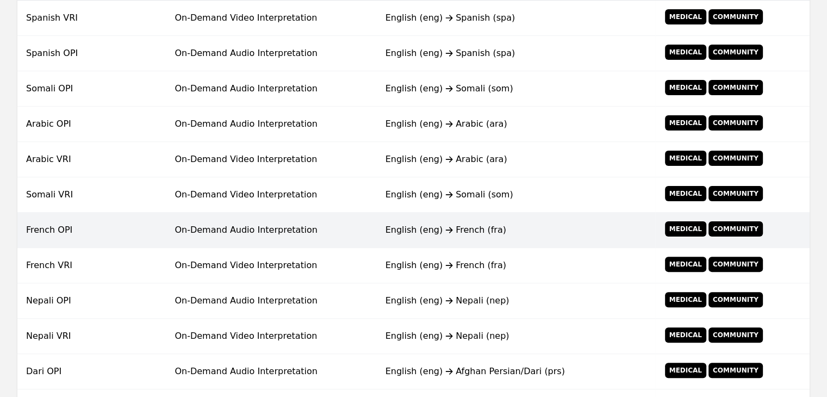
click at [300, 236] on td "On-Demand Audio Interpretation" at bounding box center [271, 229] width 210 height 35
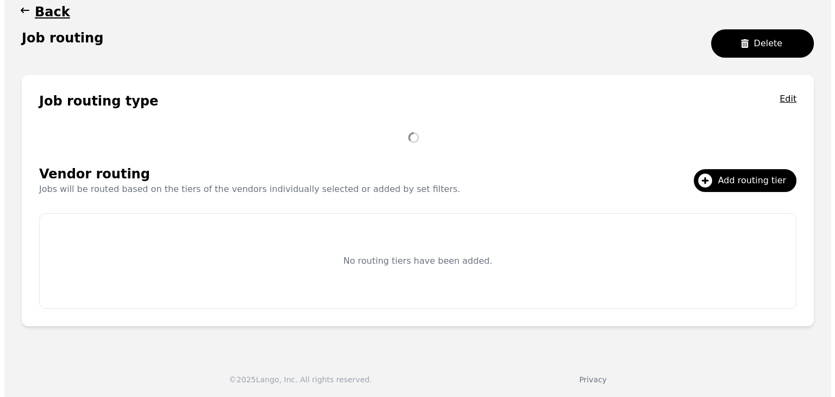
scroll to position [209, 0]
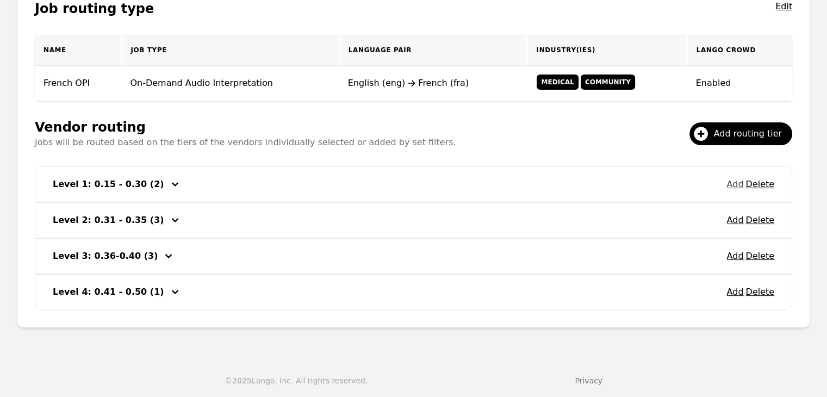
click at [728, 182] on div "Add Delete Level 1: 0.15 - 0.30 (2)" at bounding box center [413, 184] width 756 height 35
click at [733, 183] on button "Add" at bounding box center [734, 184] width 17 height 13
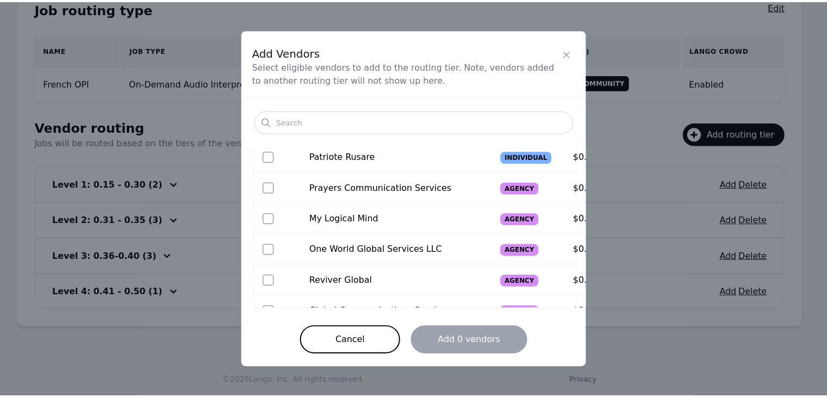
scroll to position [163, 0]
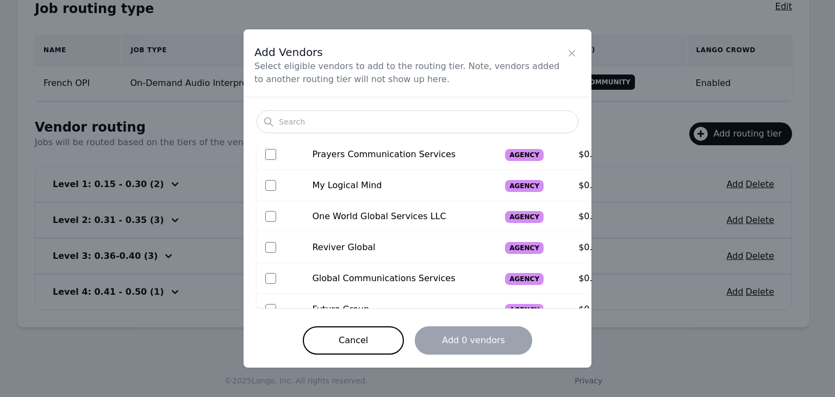
click at [270, 155] on input "checkbox" at bounding box center [270, 154] width 11 height 11
checkbox input "true"
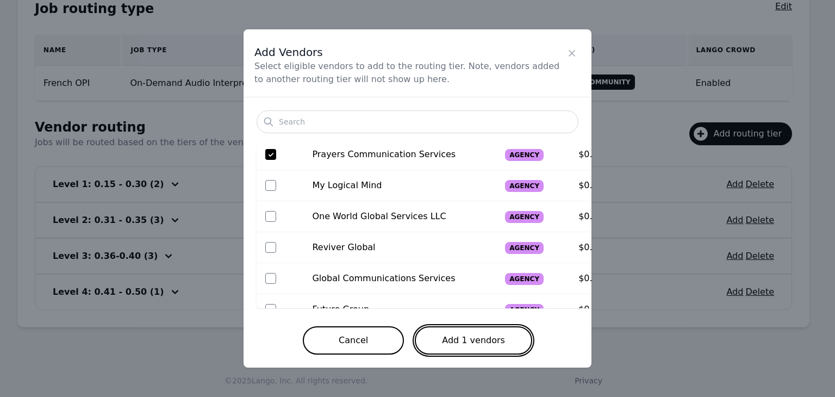
click at [485, 340] on button "Add 1 vendors" at bounding box center [473, 340] width 117 height 28
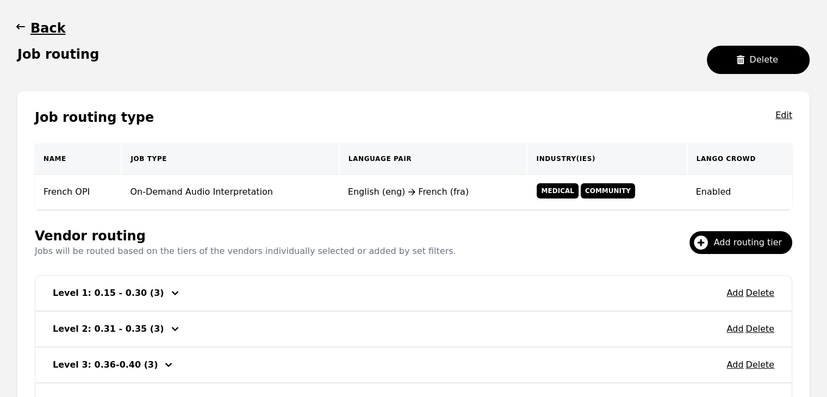
click at [22, 31] on icon "button" at bounding box center [20, 26] width 11 height 11
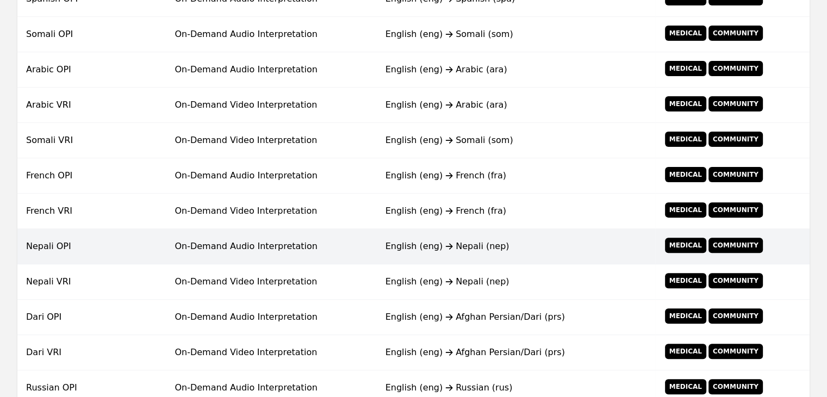
click at [483, 246] on div "English (eng) Nepali (nep)" at bounding box center [515, 246] width 261 height 13
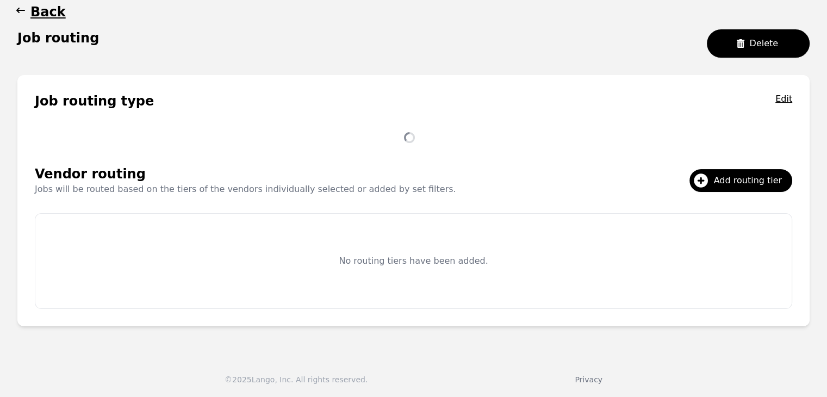
scroll to position [209, 0]
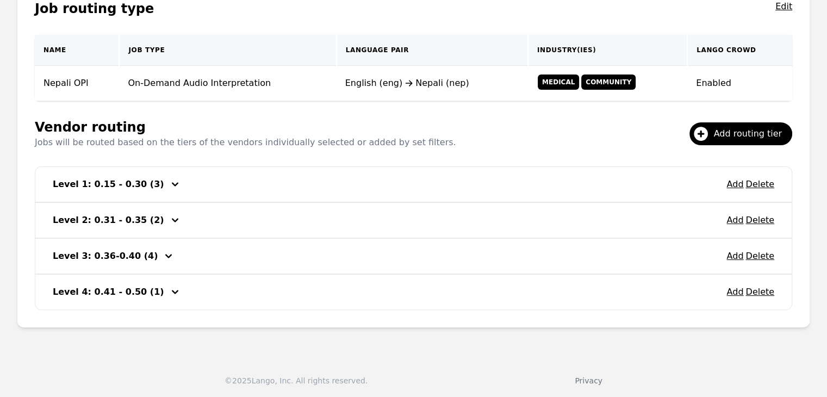
click at [729, 181] on div "Add Delete Level 1: 0.15 - 0.30 (3)" at bounding box center [413, 184] width 756 height 35
click at [730, 183] on button "Add" at bounding box center [734, 184] width 17 height 13
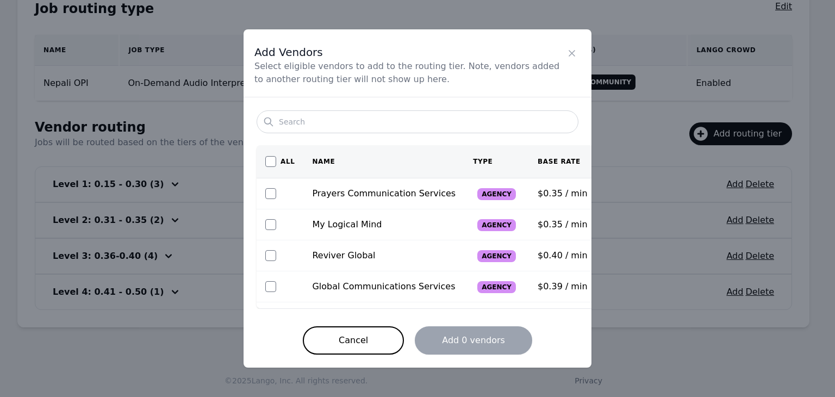
click at [265, 188] on div at bounding box center [279, 193] width 29 height 11
click at [273, 194] on input "checkbox" at bounding box center [270, 193] width 11 height 11
checkbox input "true"
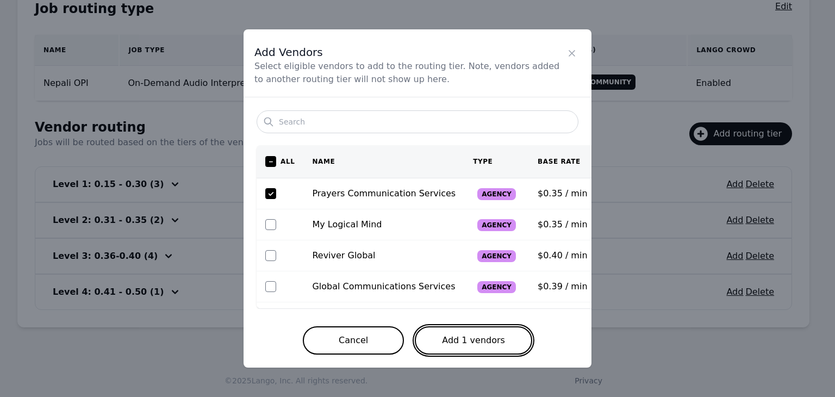
click at [483, 340] on button "Add 1 vendors" at bounding box center [473, 340] width 117 height 28
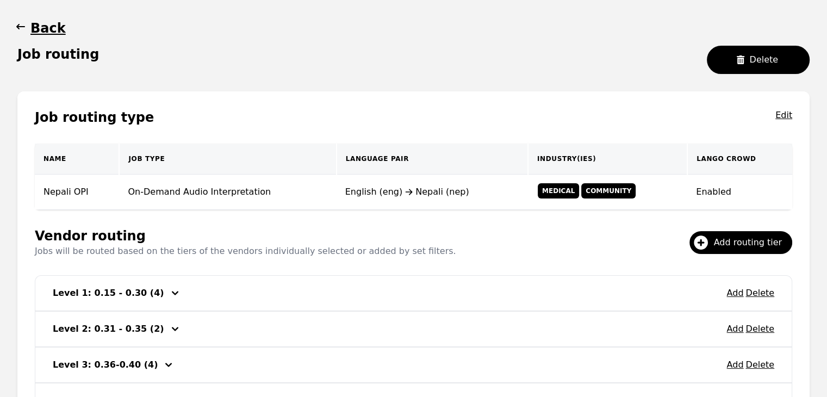
click at [28, 34] on button "Back" at bounding box center [41, 28] width 48 height 17
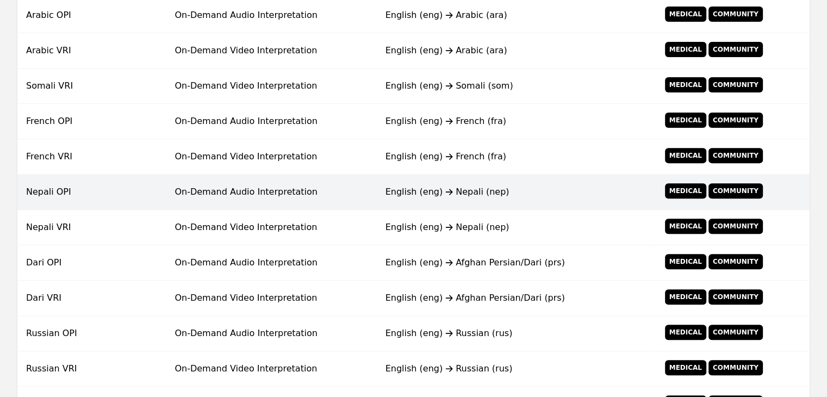
click at [389, 204] on td "English (eng) Nepali (nep)" at bounding box center [516, 191] width 278 height 35
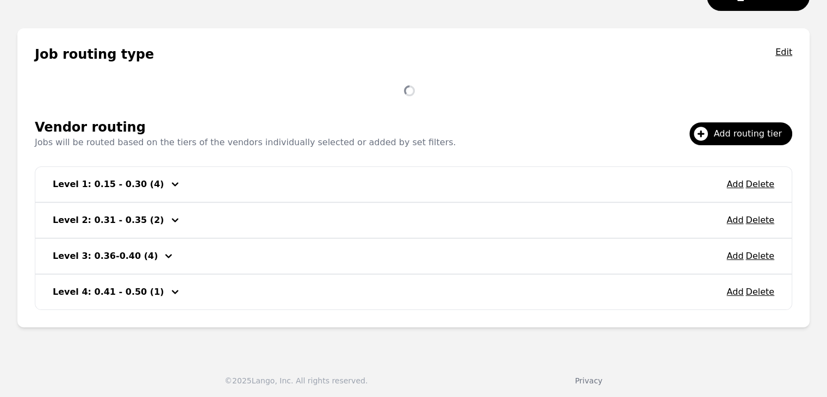
scroll to position [209, 0]
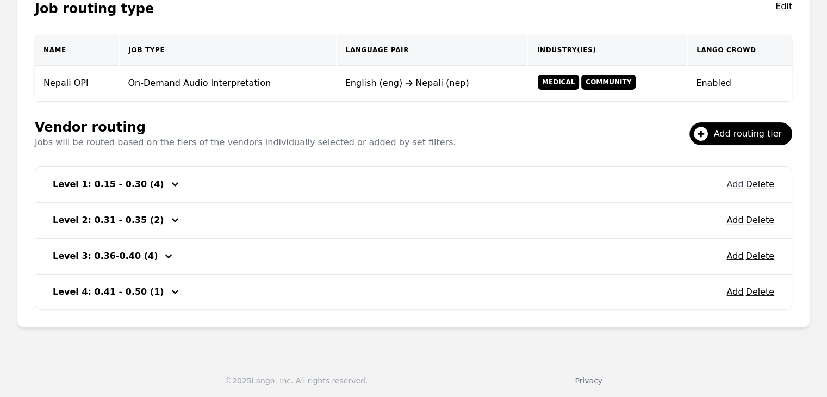
click at [733, 183] on button "Add" at bounding box center [734, 184] width 17 height 13
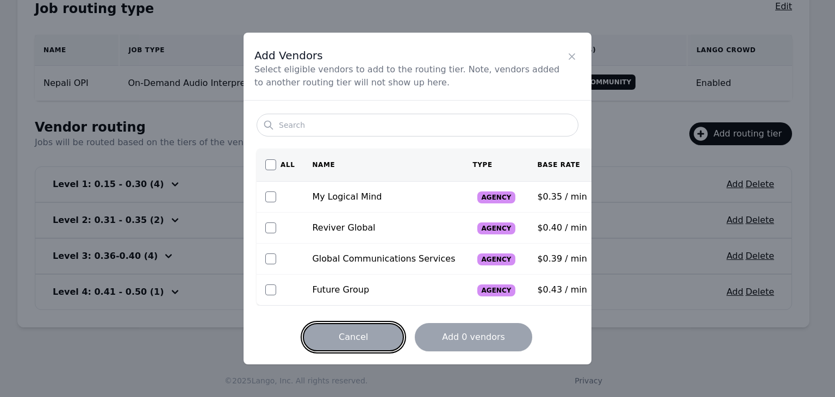
click at [385, 341] on button "Cancel" at bounding box center [353, 337] width 101 height 28
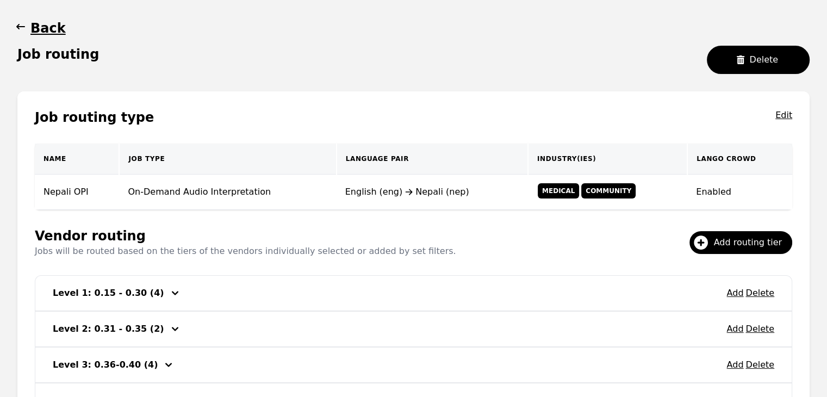
click at [21, 24] on icon "button" at bounding box center [20, 26] width 11 height 11
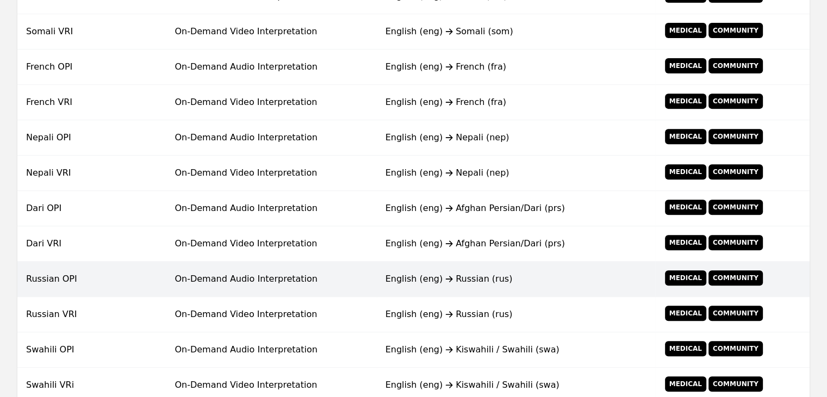
scroll to position [481, 0]
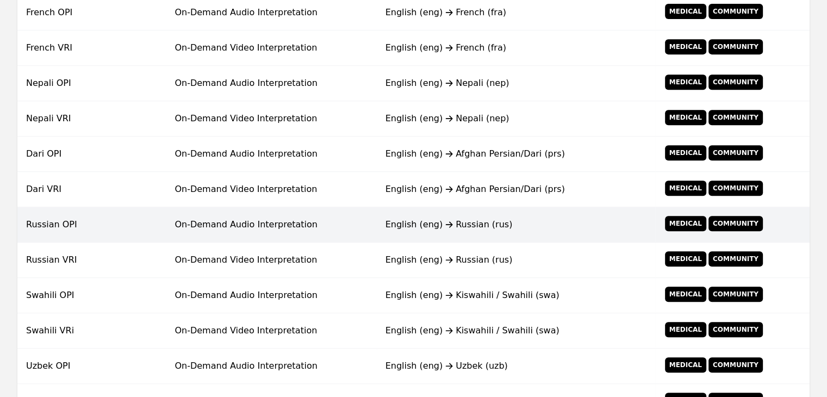
click at [324, 212] on td "On-Demand Audio Interpretation" at bounding box center [271, 224] width 210 height 35
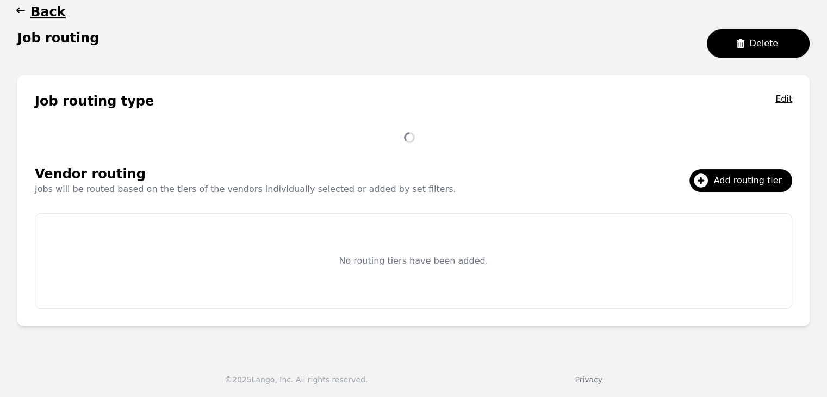
scroll to position [209, 0]
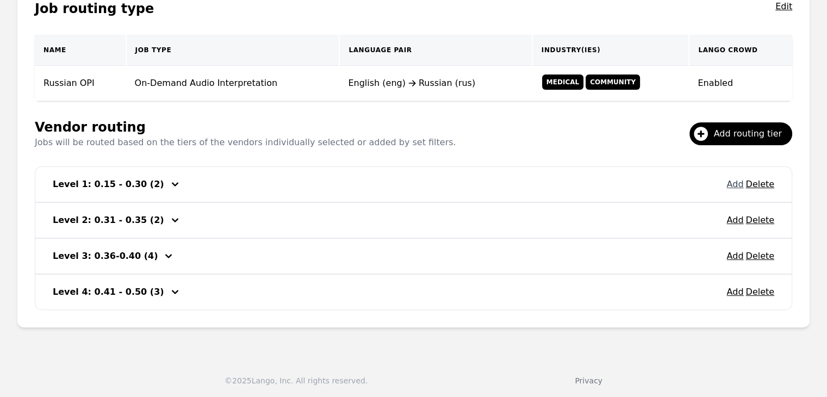
click at [735, 187] on button "Add" at bounding box center [734, 184] width 17 height 13
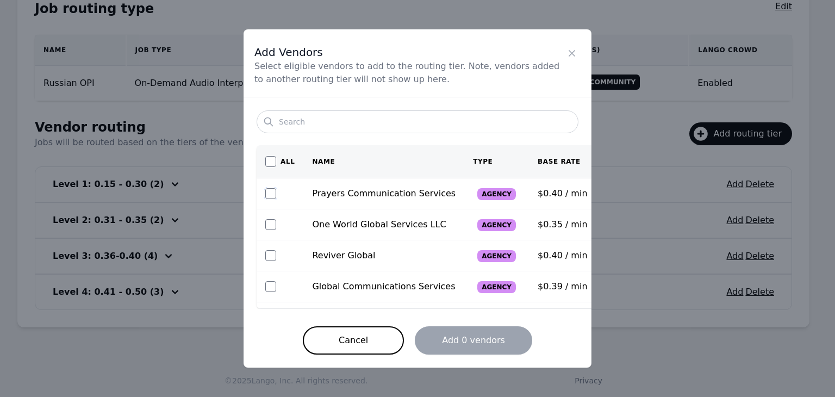
click at [266, 195] on input "checkbox" at bounding box center [270, 193] width 11 height 11
checkbox input "true"
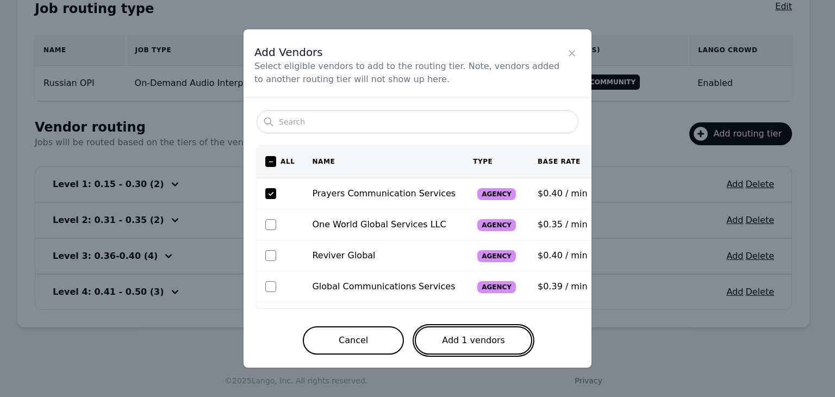
click at [479, 339] on button "Add 1 vendors" at bounding box center [473, 340] width 117 height 28
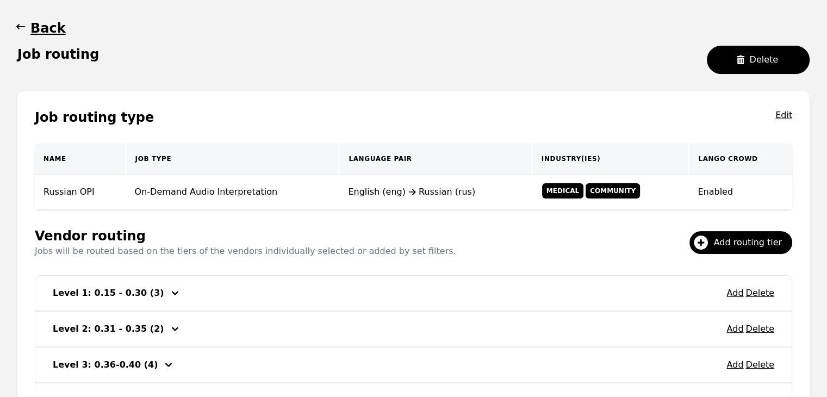
click at [23, 31] on icon "button" at bounding box center [20, 26] width 11 height 11
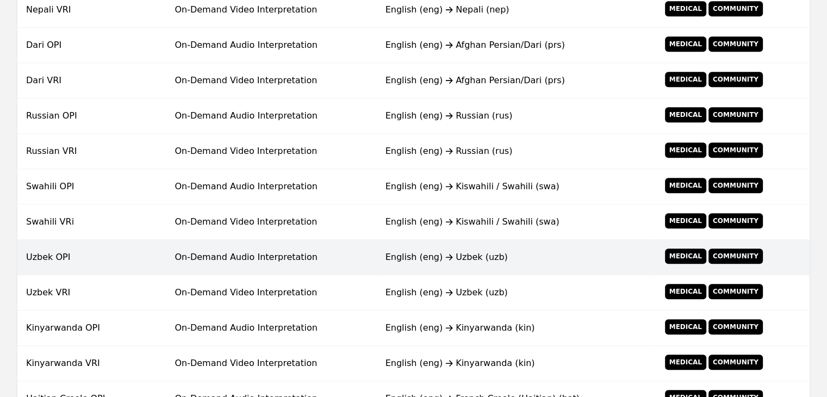
click at [381, 251] on td "English (eng) Uzbek (uzb)" at bounding box center [516, 257] width 278 height 35
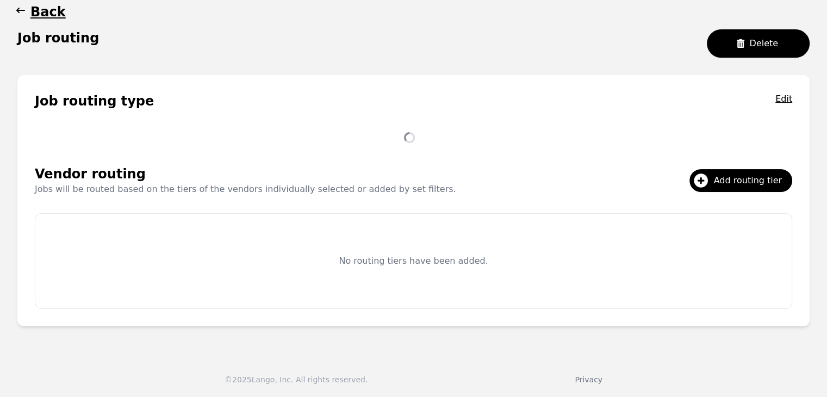
scroll to position [209, 0]
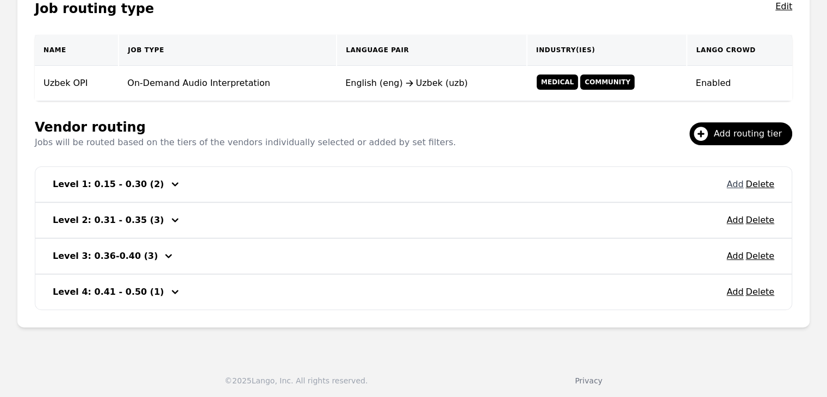
click at [741, 183] on button "Add" at bounding box center [734, 184] width 17 height 13
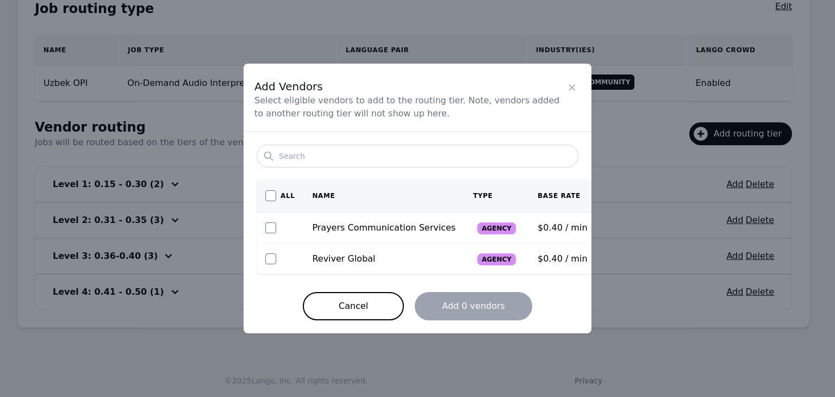
click at [271, 228] on input "checkbox" at bounding box center [270, 227] width 11 height 11
checkbox input "true"
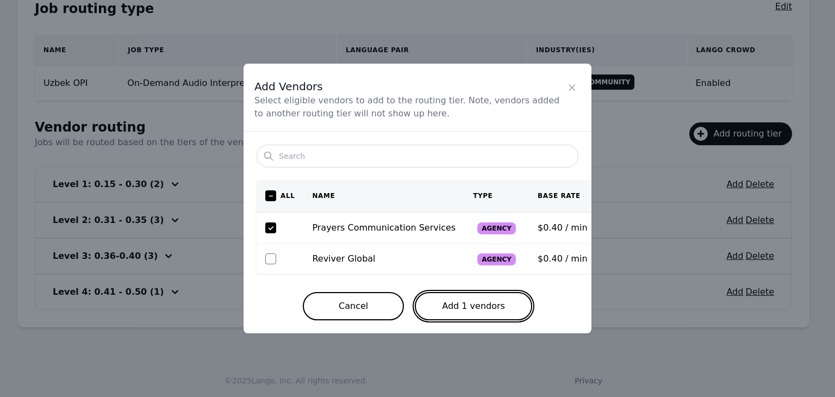
click at [498, 310] on button "Add 1 vendors" at bounding box center [473, 306] width 117 height 28
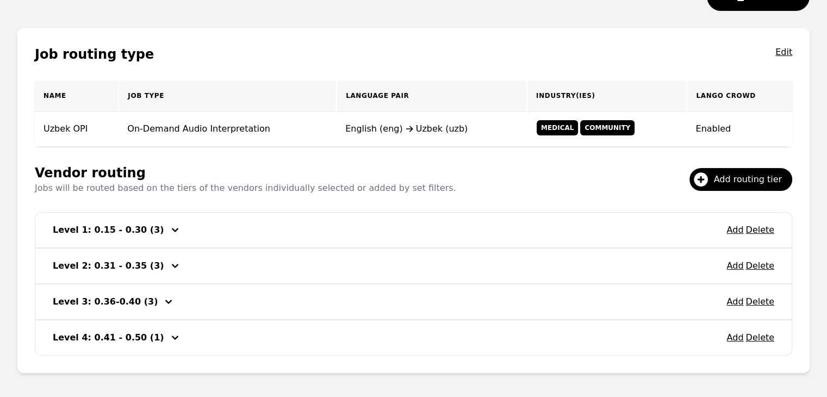
scroll to position [101, 0]
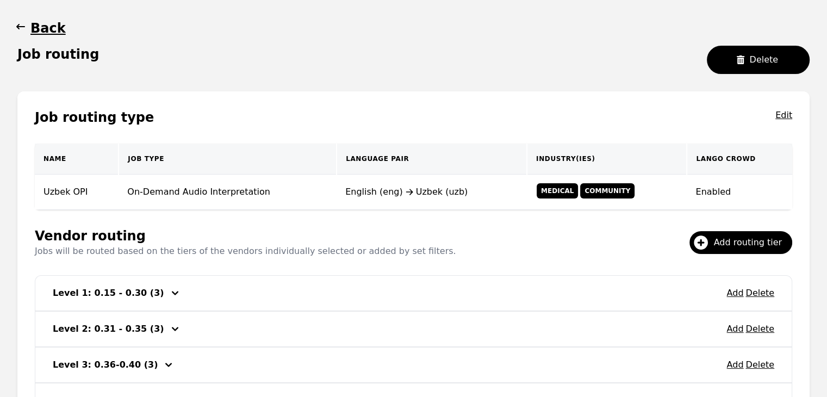
click at [13, 24] on main "Back Job routing Delete Job routing type Edit Name Job Type Language Pair Indus…" at bounding box center [413, 228] width 827 height 460
click at [15, 29] on icon "button" at bounding box center [20, 26] width 11 height 11
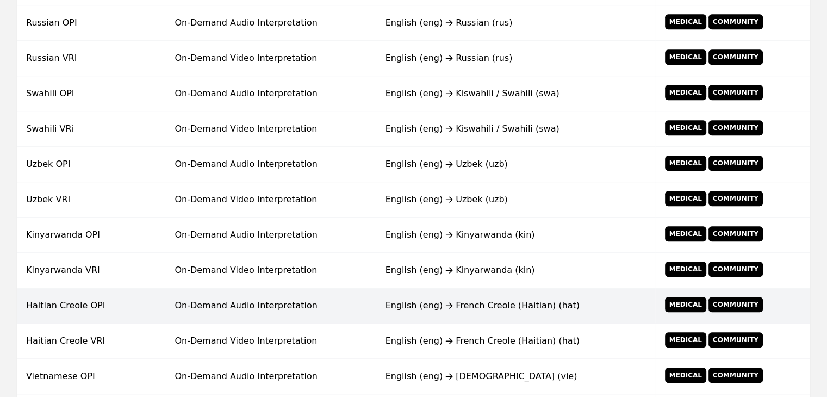
scroll to position [753, 0]
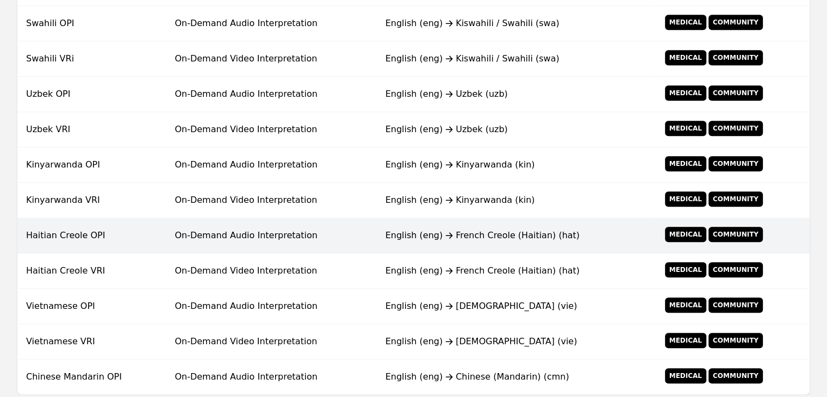
click at [372, 237] on td "On-Demand Audio Interpretation" at bounding box center [271, 235] width 210 height 35
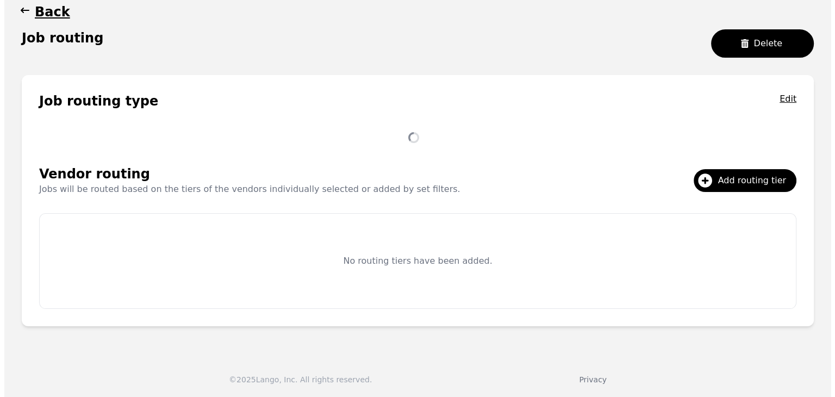
scroll to position [209, 0]
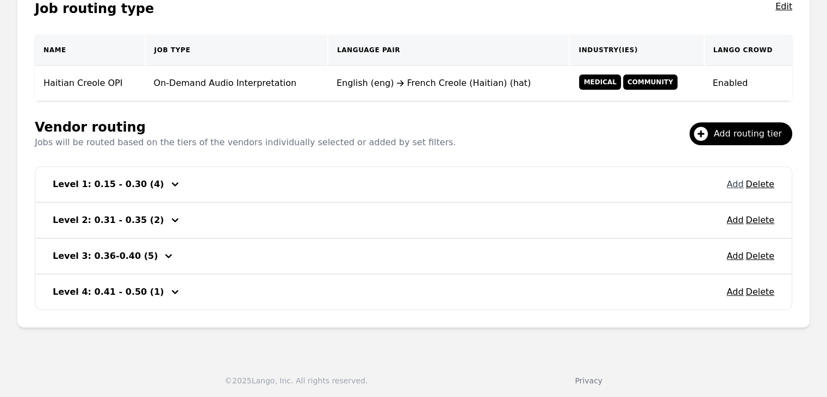
click at [730, 185] on button "Add" at bounding box center [734, 184] width 17 height 13
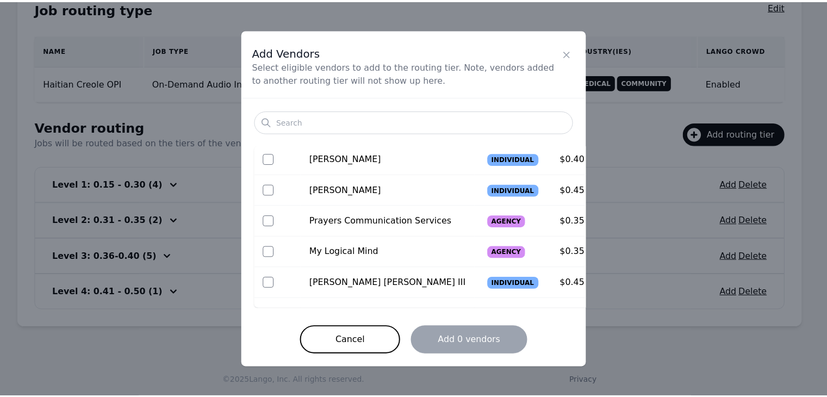
scroll to position [54, 0]
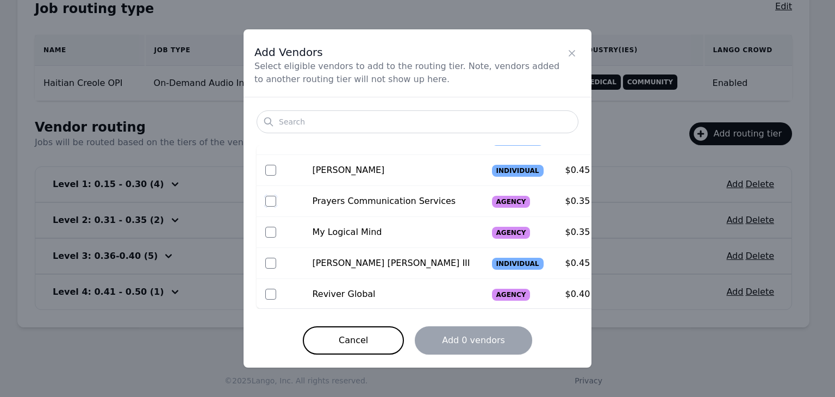
click at [274, 203] on input "checkbox" at bounding box center [270, 201] width 11 height 11
checkbox input "true"
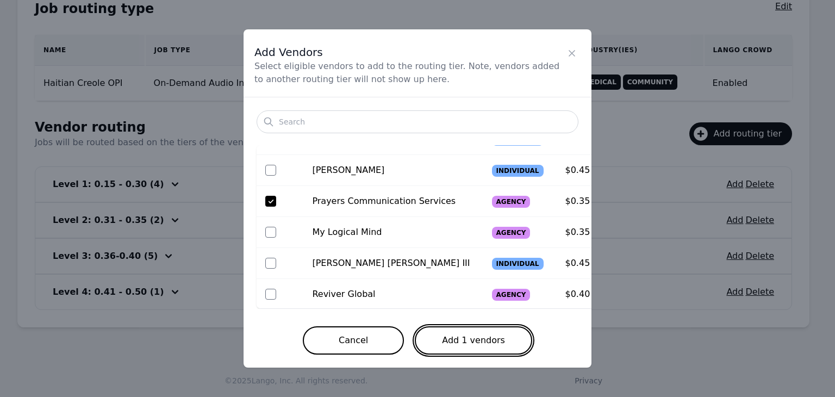
click at [491, 352] on button "Add 1 vendors" at bounding box center [473, 340] width 117 height 28
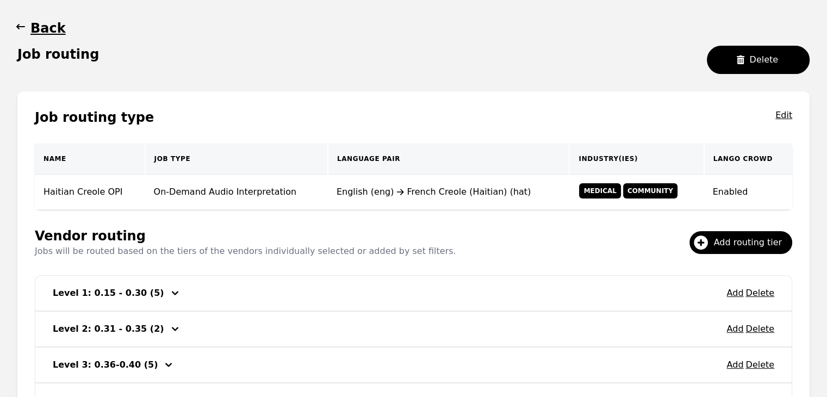
click at [24, 32] on span "button" at bounding box center [20, 28] width 11 height 17
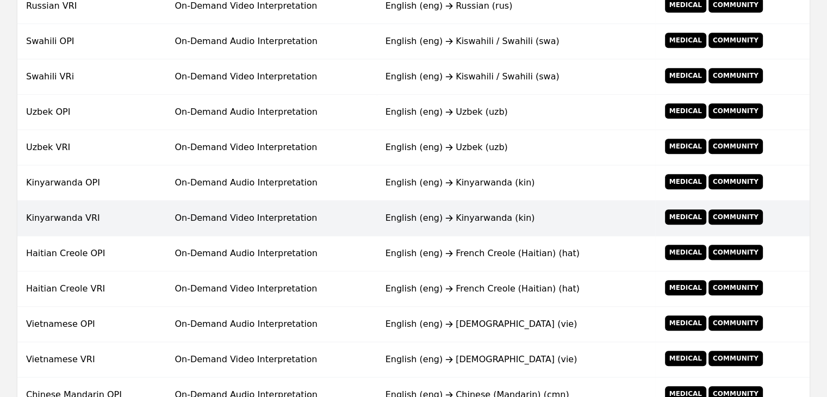
scroll to position [807, 0]
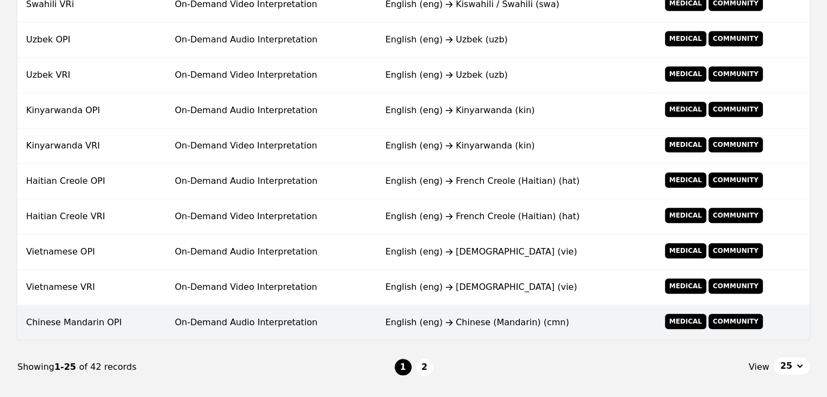
click at [239, 314] on td "On-Demand Audio Interpretation" at bounding box center [271, 322] width 210 height 35
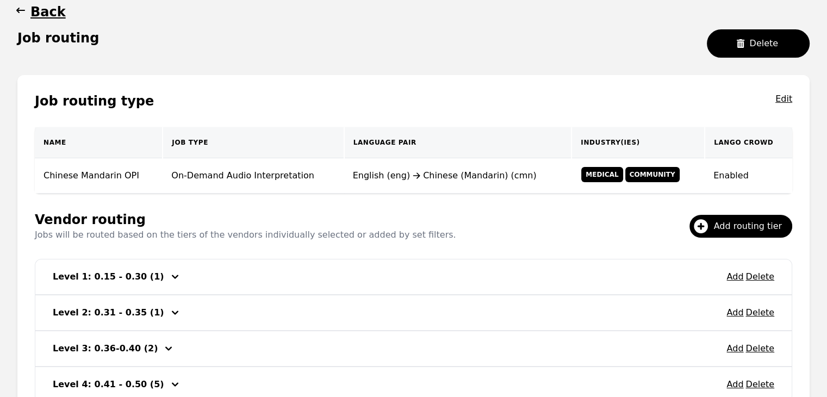
scroll to position [209, 0]
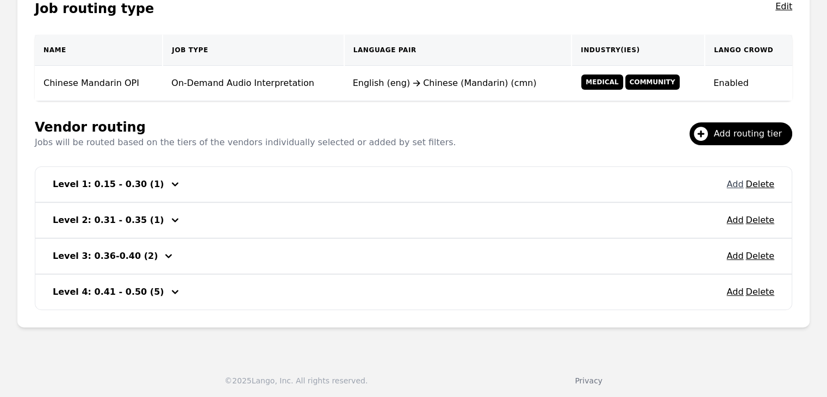
click at [734, 185] on button "Add" at bounding box center [734, 184] width 17 height 13
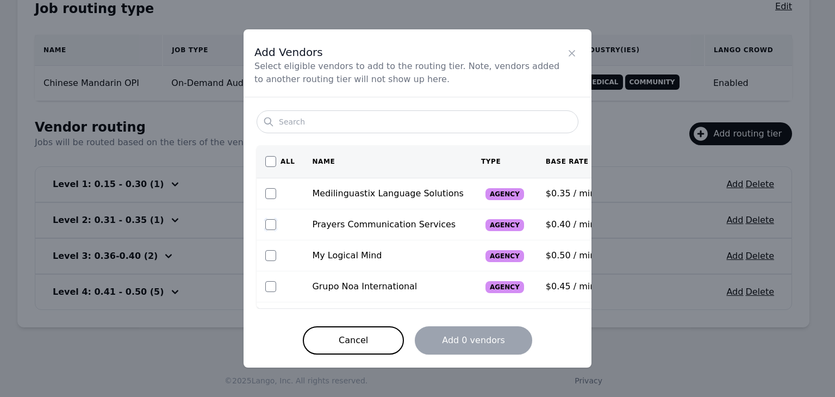
click at [273, 222] on input "checkbox" at bounding box center [270, 224] width 11 height 11
checkbox input "true"
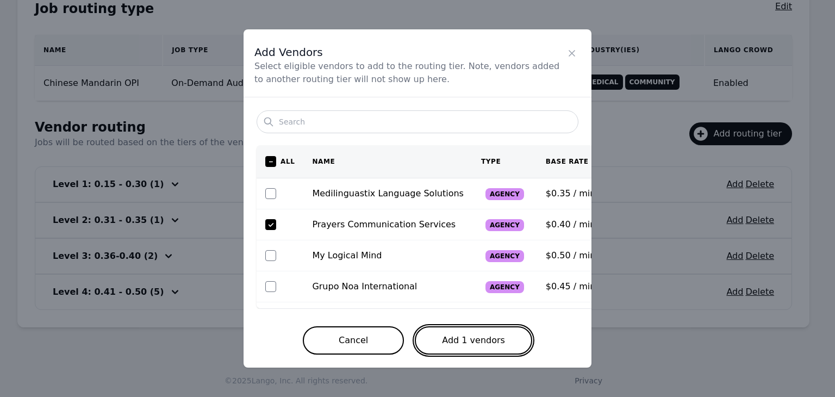
click at [468, 339] on button "Add 1 vendors" at bounding box center [473, 340] width 117 height 28
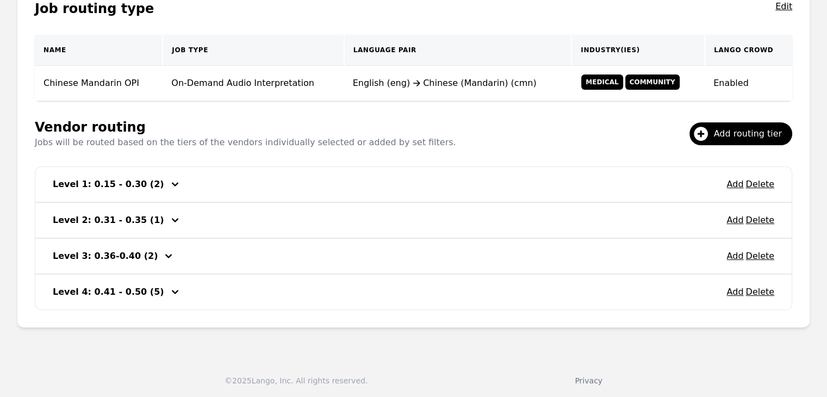
drag, startPoint x: 749, startPoint y: 225, endPoint x: 763, endPoint y: 226, distance: 13.6
click at [758, 226] on div "Add Delete Level 1: 0.15 - 0.30 (2) Add Delete Level 2: 0.31 - 0.35 (1) Add Del…" at bounding box center [413, 237] width 757 height 143
click at [137, 218] on h3 "Level 2: 0.31 - 0.35 (1)" at bounding box center [108, 220] width 111 height 13
click at [168, 218] on icon "button" at bounding box center [174, 220] width 13 height 13
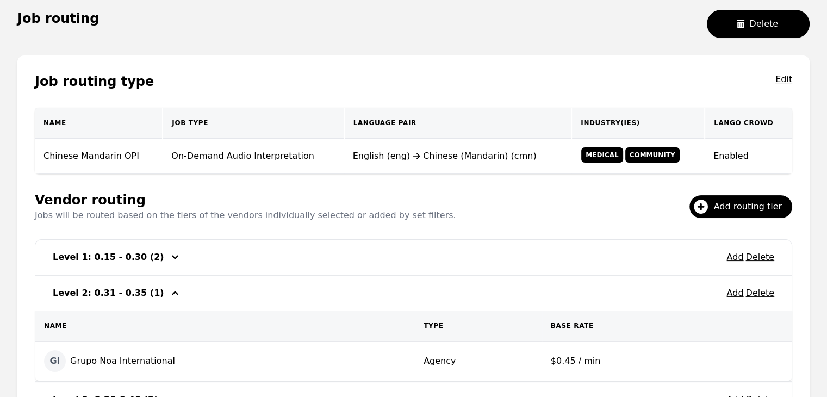
scroll to position [46, 0]
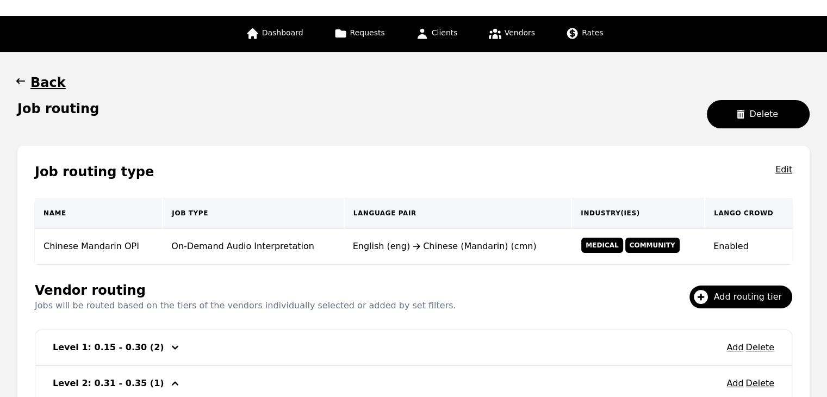
click at [19, 84] on icon "button" at bounding box center [20, 81] width 11 height 11
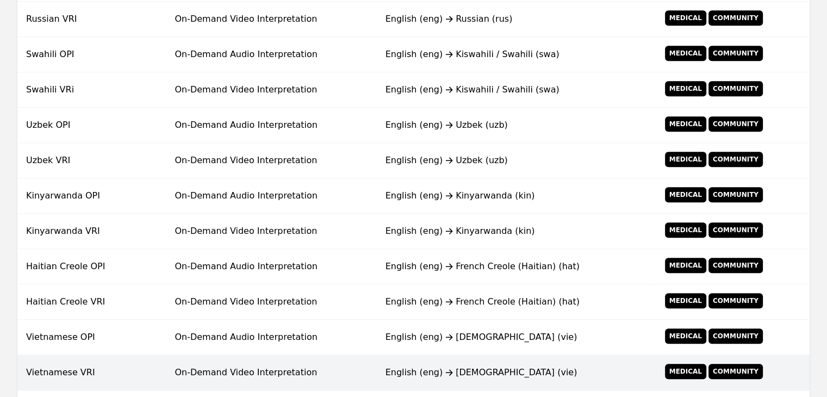
scroll to position [872, 0]
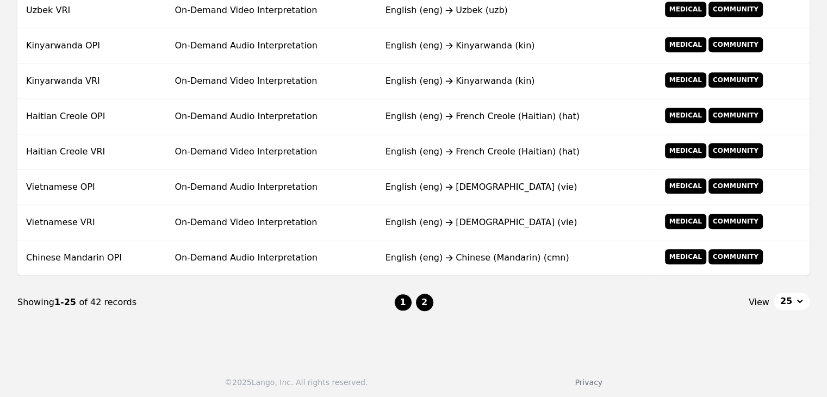
click at [428, 293] on button "2" at bounding box center [424, 301] width 17 height 17
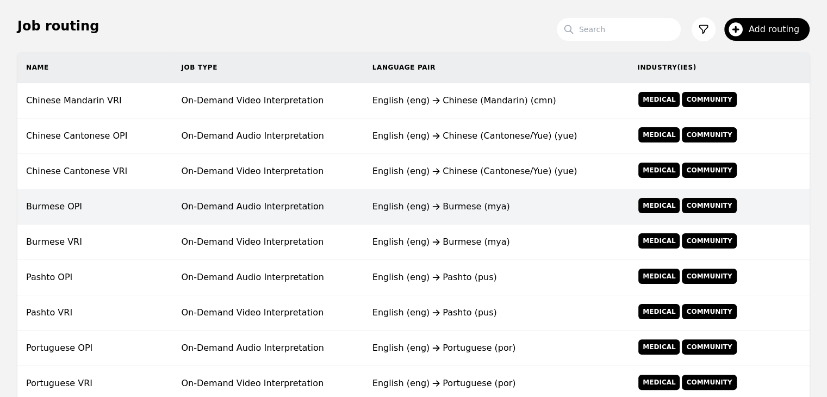
scroll to position [155, 0]
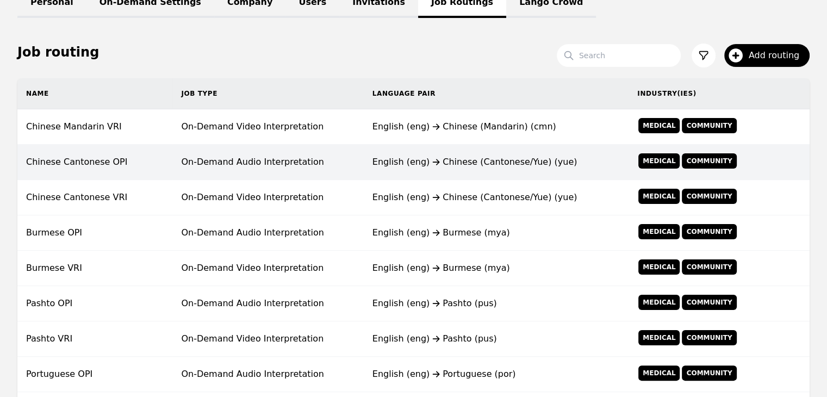
click at [336, 161] on td "On-Demand Audio Interpretation" at bounding box center [267, 162] width 191 height 35
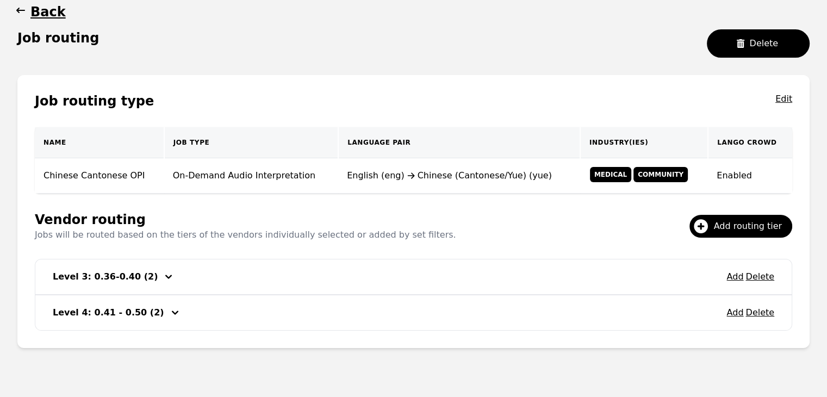
scroll to position [138, 0]
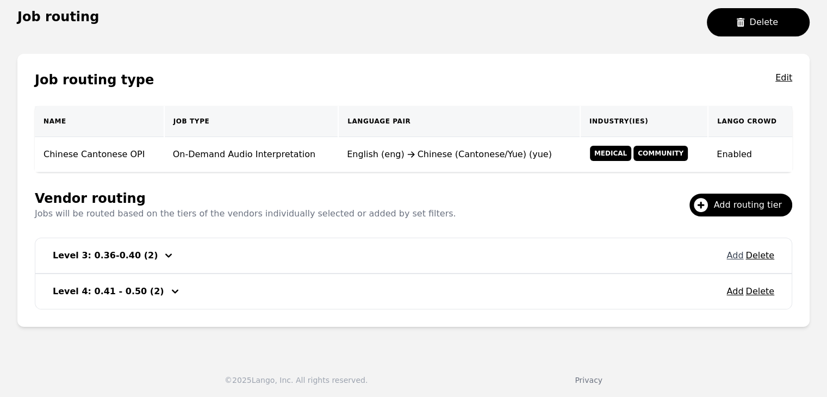
click at [735, 256] on button "Add" at bounding box center [734, 255] width 17 height 13
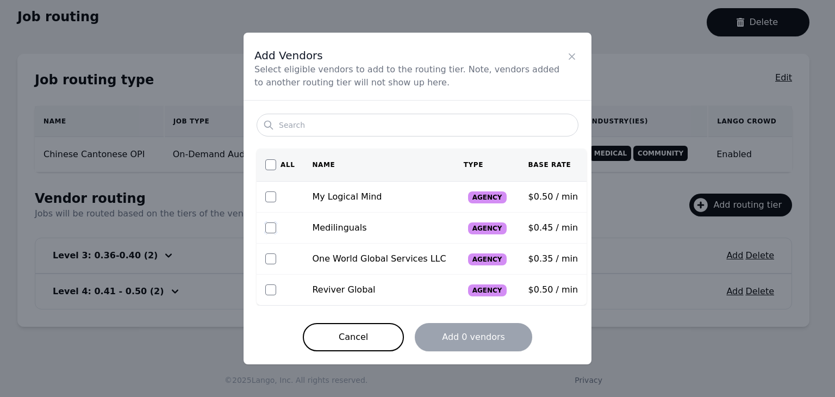
click at [267, 229] on input "checkbox" at bounding box center [270, 227] width 11 height 11
checkbox input "true"
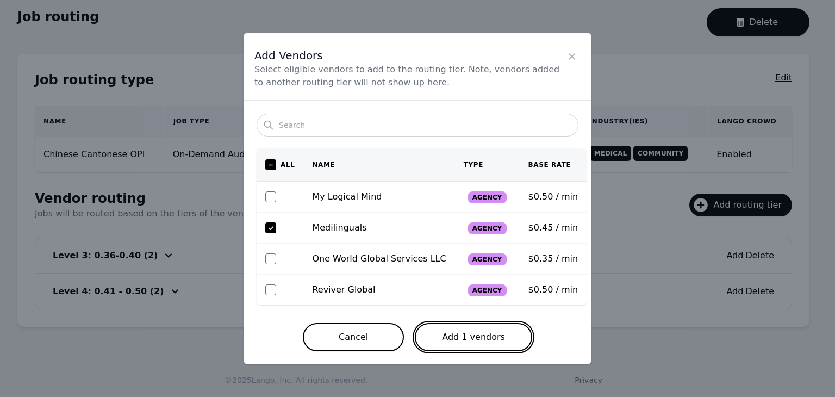
click at [439, 330] on button "Add 1 vendors" at bounding box center [473, 337] width 117 height 28
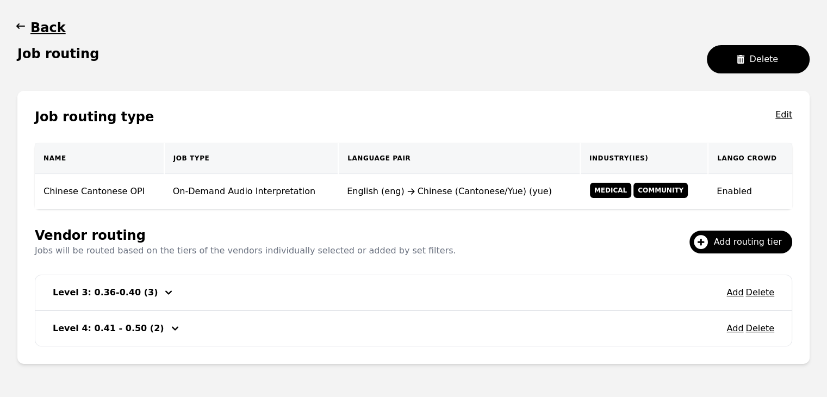
scroll to position [84, 0]
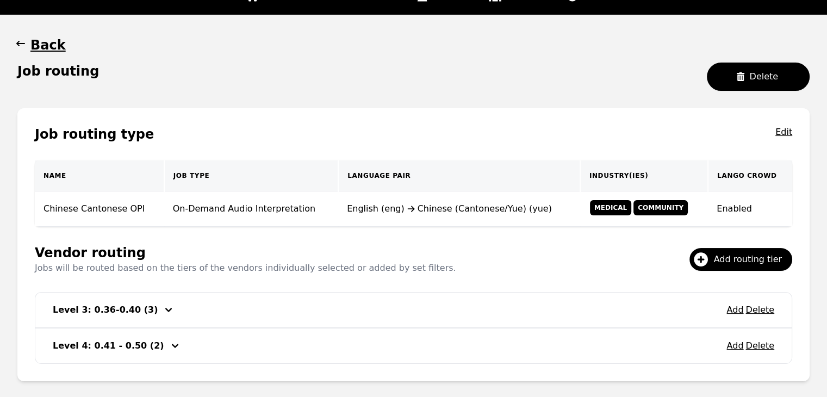
click at [26, 44] on button "Back" at bounding box center [41, 44] width 48 height 17
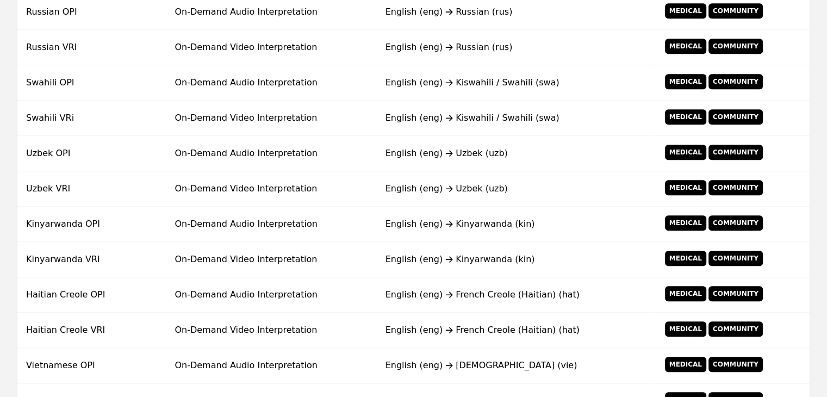
scroll to position [872, 0]
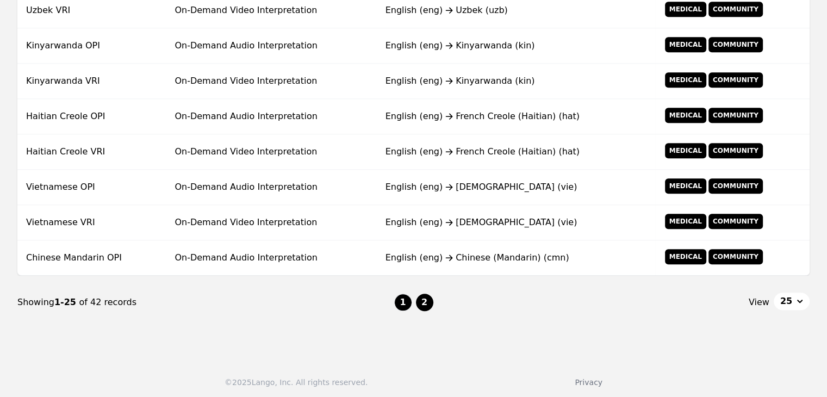
click at [430, 298] on button "2" at bounding box center [424, 301] width 17 height 17
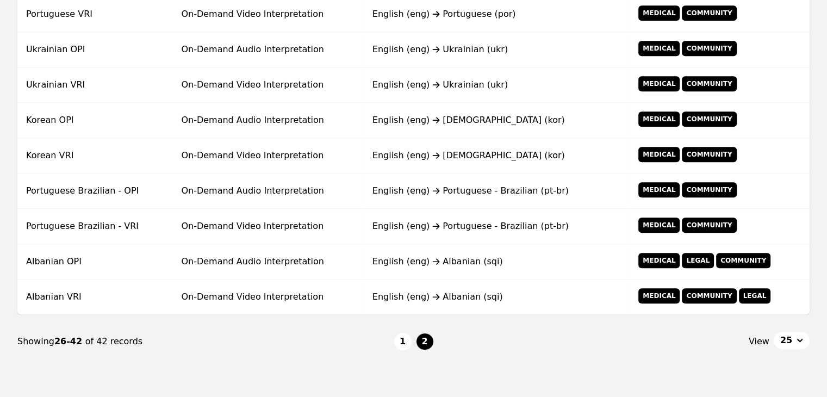
scroll to position [590, 0]
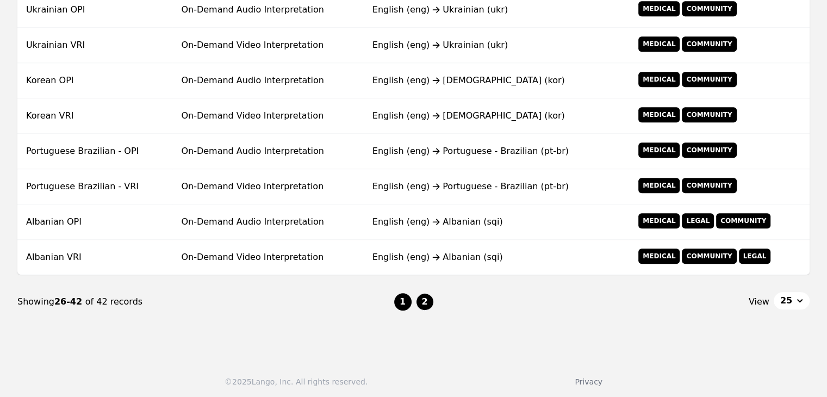
click at [400, 303] on button "1" at bounding box center [402, 301] width 17 height 17
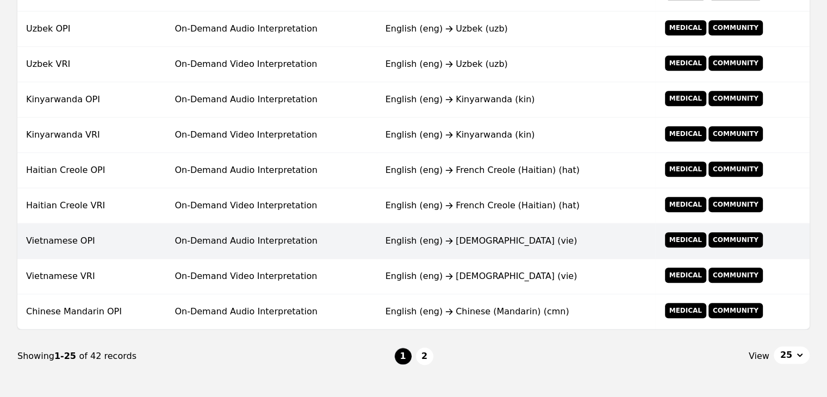
scroll to position [861, 0]
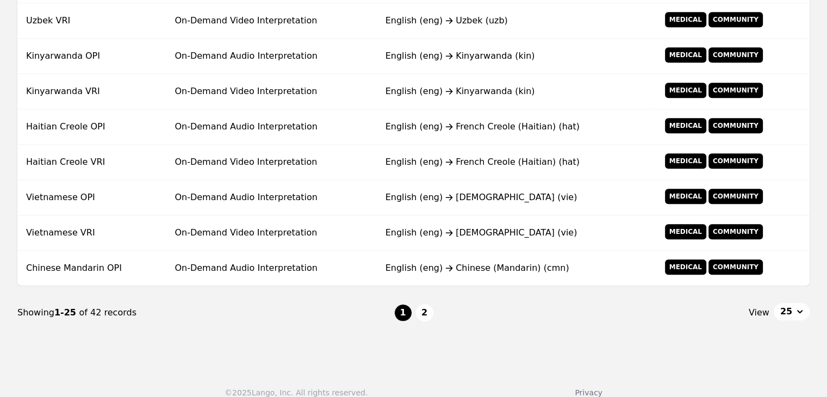
click at [430, 313] on button "2" at bounding box center [424, 312] width 17 height 17
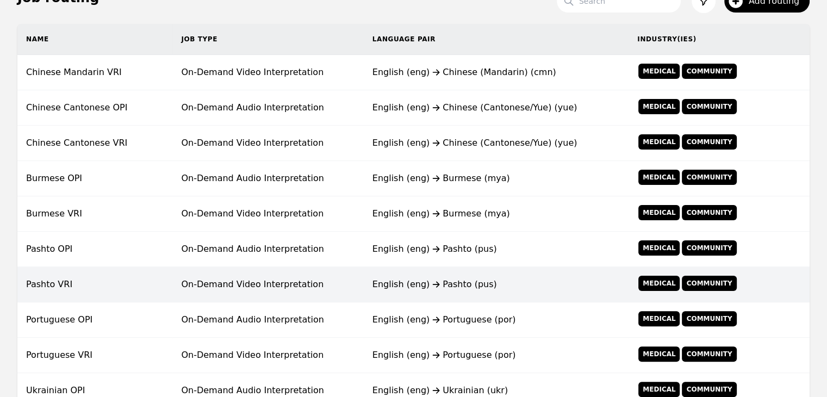
scroll to position [590, 0]
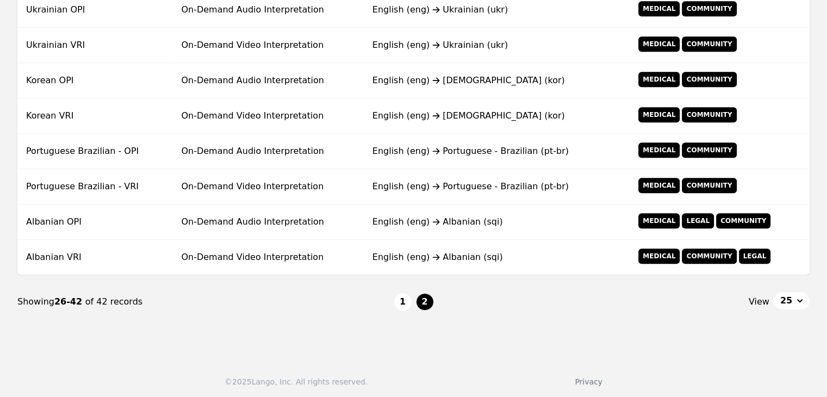
click at [400, 299] on button "1" at bounding box center [402, 301] width 17 height 17
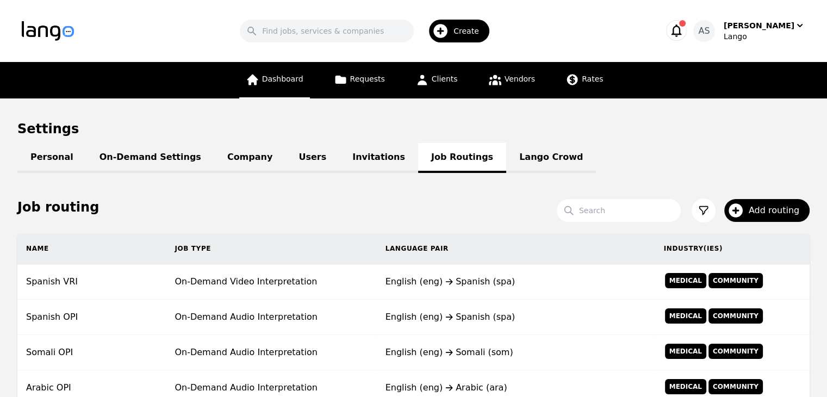
click at [279, 80] on span "Dashboard" at bounding box center [282, 78] width 41 height 9
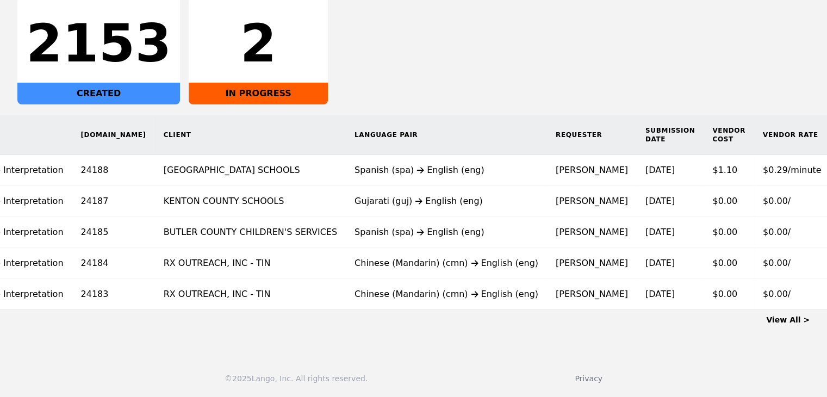
scroll to position [0, 130]
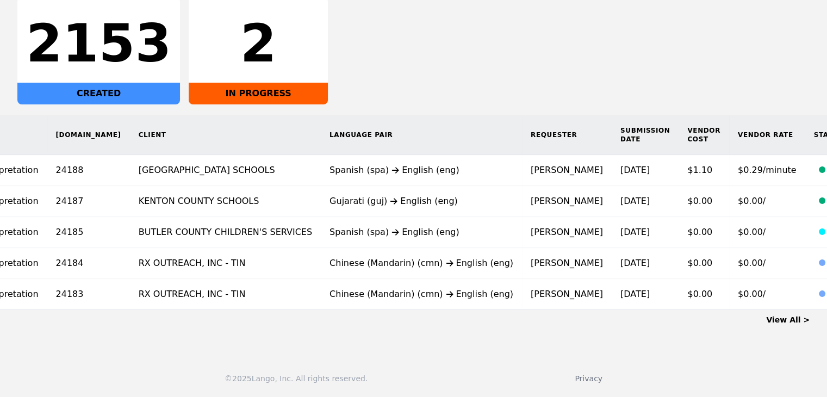
click at [361, 54] on div "2153 CREATED 2 IN PROGRESS" at bounding box center [413, 50] width 792 height 109
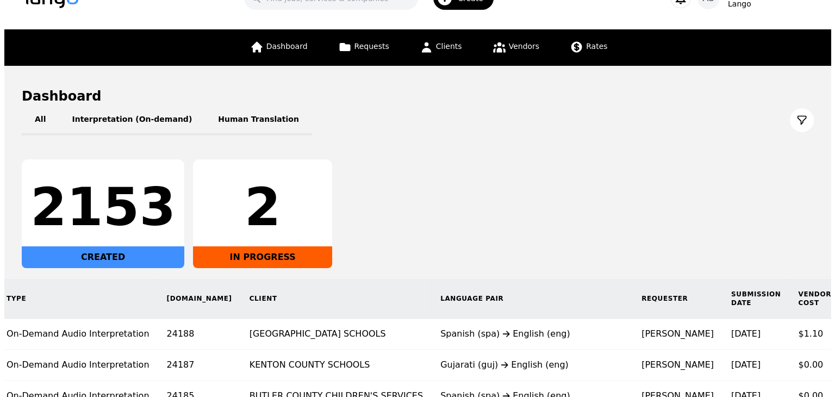
scroll to position [0, 0]
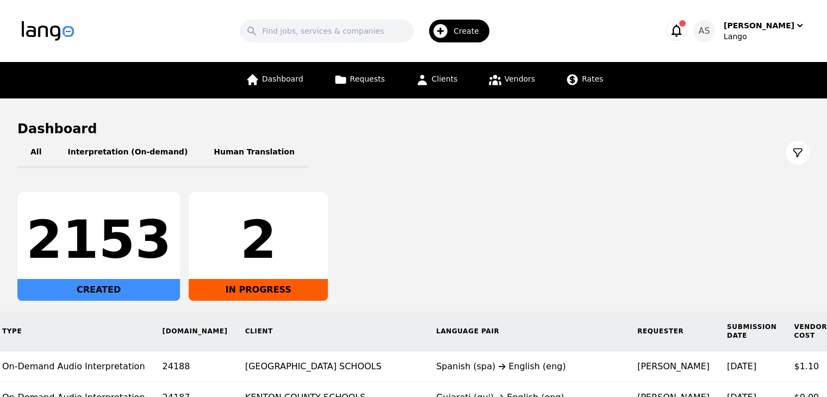
click at [794, 151] on icon at bounding box center [797, 153] width 8 height 8
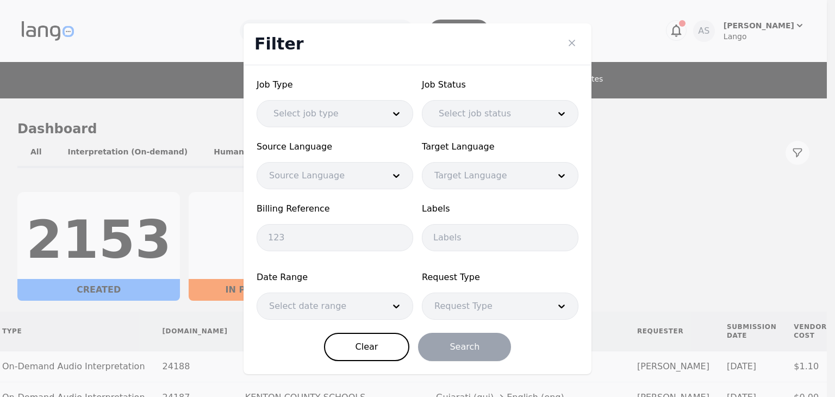
click at [342, 122] on div at bounding box center [320, 114] width 118 height 26
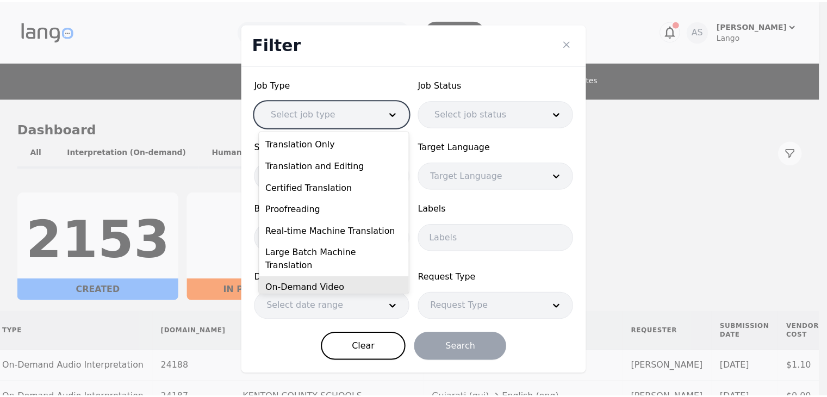
scroll to position [37, 0]
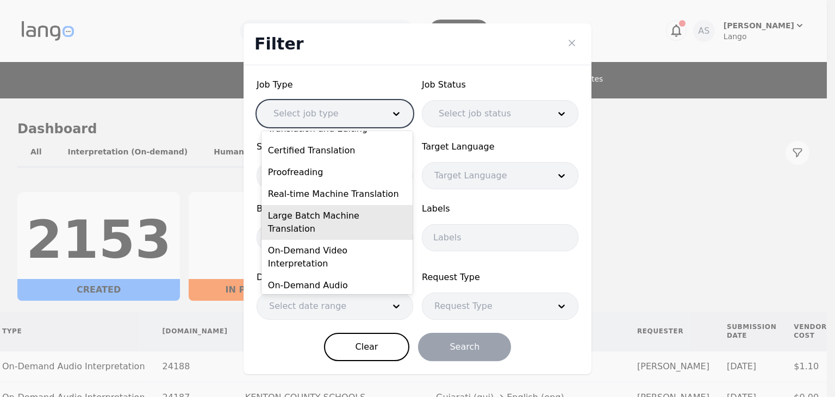
click at [541, 109] on div at bounding box center [486, 114] width 118 height 26
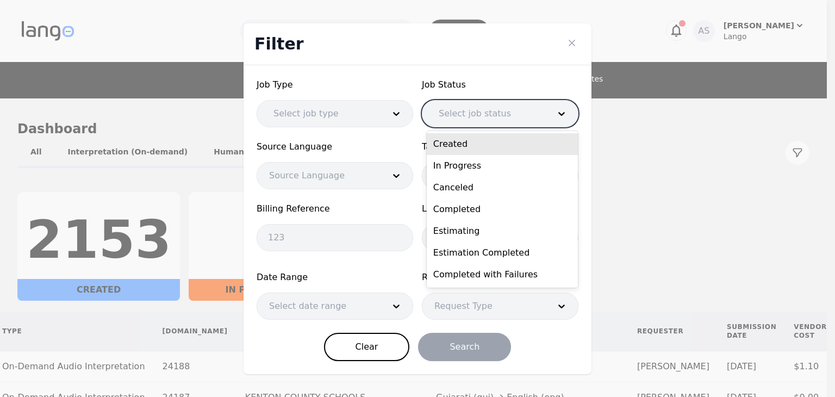
click at [665, 187] on div "Filter Job Type Select job type Job Status 7 results available. Use Up and Down…" at bounding box center [417, 198] width 835 height 397
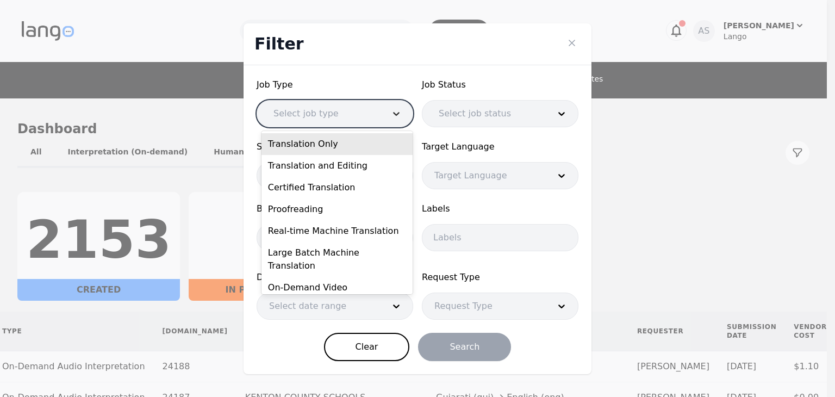
click at [400, 114] on icon at bounding box center [396, 113] width 11 height 11
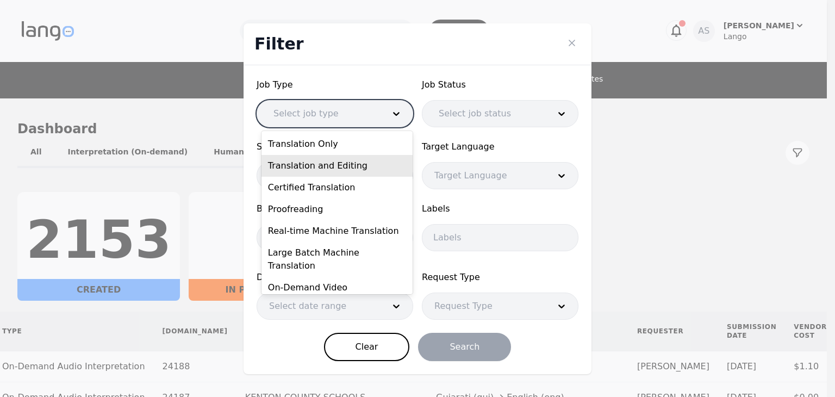
drag, startPoint x: 702, startPoint y: 129, endPoint x: 566, endPoint y: 67, distance: 149.8
click at [702, 128] on div "Filter Job Type 9 results available. Use Up and Down to choose options, press E…" at bounding box center [417, 198] width 835 height 397
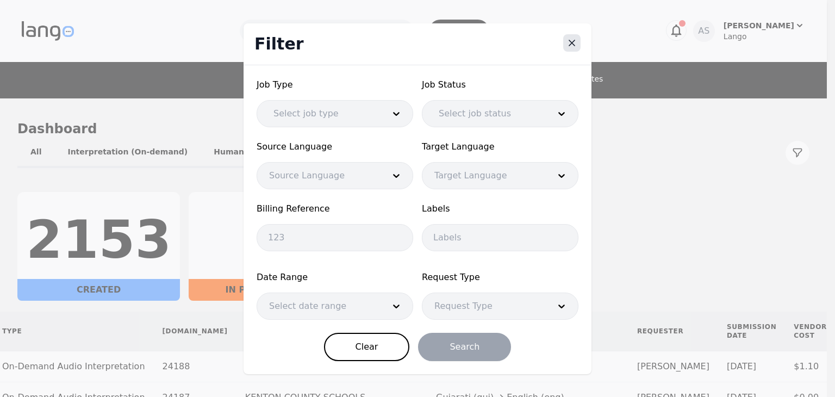
click at [569, 40] on icon "Close" at bounding box center [571, 42] width 11 height 11
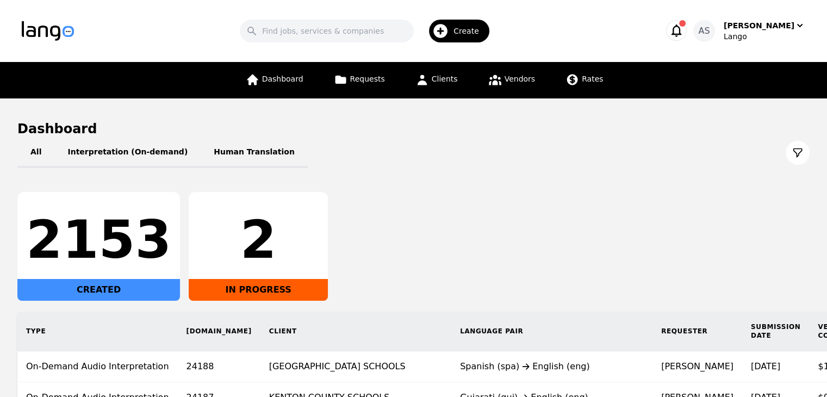
click at [798, 155] on icon at bounding box center [797, 152] width 11 height 11
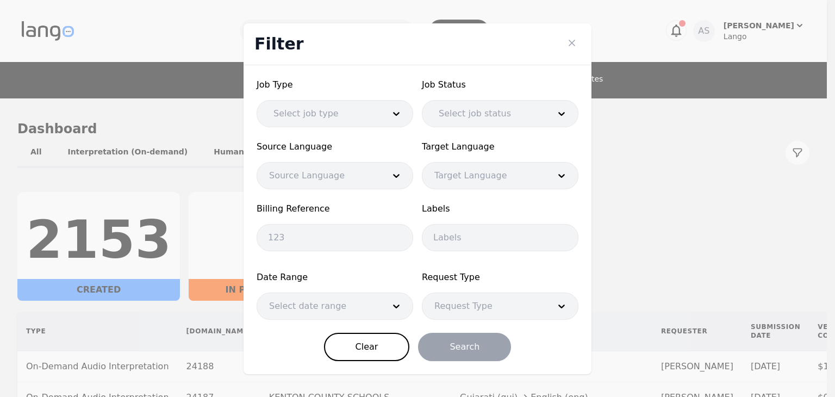
click at [327, 110] on div at bounding box center [320, 114] width 118 height 26
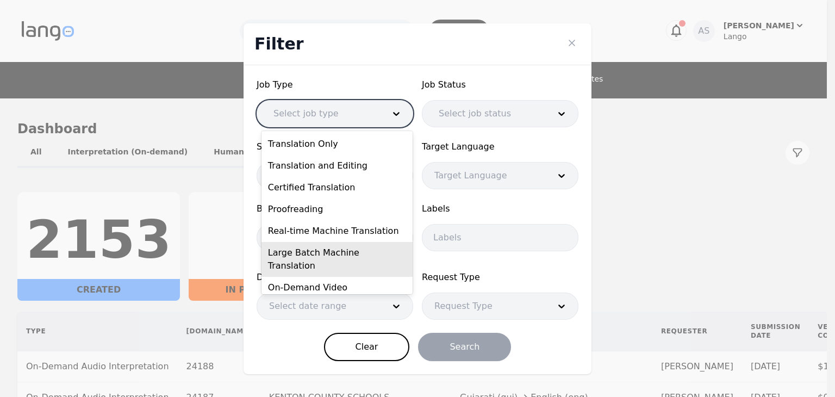
scroll to position [37, 0]
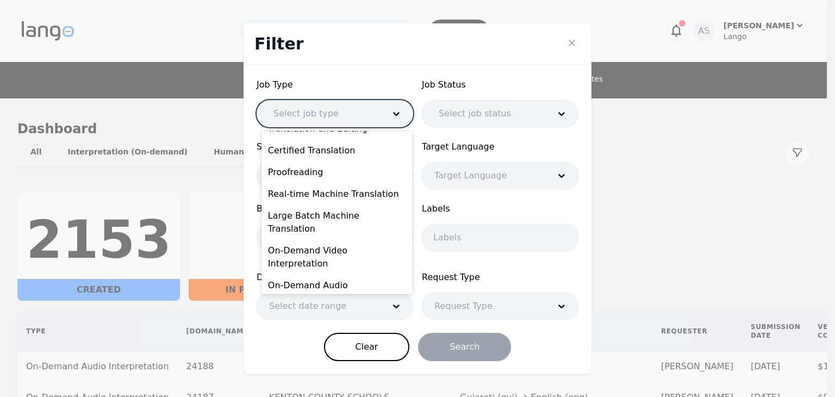
click at [368, 309] on div "Post Editing of MT" at bounding box center [336, 320] width 151 height 22
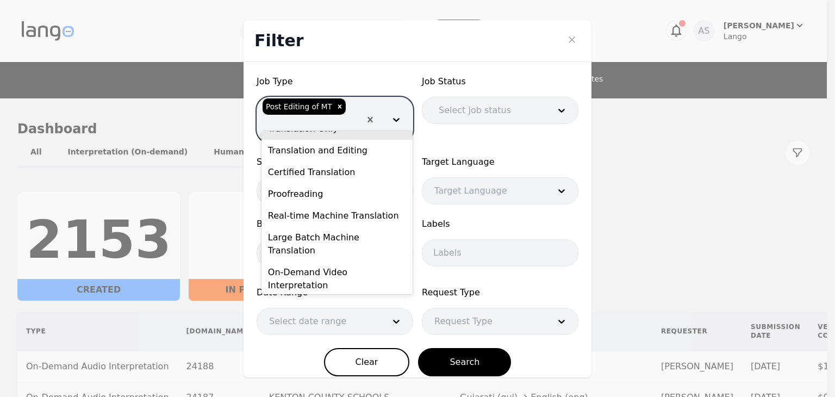
click at [338, 108] on icon "Remove Post Editing of MT" at bounding box center [340, 106] width 4 height 4
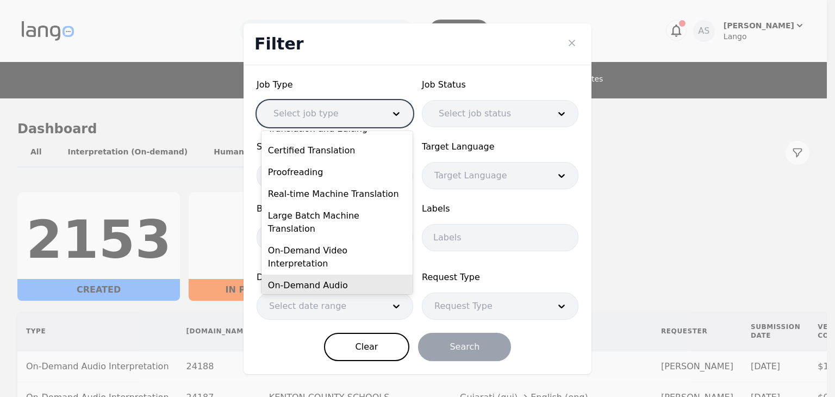
click at [343, 274] on div "On-Demand Audio Interpretation" at bounding box center [336, 291] width 151 height 35
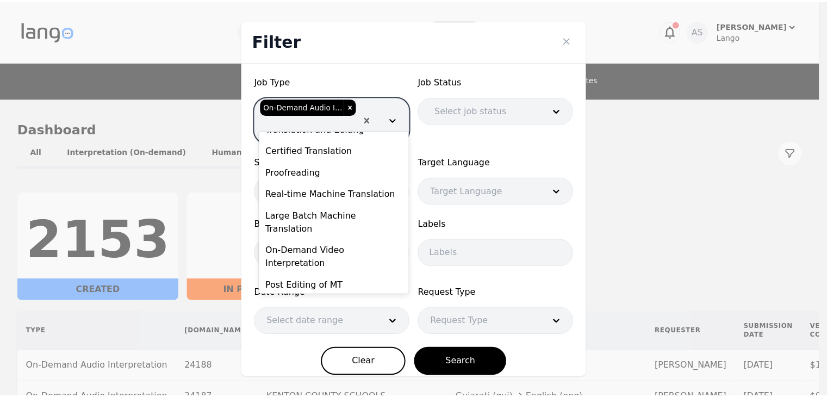
scroll to position [28, 0]
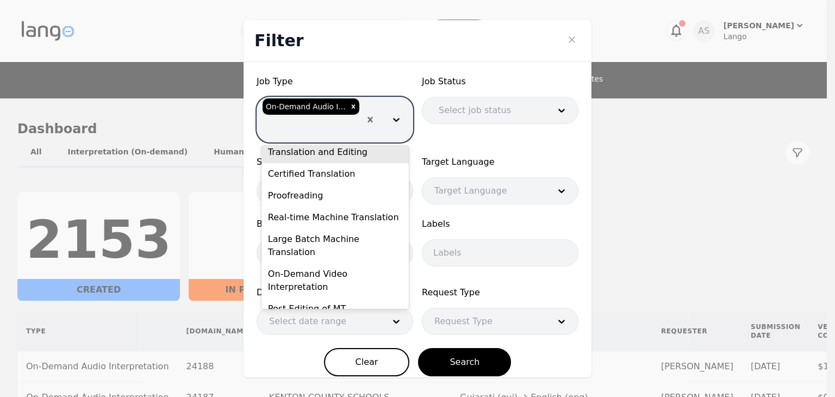
click at [440, 142] on form "Job Type option On-Demand Audio Interpretation, selected. 8 results available. …" at bounding box center [417, 225] width 322 height 301
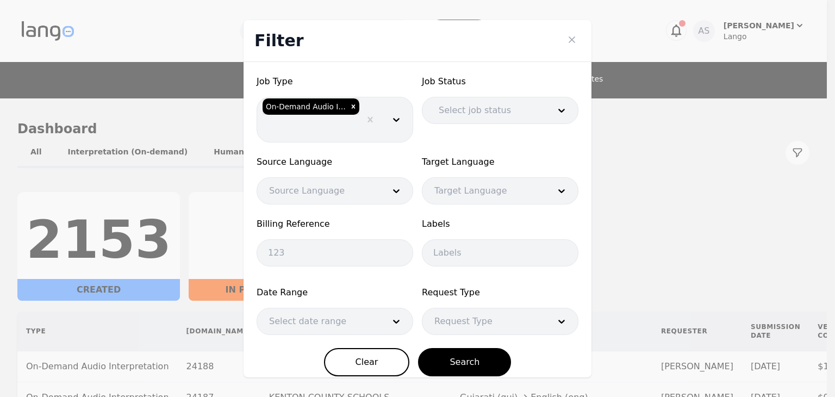
click at [473, 116] on div at bounding box center [486, 110] width 118 height 26
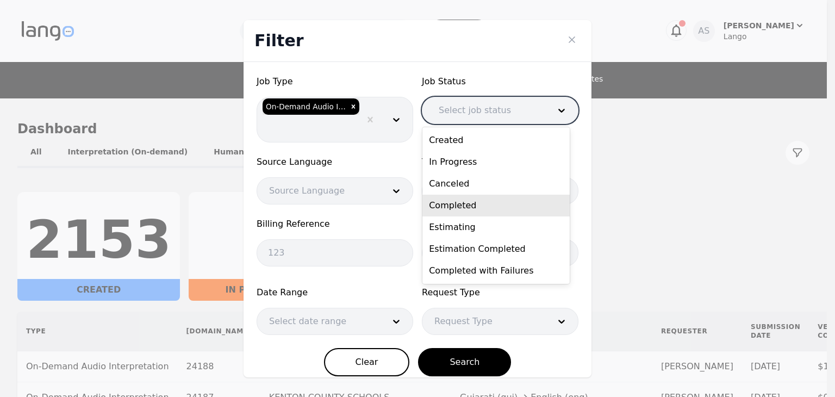
click at [463, 208] on div "Completed" at bounding box center [495, 206] width 147 height 22
click at [354, 190] on div at bounding box center [318, 191] width 123 height 26
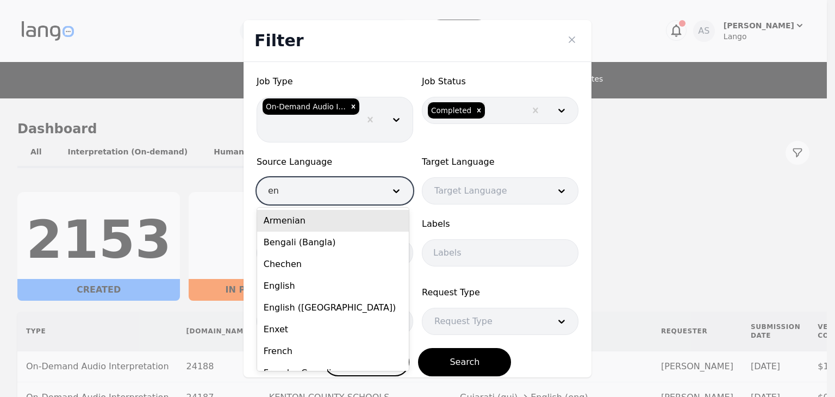
type input "eng"
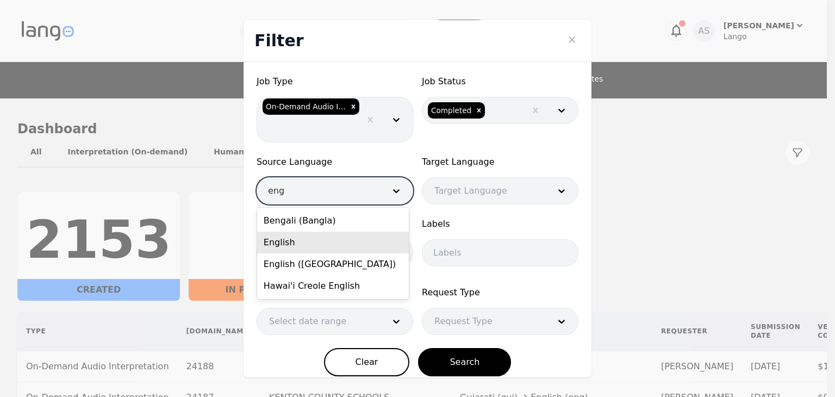
click at [334, 238] on div "English" at bounding box center [333, 242] width 152 height 22
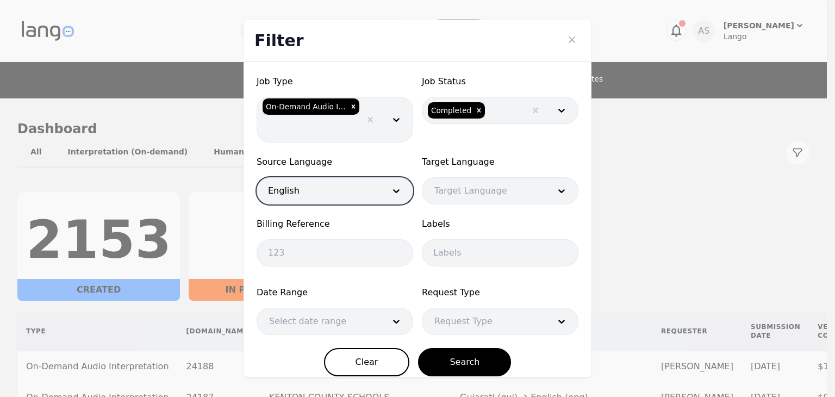
click at [459, 195] on div at bounding box center [483, 191] width 123 height 26
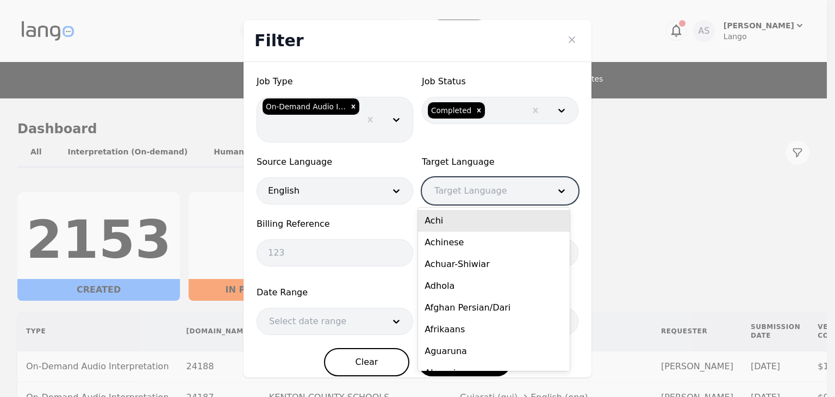
click at [554, 155] on span "Target Language" at bounding box center [500, 161] width 157 height 13
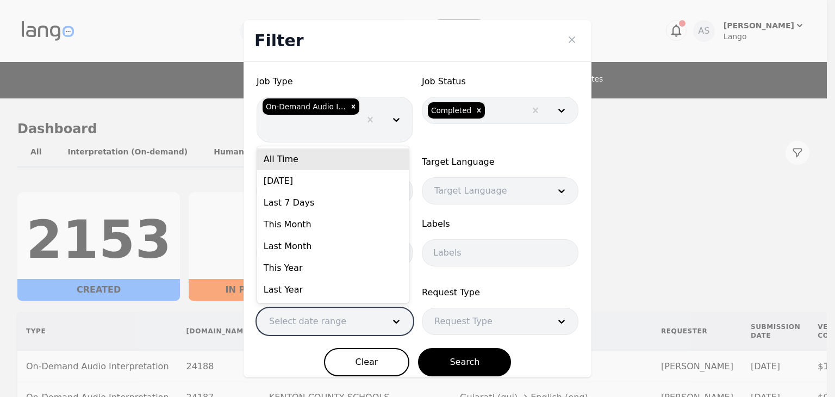
click at [371, 321] on div at bounding box center [318, 321] width 123 height 26
click at [345, 165] on div "All Time" at bounding box center [333, 159] width 152 height 22
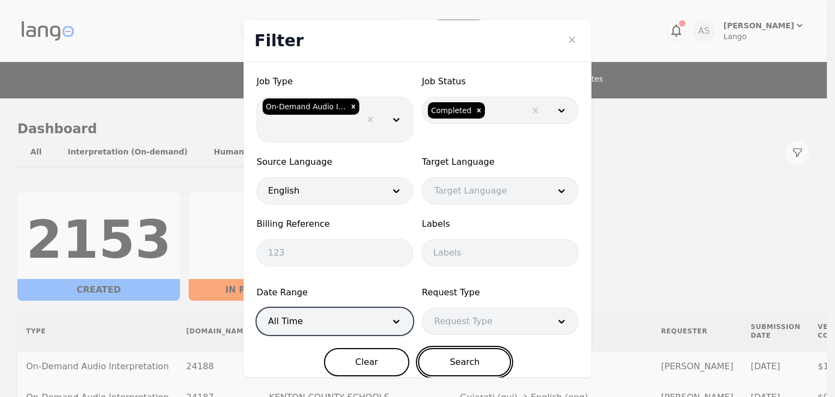
click at [477, 356] on button "Search" at bounding box center [464, 362] width 93 height 28
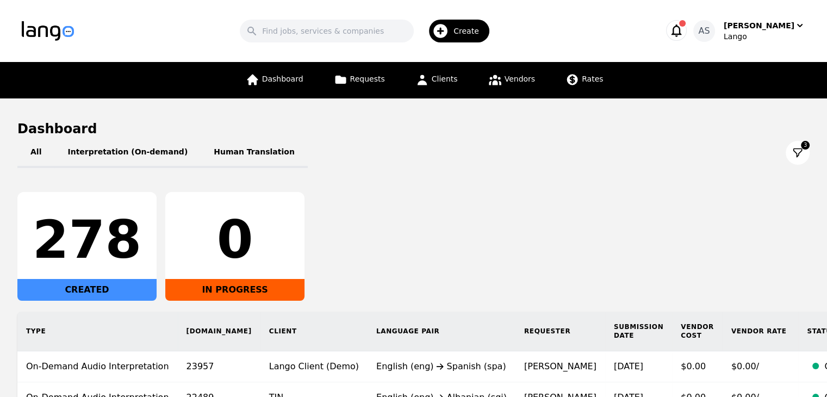
click at [798, 155] on icon at bounding box center [797, 152] width 11 height 11
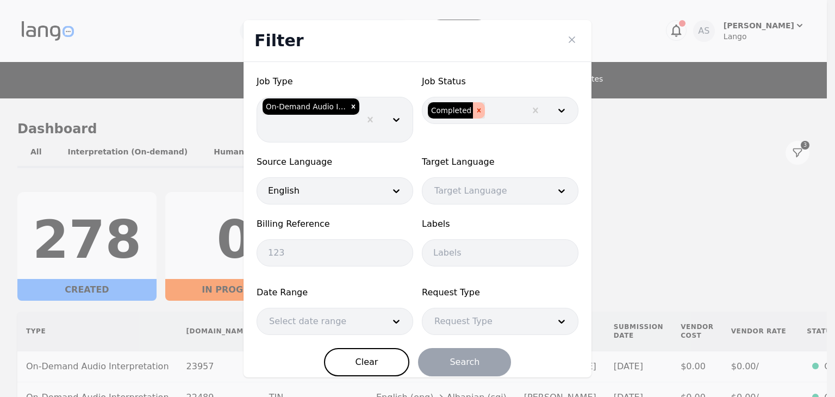
click at [475, 109] on icon "Remove Completed" at bounding box center [479, 111] width 8 height 8
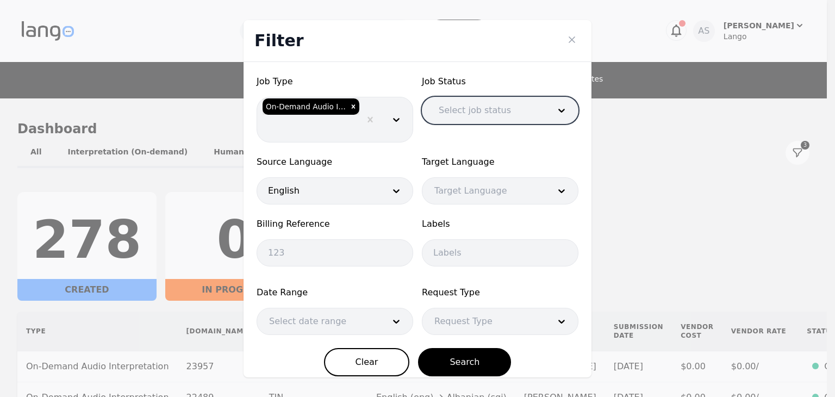
click at [350, 103] on icon "Remove On-Demand Audio Interpretation" at bounding box center [353, 107] width 8 height 8
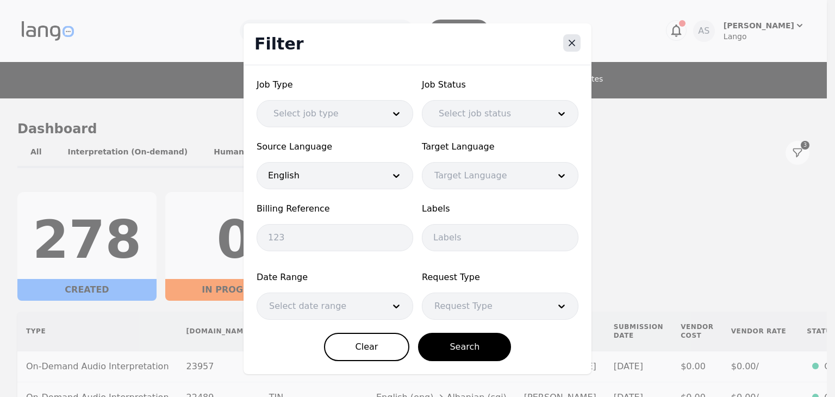
click at [573, 44] on icon "Close" at bounding box center [571, 42] width 5 height 5
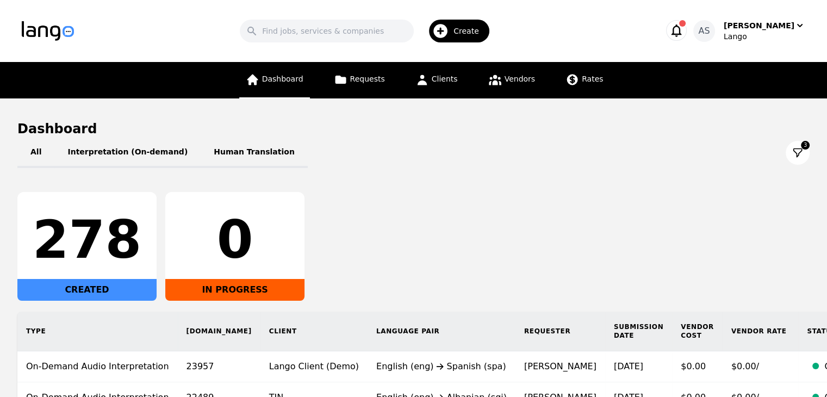
click at [298, 79] on span "Dashboard" at bounding box center [282, 78] width 41 height 9
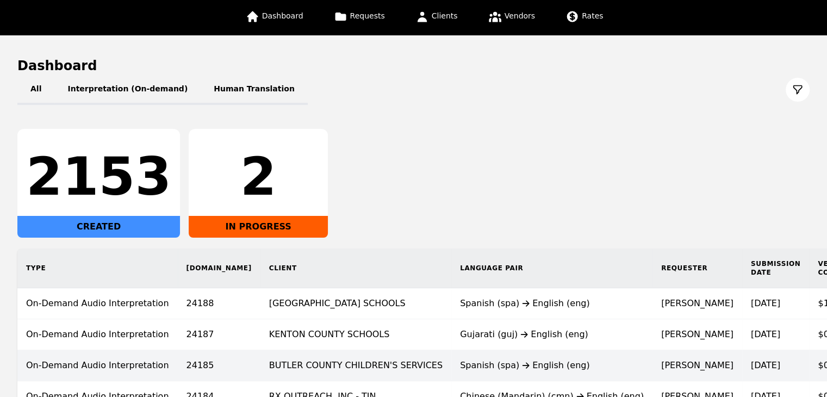
scroll to position [203, 0]
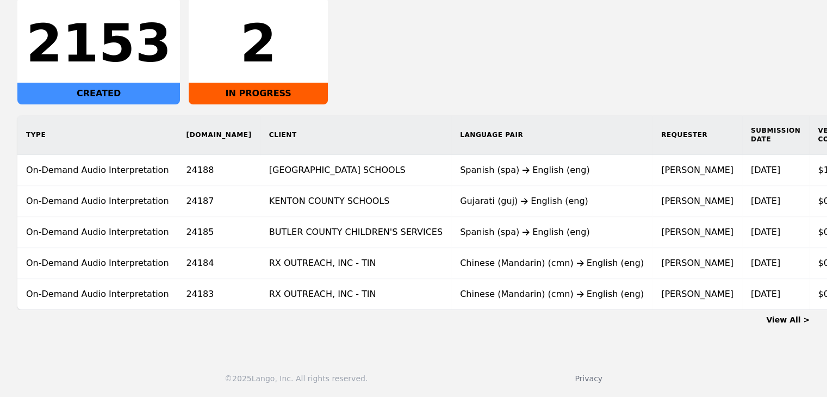
click at [793, 317] on link "View All >" at bounding box center [787, 319] width 43 height 9
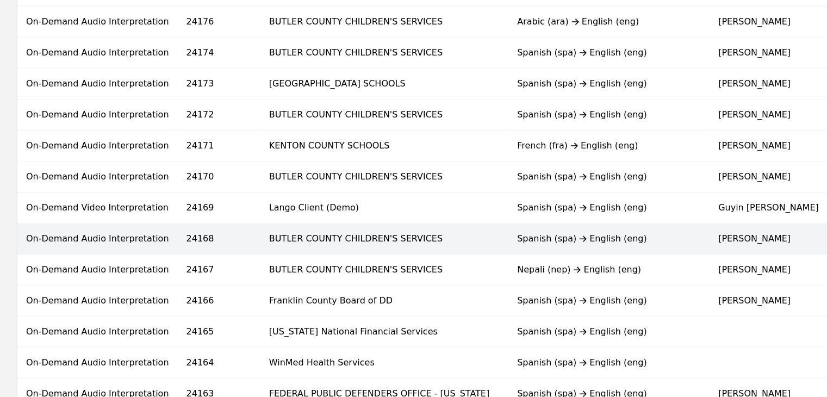
scroll to position [652, 0]
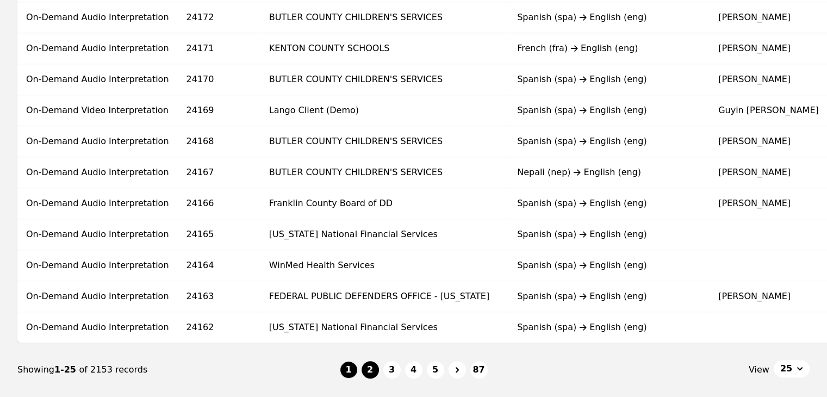
click at [366, 374] on button "2" at bounding box center [369, 369] width 17 height 17
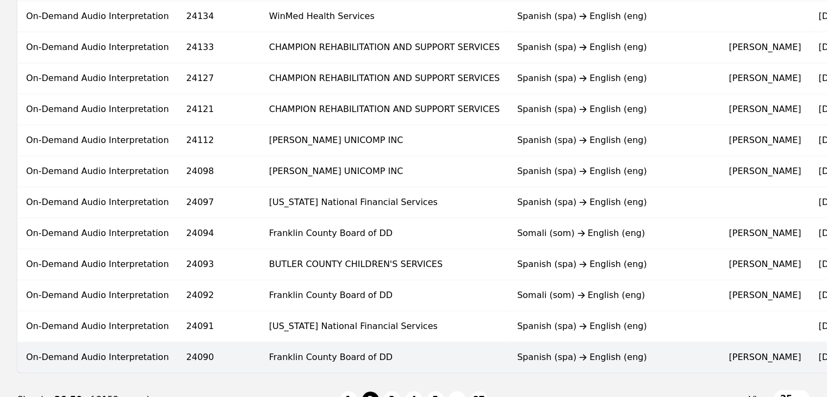
scroll to position [728, 0]
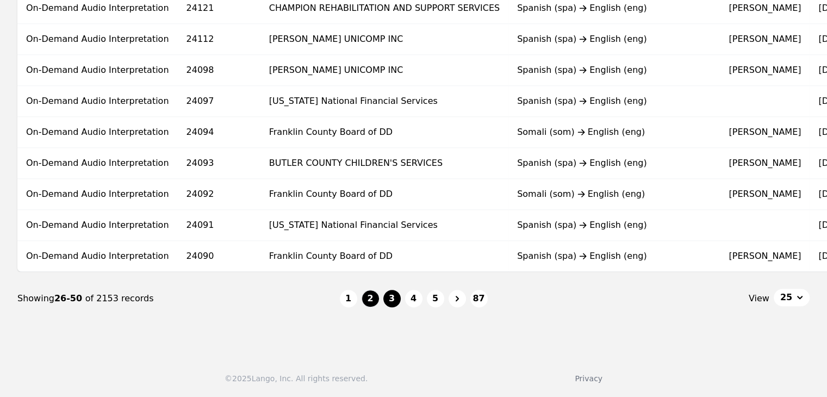
click at [390, 303] on button "3" at bounding box center [391, 298] width 17 height 17
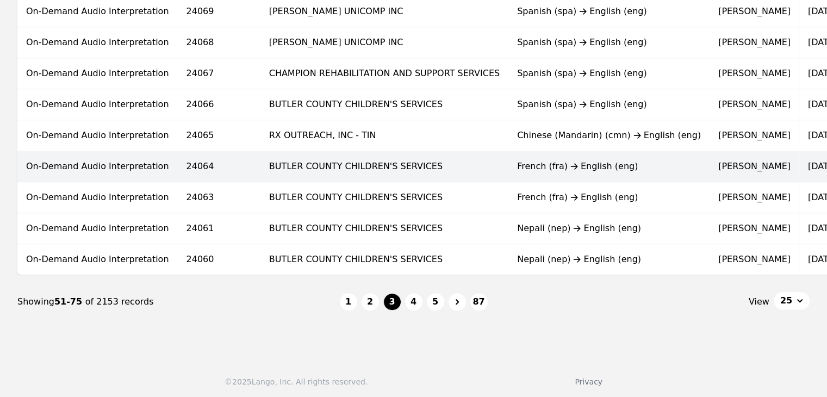
scroll to position [728, 0]
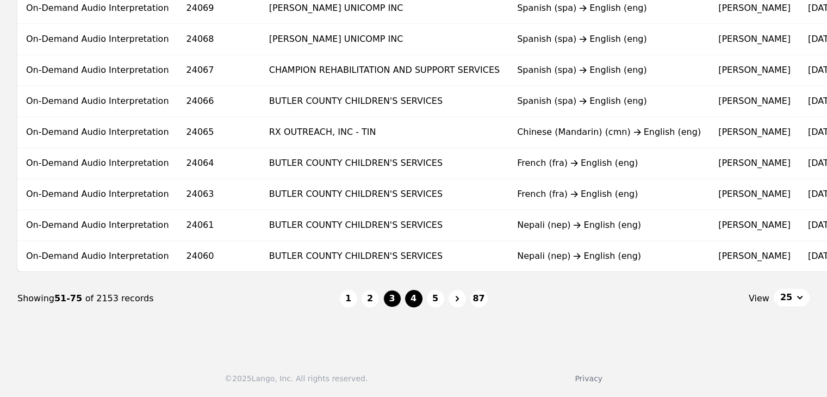
click at [409, 302] on button "4" at bounding box center [413, 298] width 17 height 17
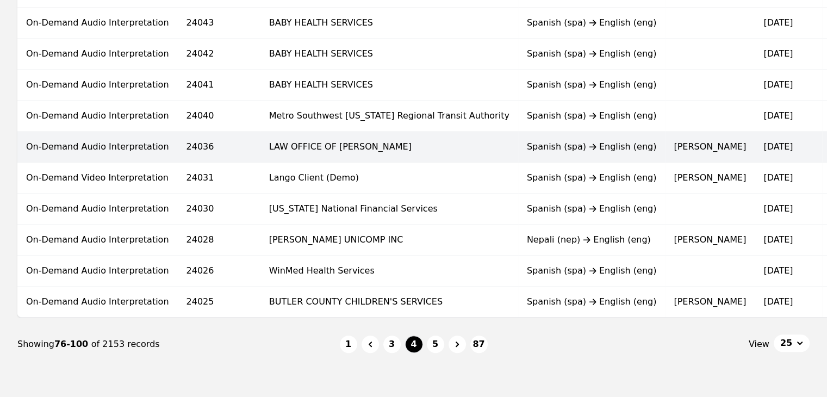
scroll to position [652, 0]
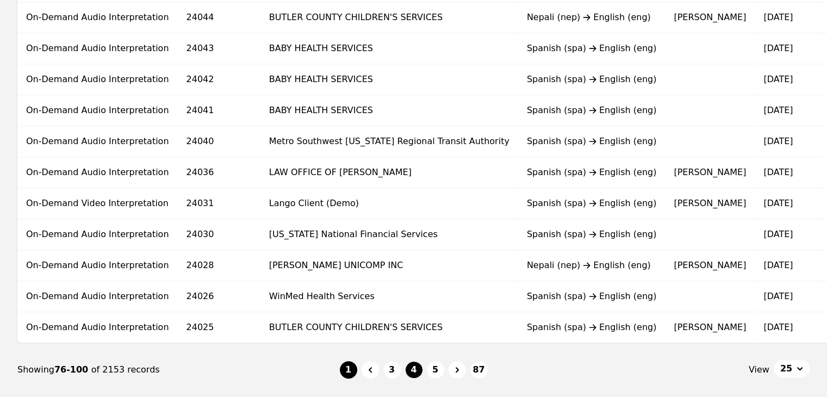
click at [354, 377] on button "1" at bounding box center [348, 369] width 17 height 17
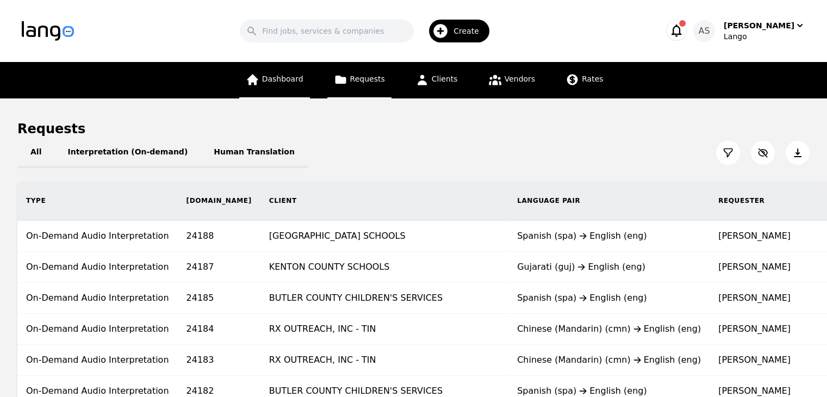
click at [298, 84] on link "Dashboard" at bounding box center [274, 80] width 71 height 36
